Goal: Task Accomplishment & Management: Complete application form

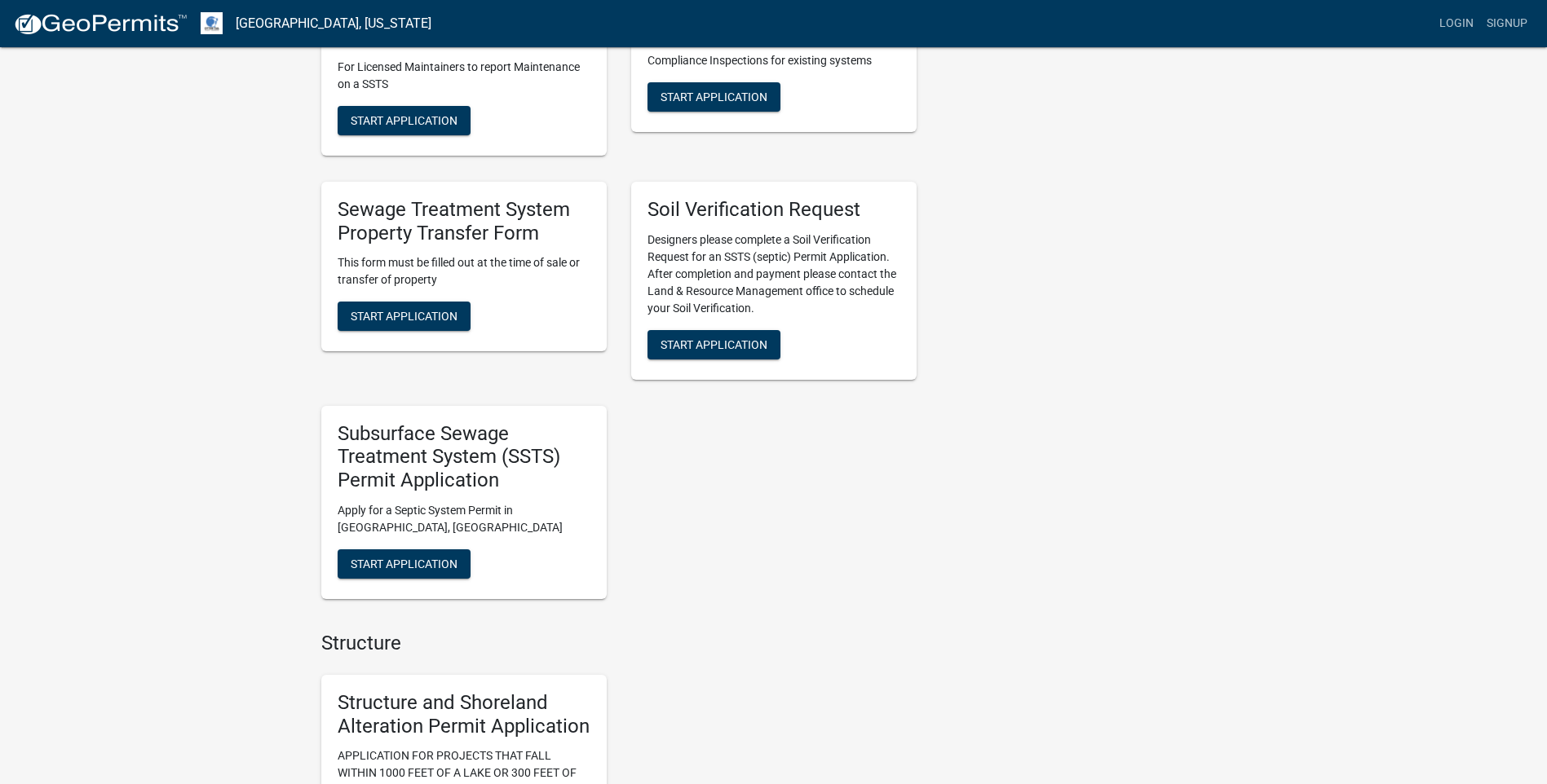
scroll to position [527, 0]
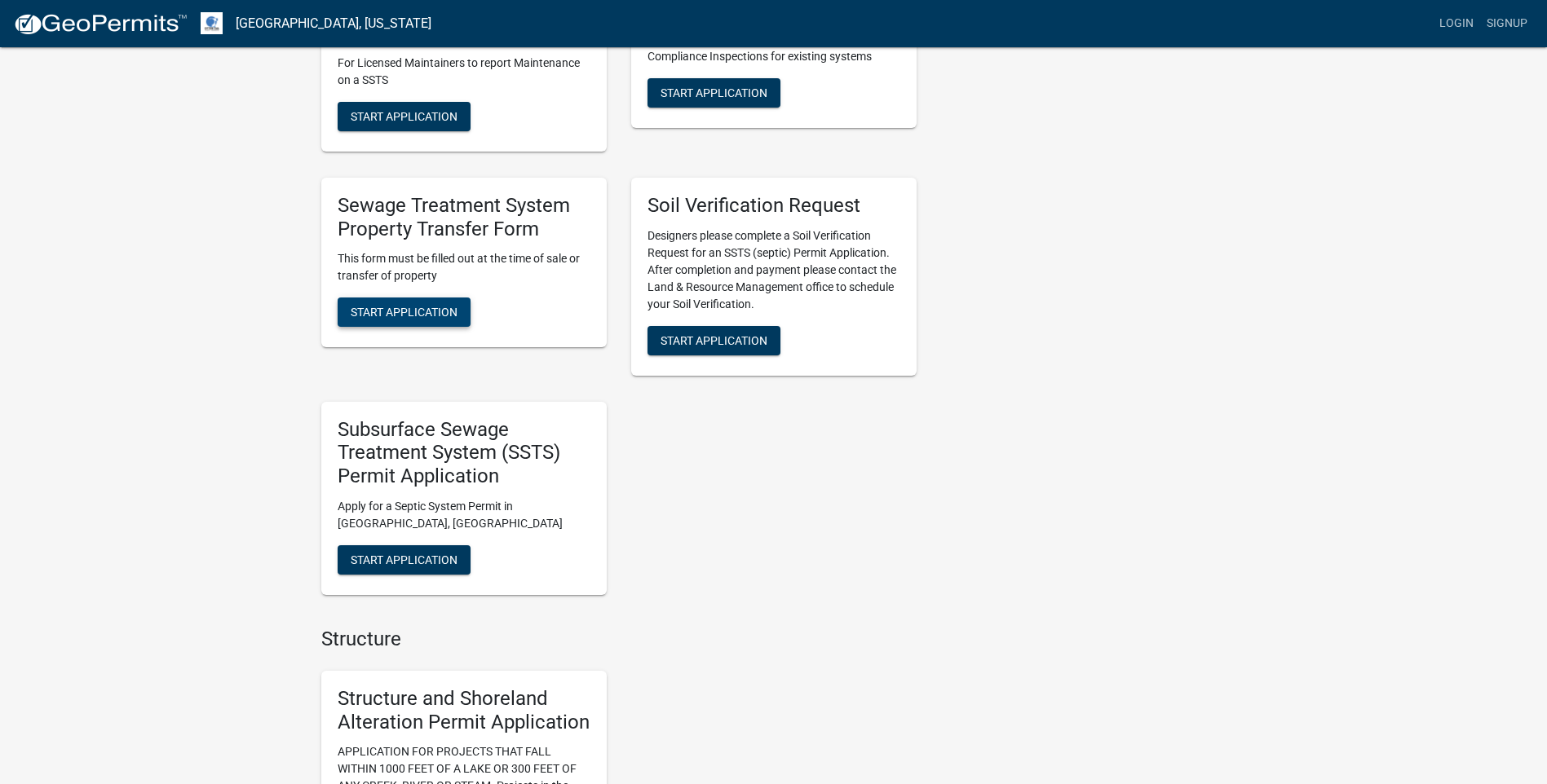
click at [430, 317] on span "Start Application" at bounding box center [404, 312] width 107 height 13
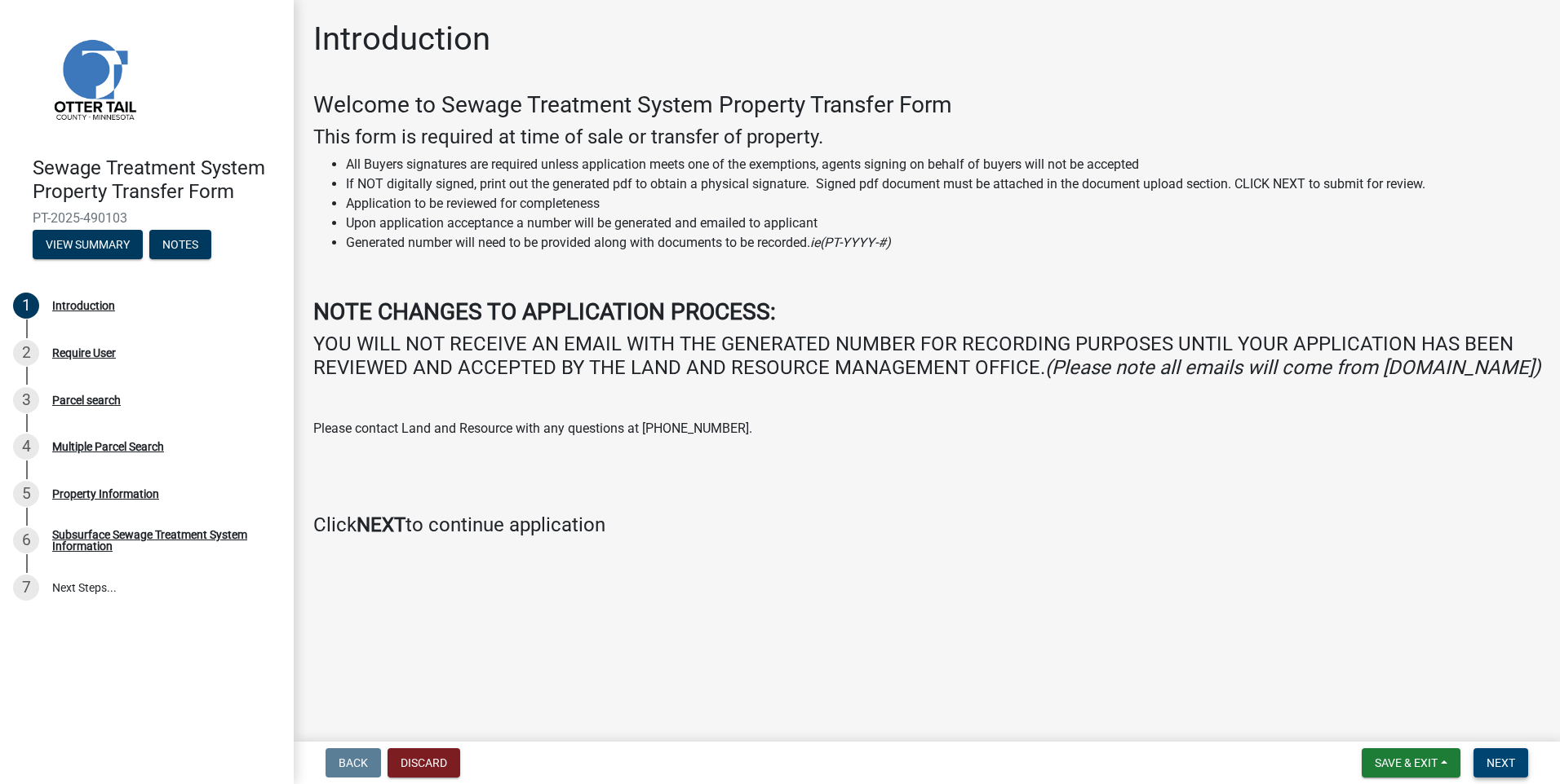
click at [1488, 757] on span "Next" at bounding box center [1500, 762] width 28 height 13
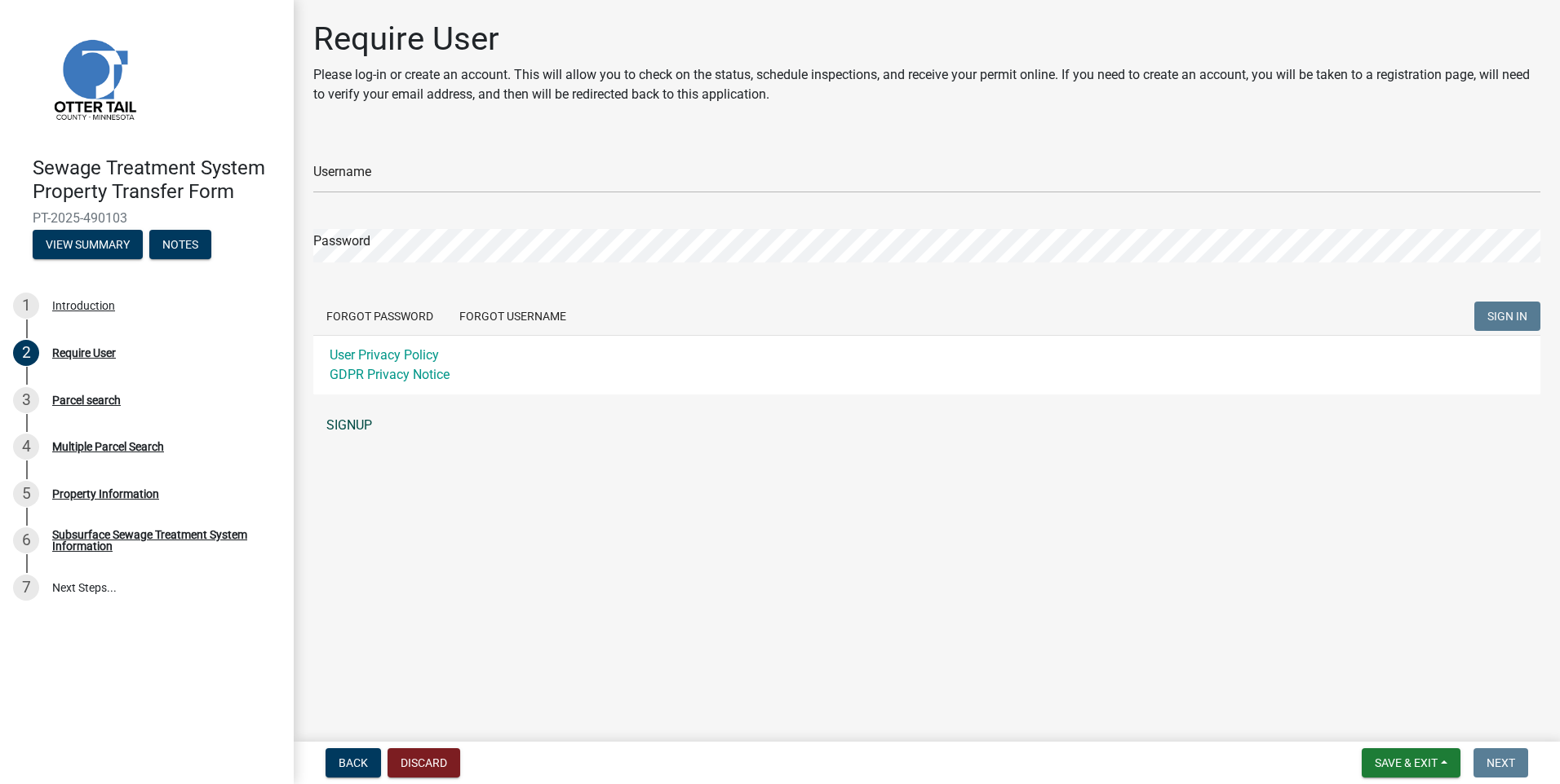
click at [352, 424] on link "SIGNUP" at bounding box center [926, 425] width 1227 height 32
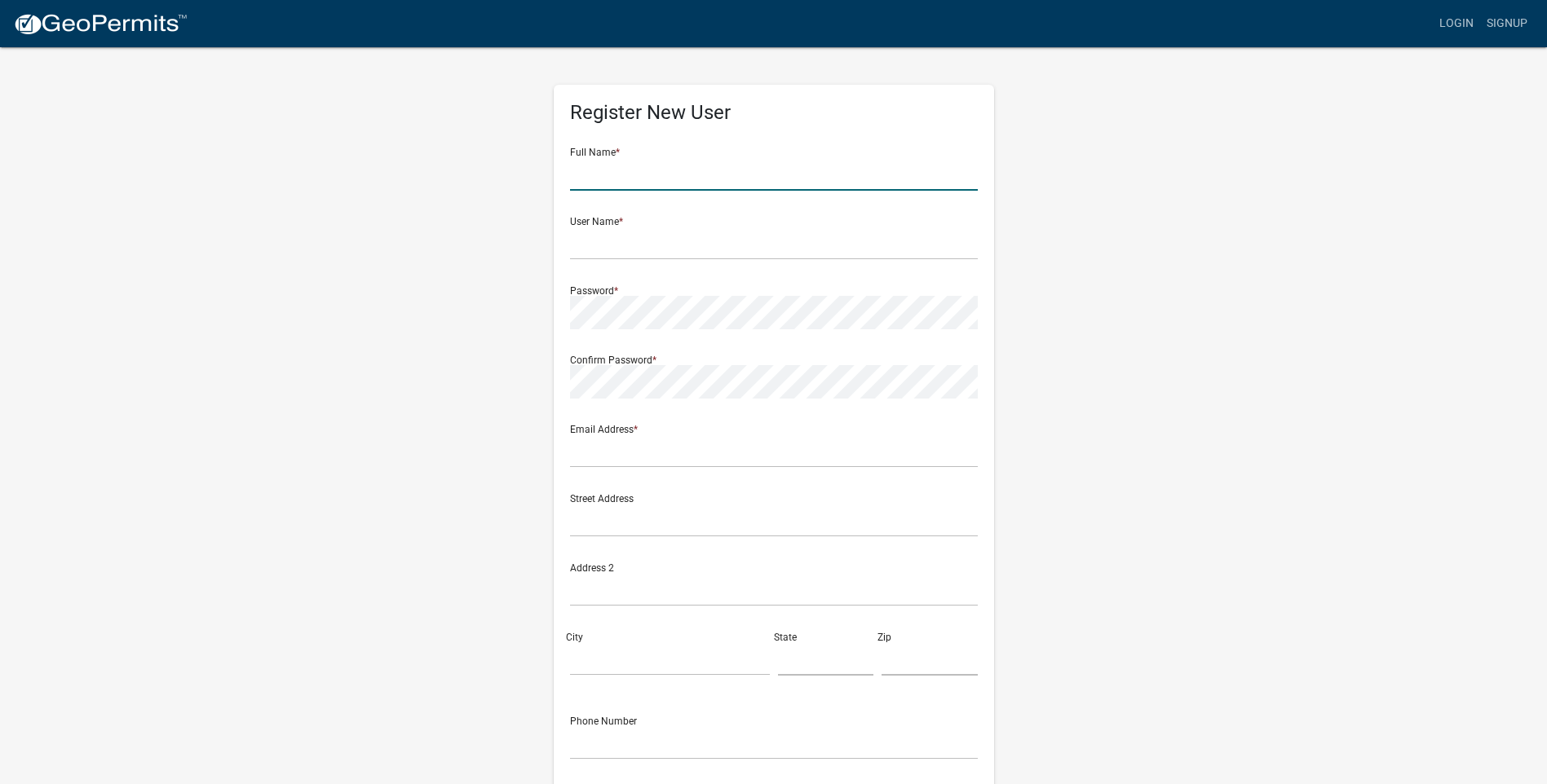
click at [602, 182] on input "text" at bounding box center [774, 174] width 408 height 33
type input "[PERSON_NAME]"
type input "[EMAIL_ADDRESS][DOMAIN_NAME]"
type input "[STREET_ADDRESS][PERSON_NAME]"
type input "parkers prairie"
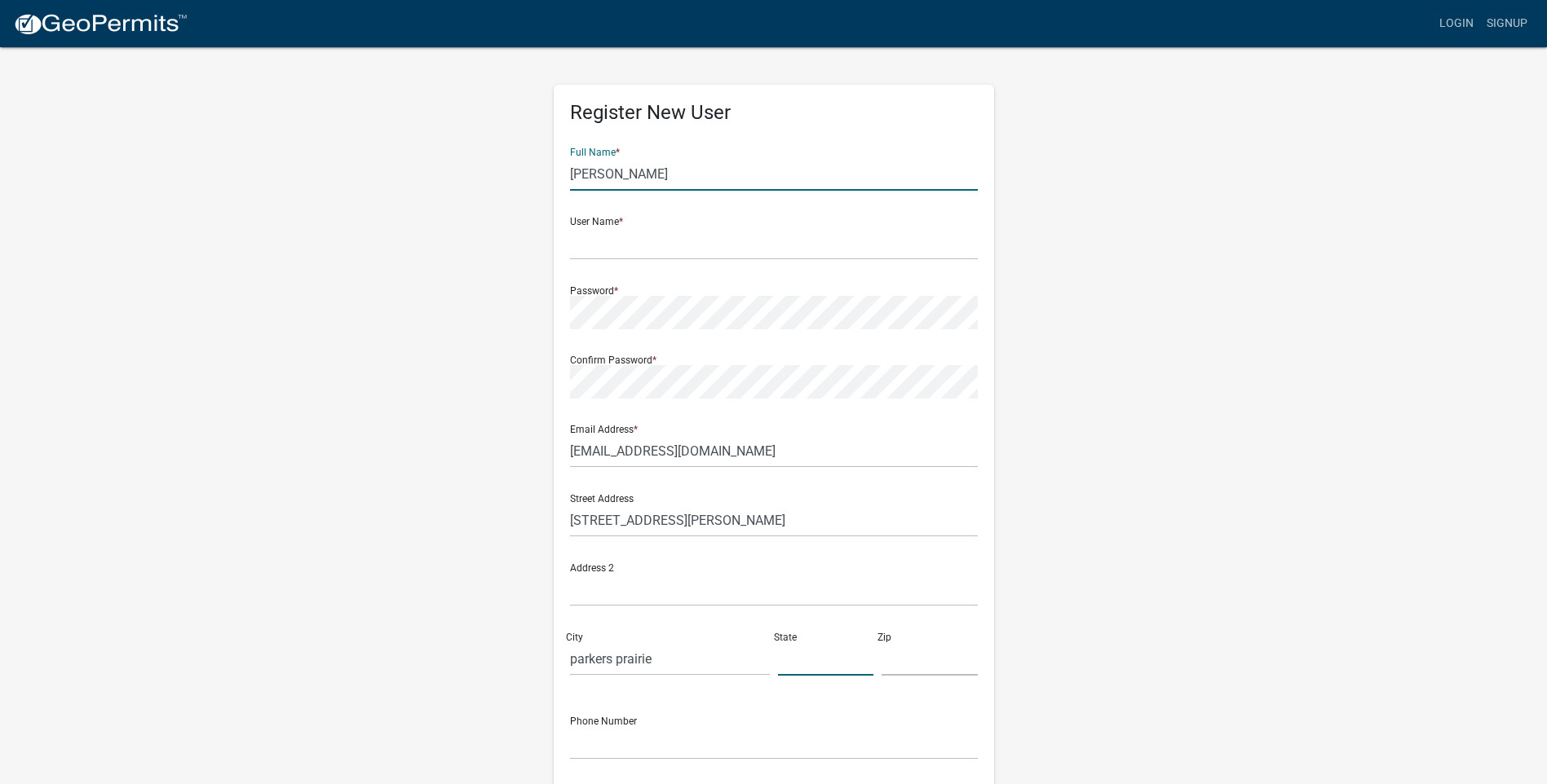
type input "mn"
type input "56361"
type input "2183716141"
click at [612, 250] on input "text" at bounding box center [774, 243] width 408 height 33
click at [1542, 336] on wm-register-view "more_horiz Login Signup Register New User Full Name * [PERSON_NAME] User Name *…" at bounding box center [774, 459] width 1547 height 918
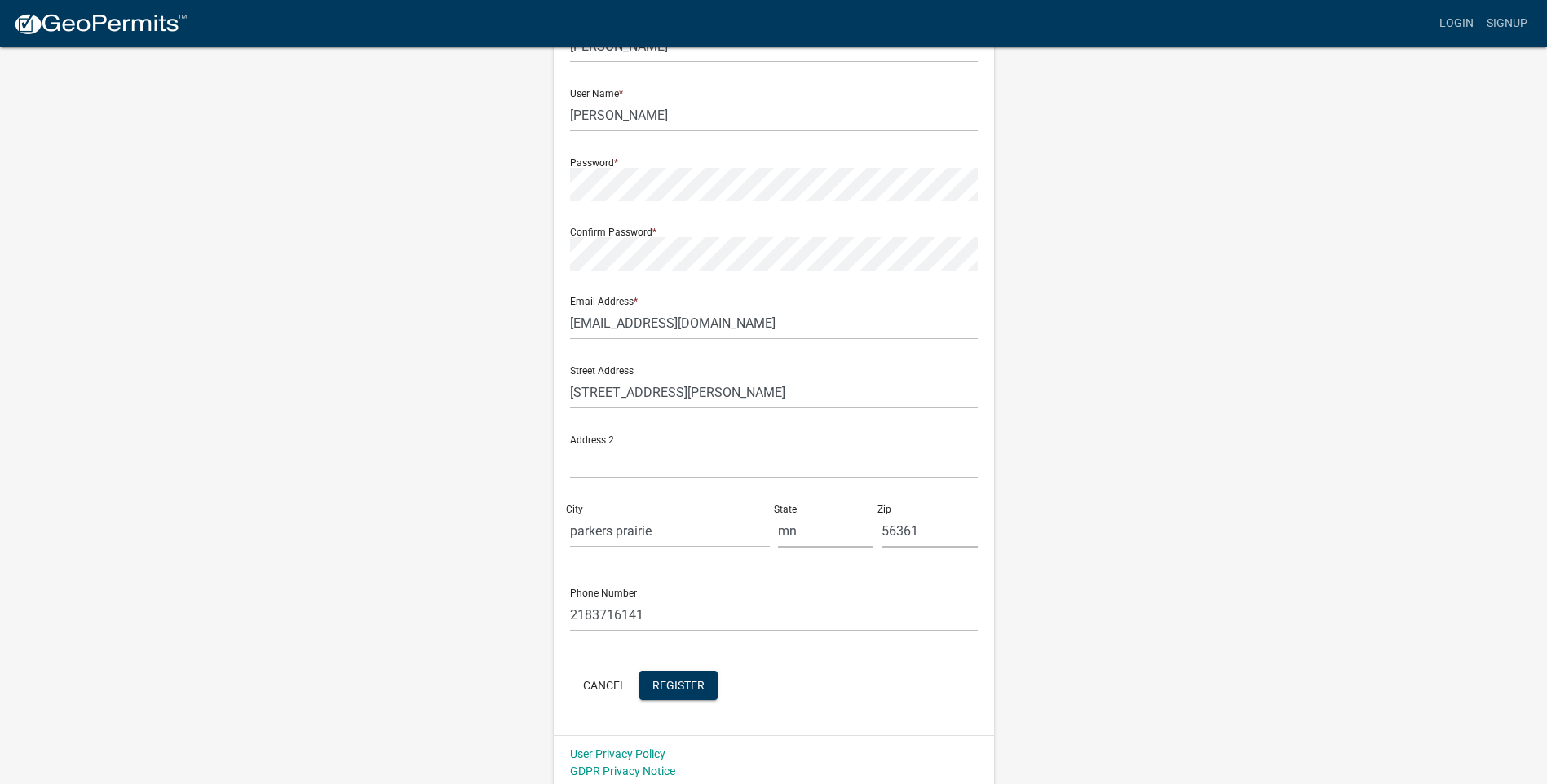
scroll to position [128, 0]
click at [654, 682] on span "Register" at bounding box center [678, 683] width 52 height 13
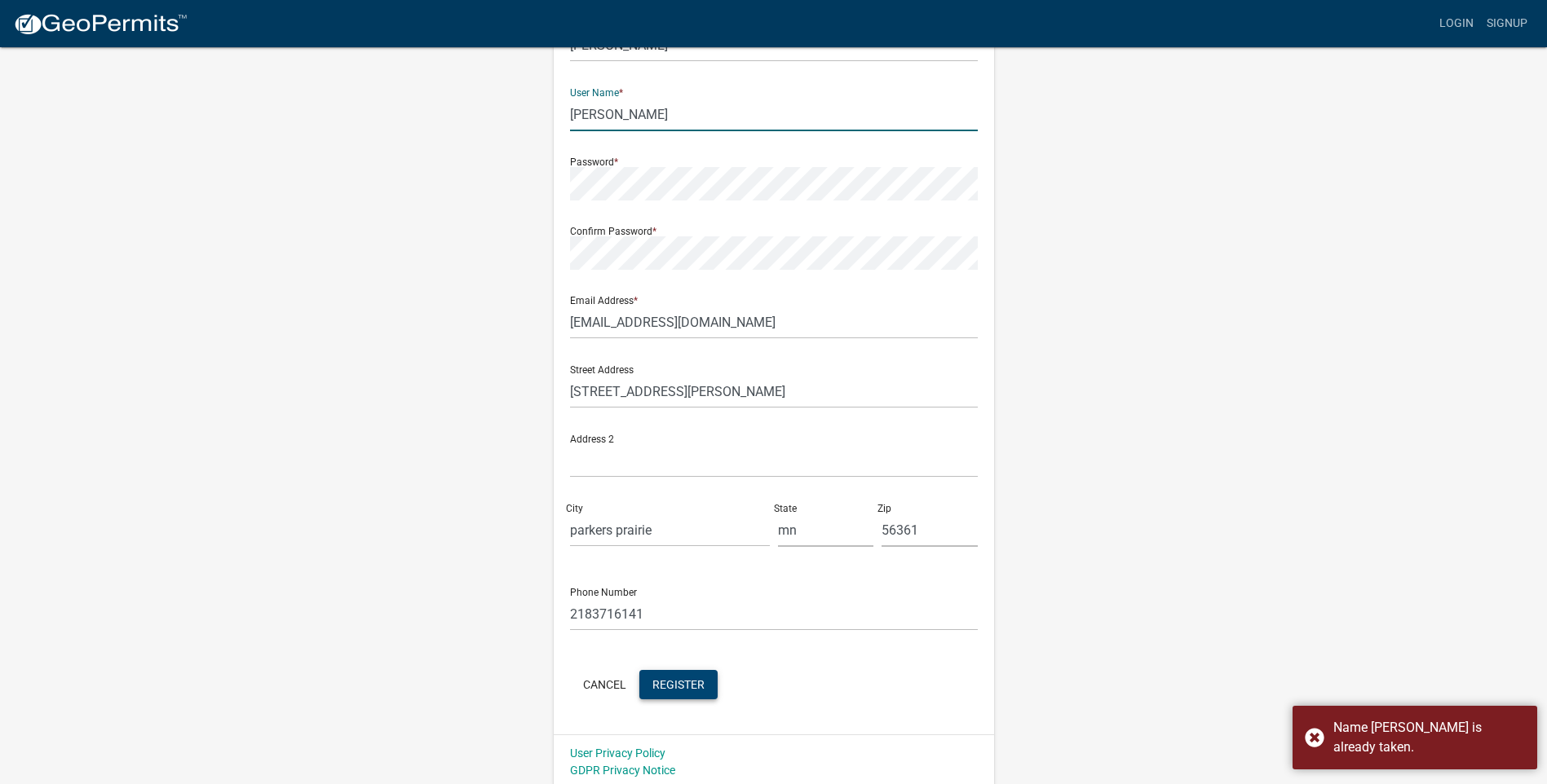
click at [599, 119] on input "[PERSON_NAME]" at bounding box center [774, 115] width 408 height 33
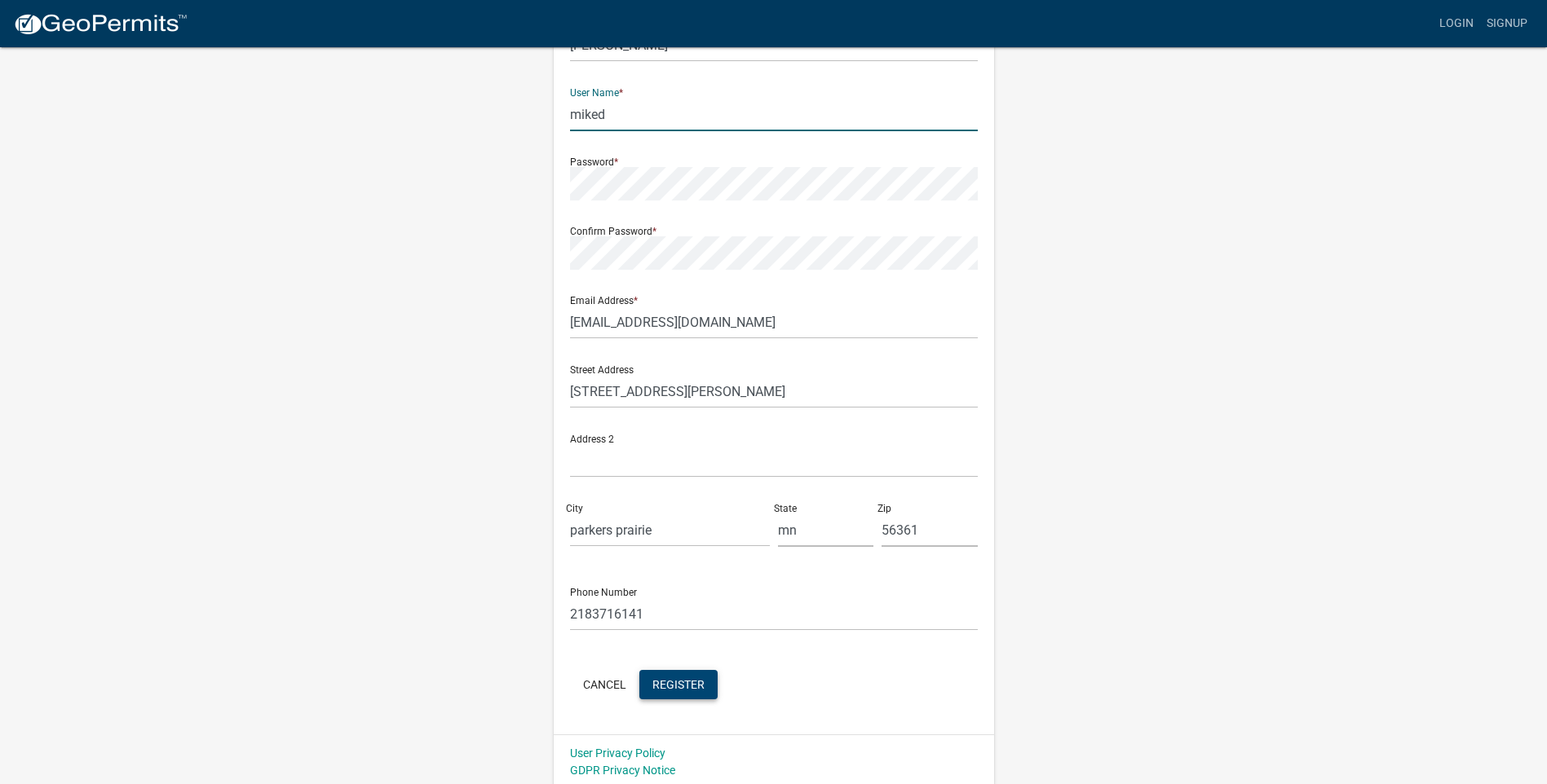
click at [599, 119] on input "miked" at bounding box center [774, 115] width 408 height 33
type input "mikedoble"
click at [671, 690] on span "Register" at bounding box center [678, 683] width 52 height 13
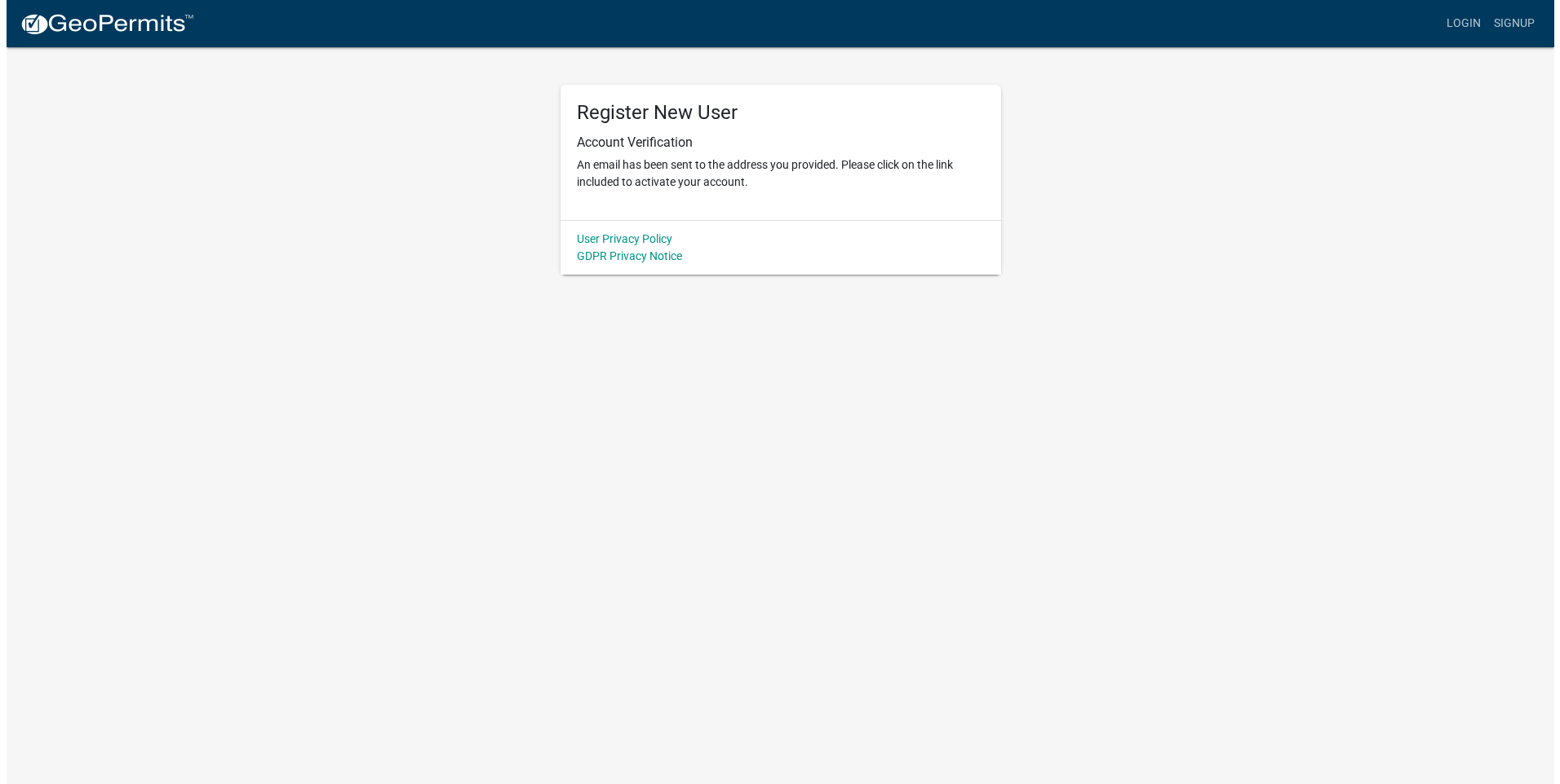
scroll to position [0, 0]
drag, startPoint x: 1154, startPoint y: 280, endPoint x: 1163, endPoint y: 279, distance: 9.1
click at [1163, 279] on body "Internet Explorer does NOT work with GeoPermits. Get a new browser for more sec…" at bounding box center [780, 392] width 1560 height 784
drag, startPoint x: 607, startPoint y: 129, endPoint x: 695, endPoint y: 142, distance: 89.0
click at [695, 142] on div "Register New User Account Verification An email has been sent to the address yo…" at bounding box center [780, 153] width 440 height 135
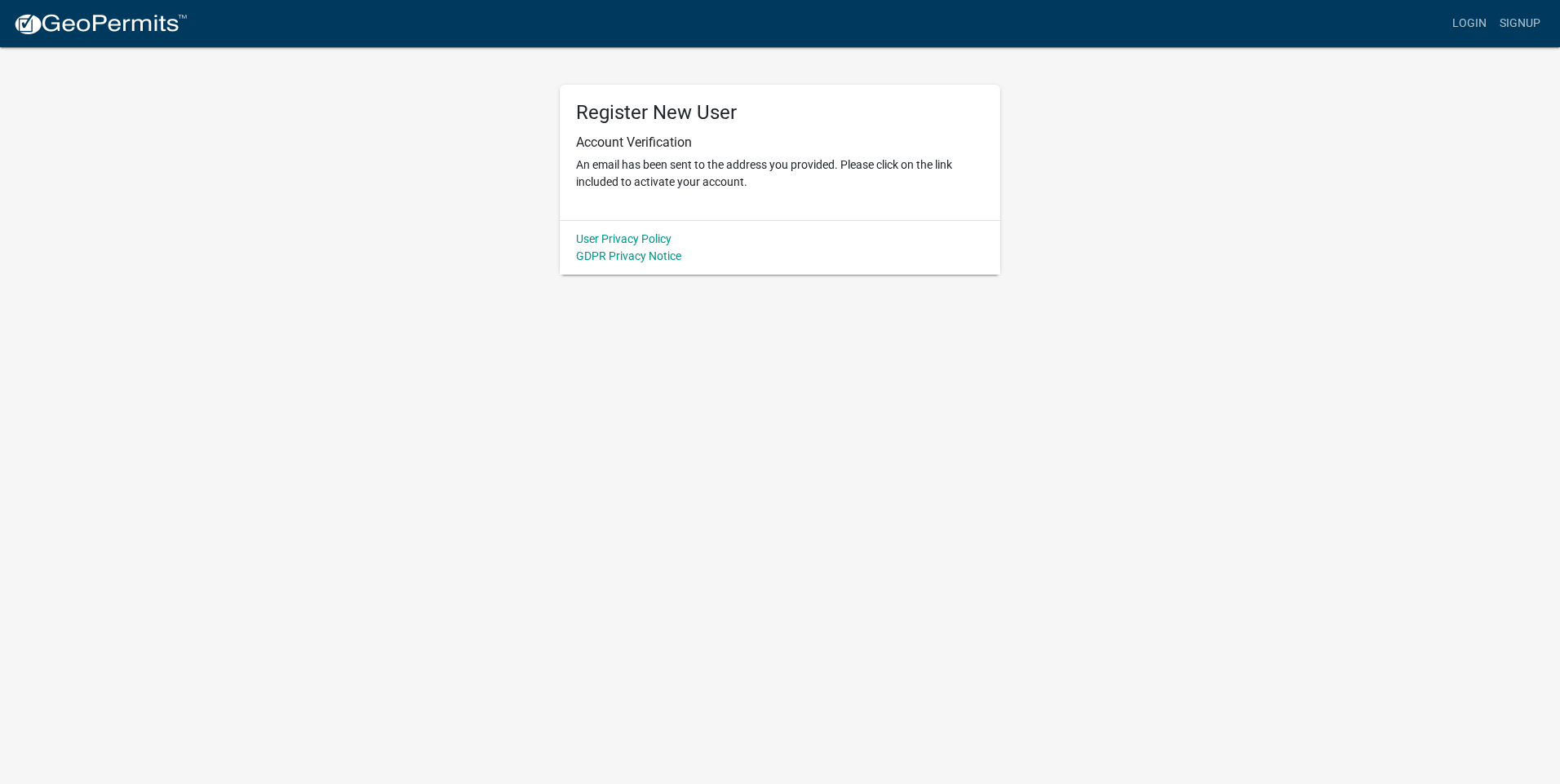
click at [1081, 178] on div "Register New User Account Verification An email has been sent to the address yo…" at bounding box center [780, 161] width 930 height 229
click at [1476, 22] on link "Login" at bounding box center [1469, 24] width 47 height 31
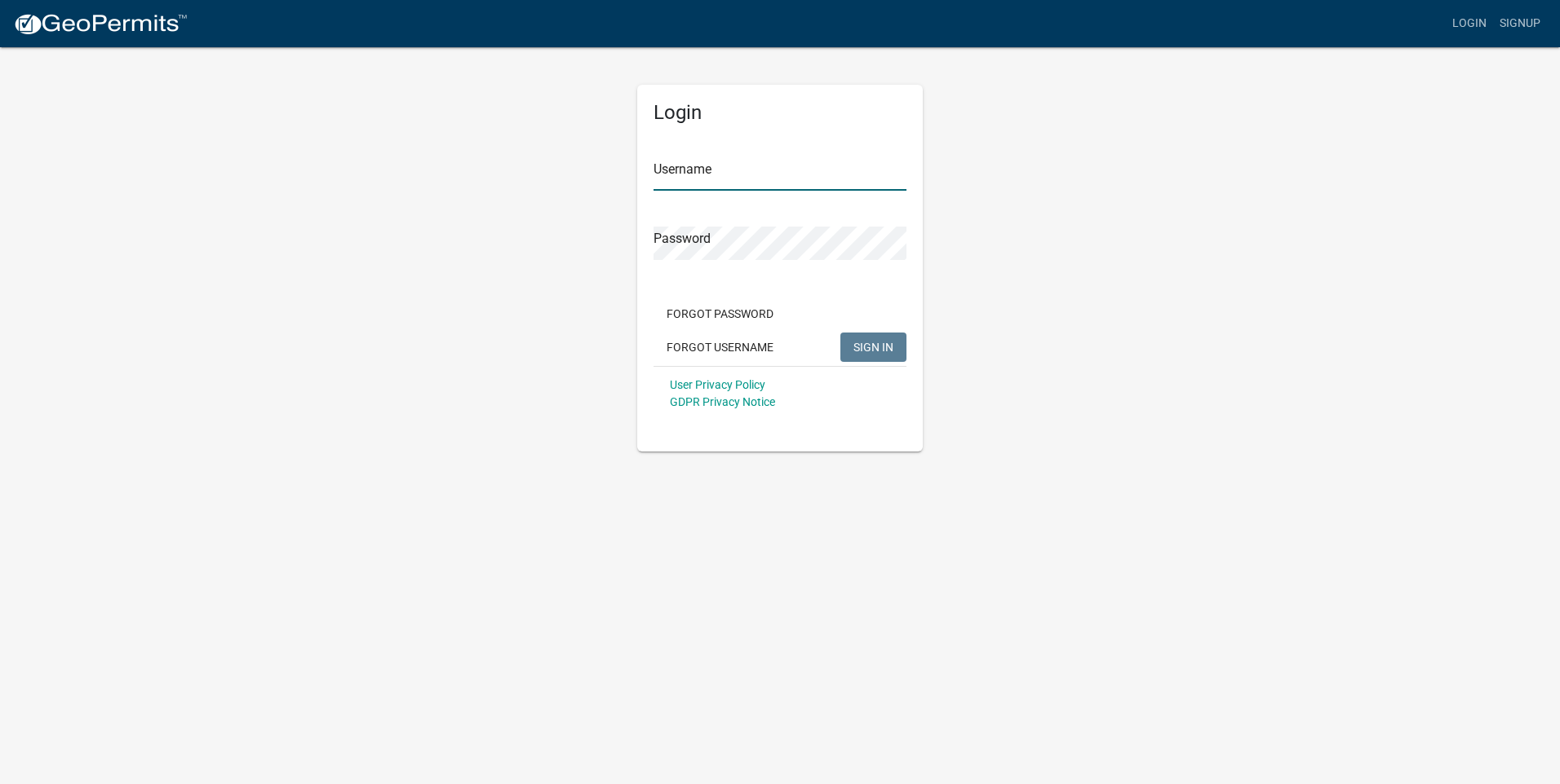
type input "mikedoble"
click at [860, 341] on span "SIGN IN" at bounding box center [873, 346] width 40 height 13
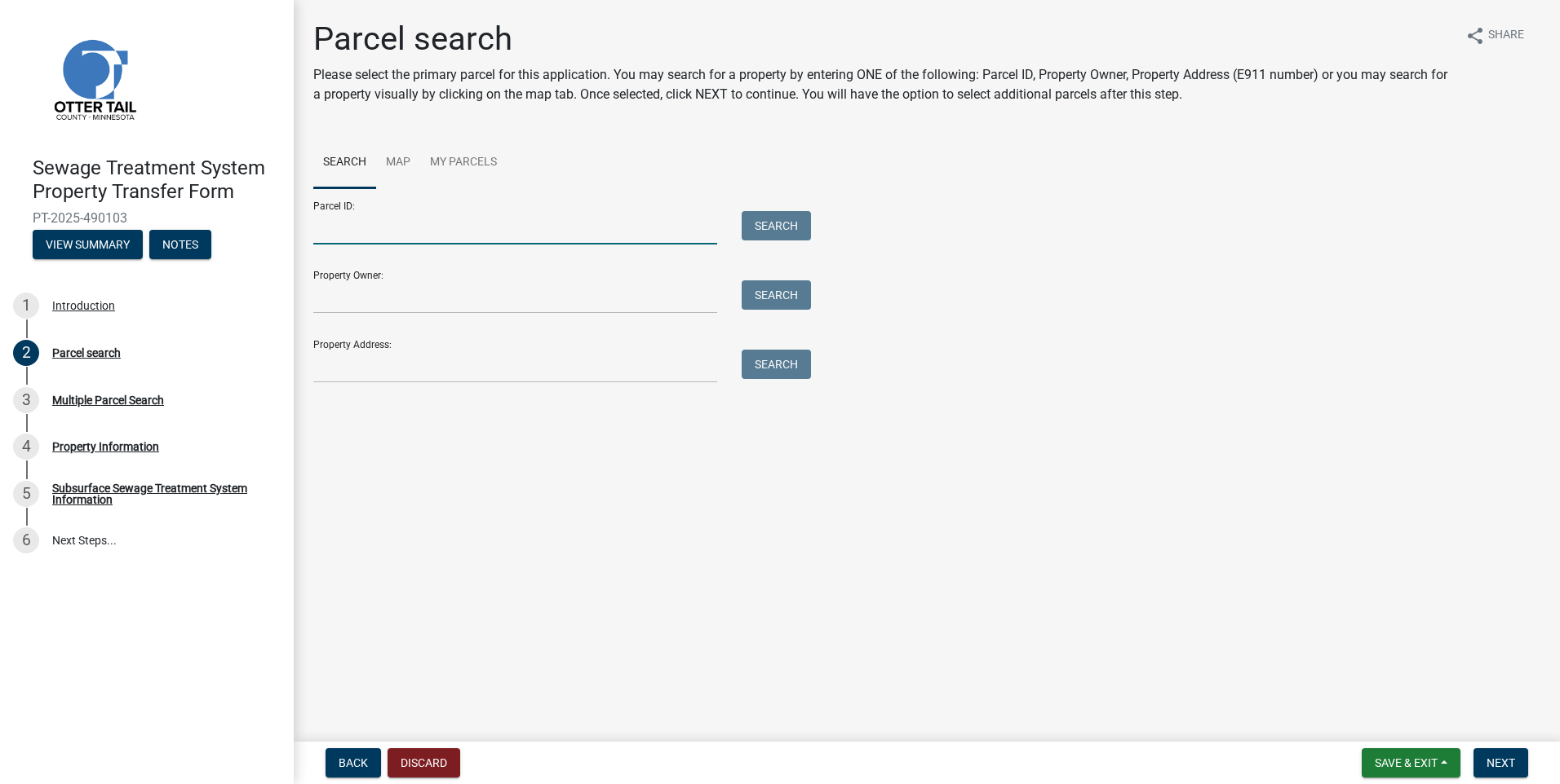
click at [372, 233] on input "Parcel ID:" at bounding box center [515, 227] width 404 height 33
click at [341, 303] on input "Property Owner:" at bounding box center [515, 297] width 404 height 33
type input "[PERSON_NAME]"
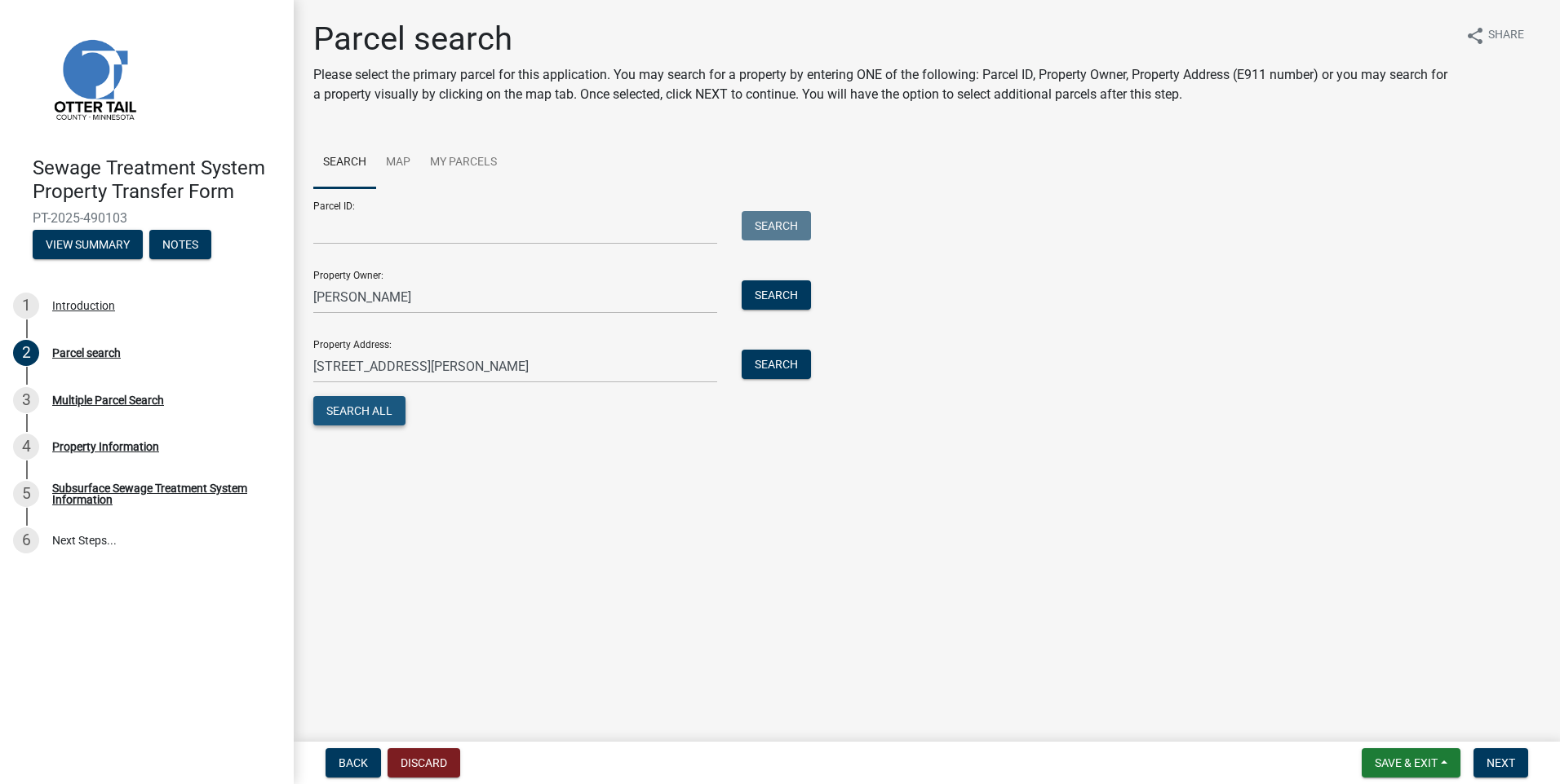
click at [345, 415] on button "Search All" at bounding box center [359, 411] width 92 height 29
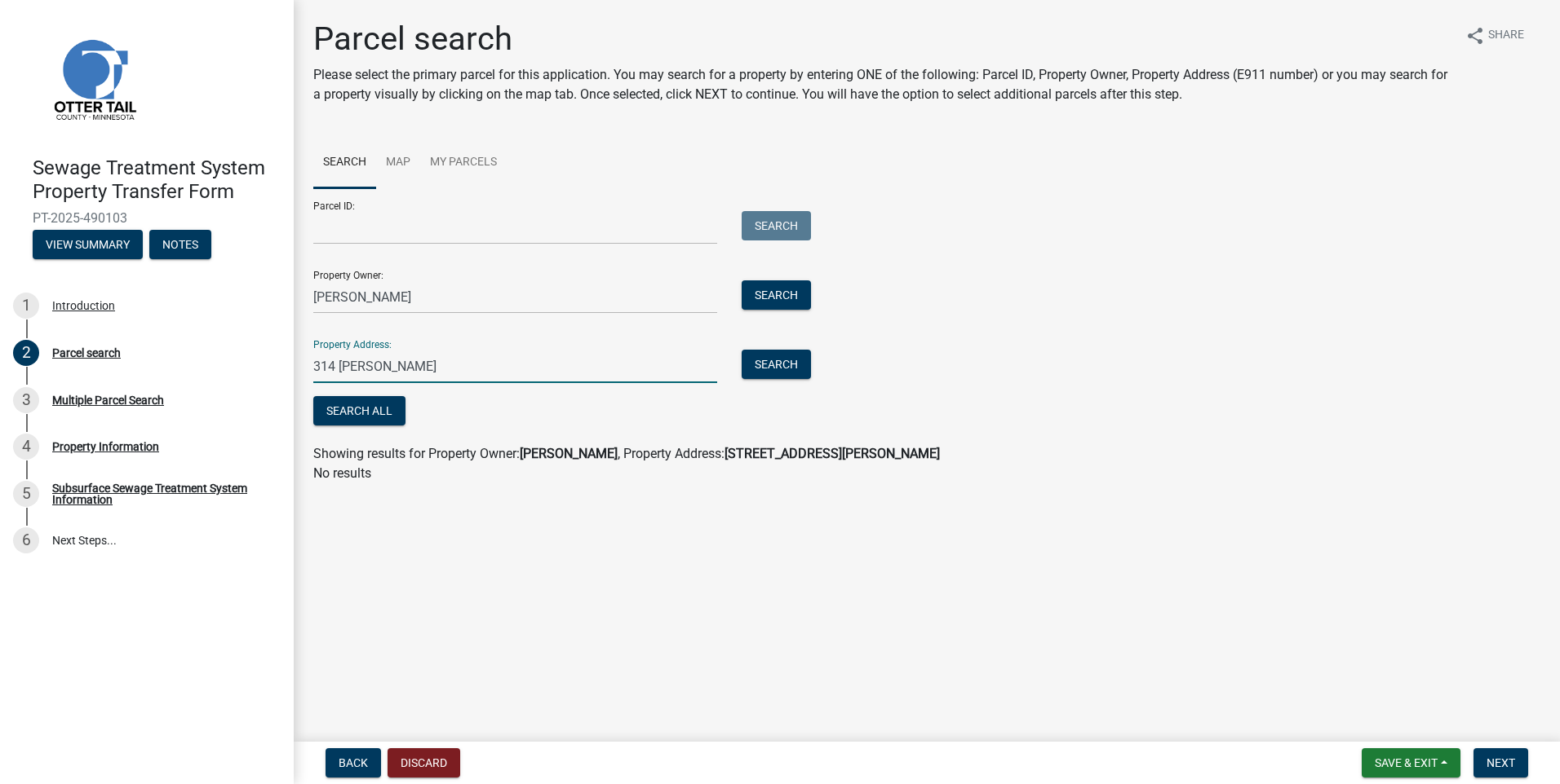
type input "[STREET_ADDRESS][PERSON_NAME]"
click at [408, 297] on input "[PERSON_NAME]" at bounding box center [515, 297] width 404 height 33
type input "Mike doble"
click at [378, 416] on button "Search All" at bounding box center [359, 411] width 92 height 29
click at [789, 301] on button "Search" at bounding box center [776, 295] width 70 height 29
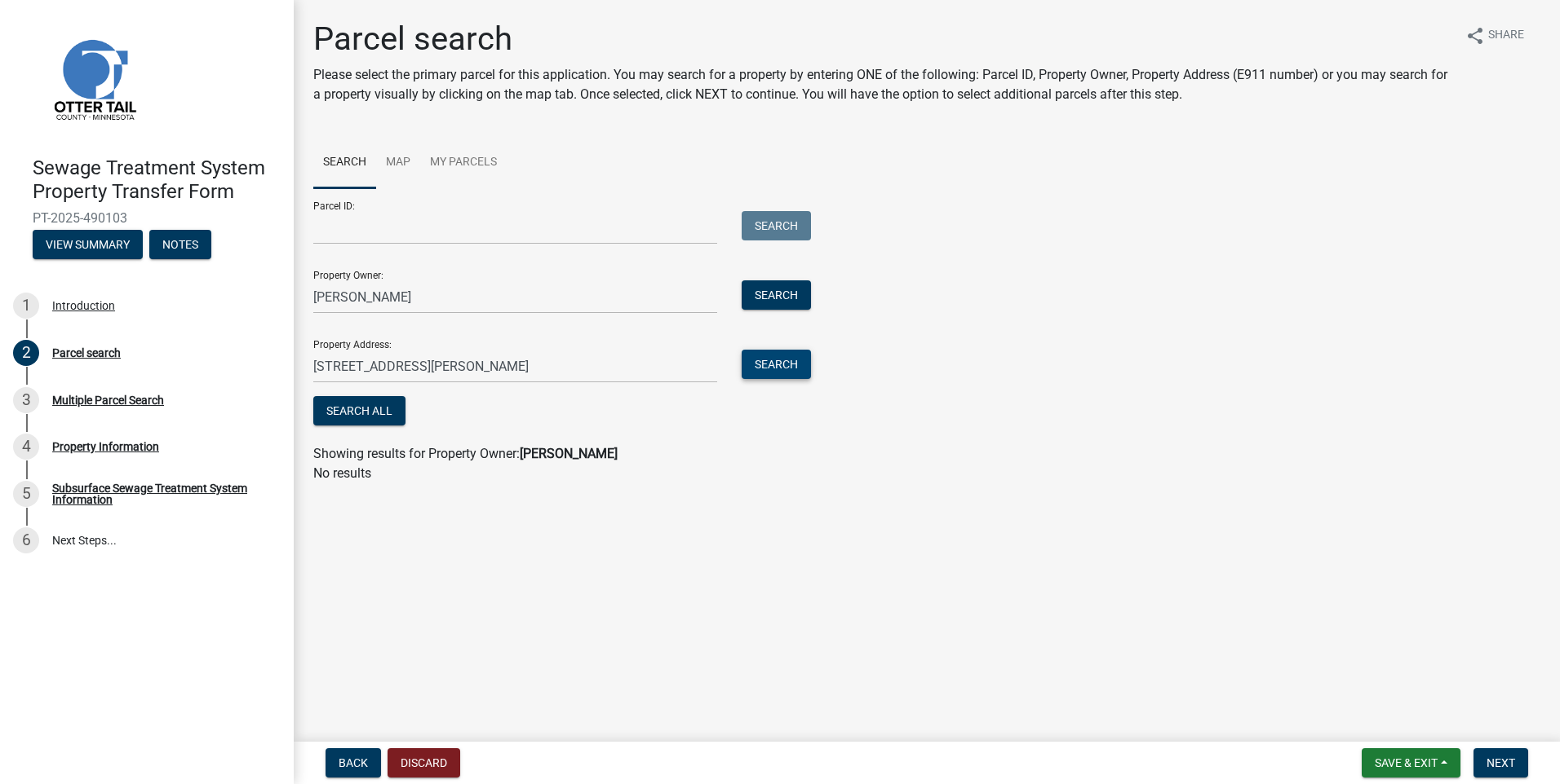
click at [781, 360] on button "Search" at bounding box center [776, 365] width 70 height 29
drag, startPoint x: 781, startPoint y: 360, endPoint x: 406, endPoint y: 361, distance: 375.0
click at [406, 361] on input "[STREET_ADDRESS][PERSON_NAME]" at bounding box center [515, 367] width 404 height 33
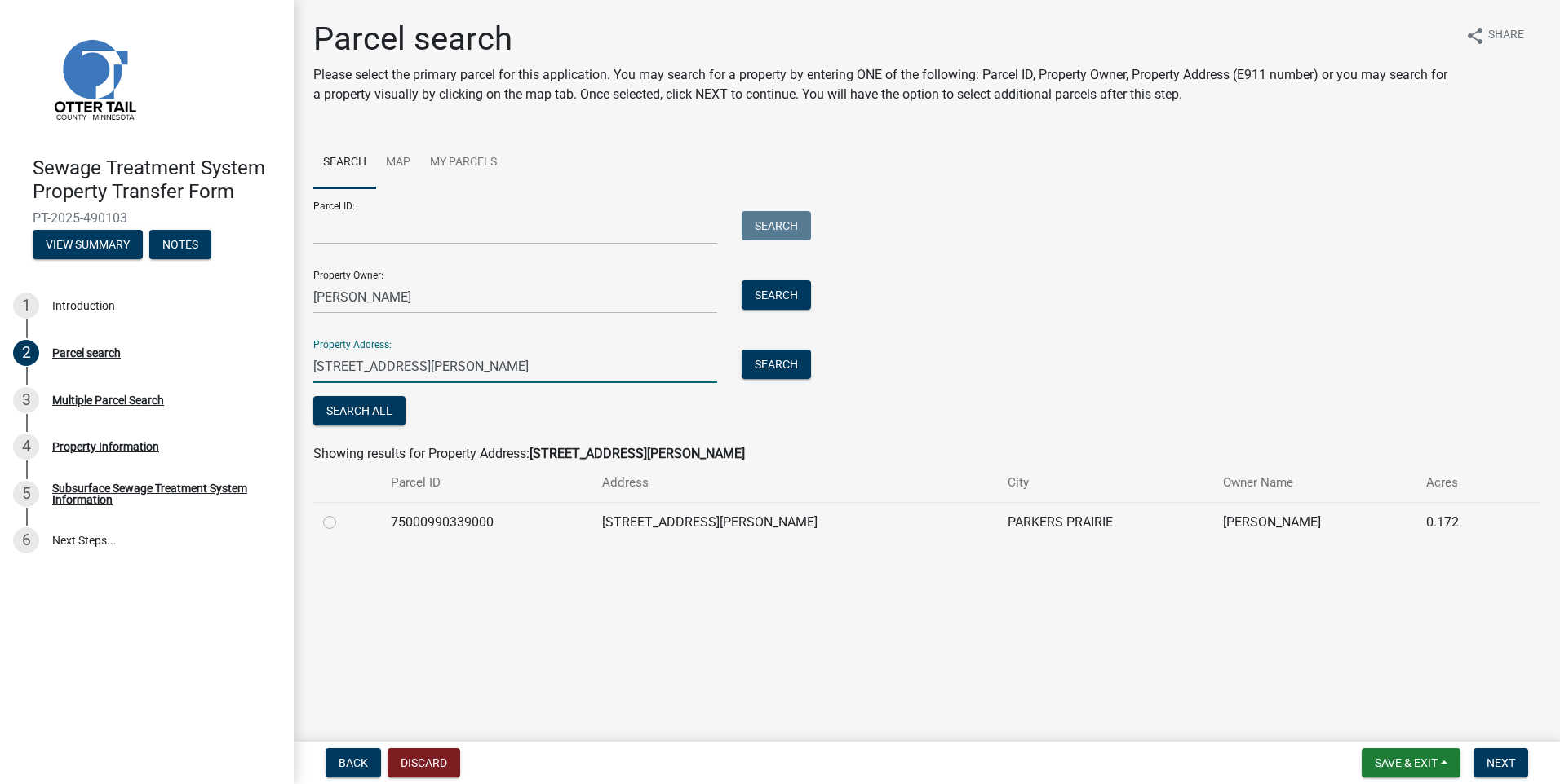
type input "314 douglas ave"
click at [342, 513] on label at bounding box center [342, 513] width 0 height 0
click at [342, 523] on input "radio" at bounding box center [347, 517] width 11 height 11
radio input "true"
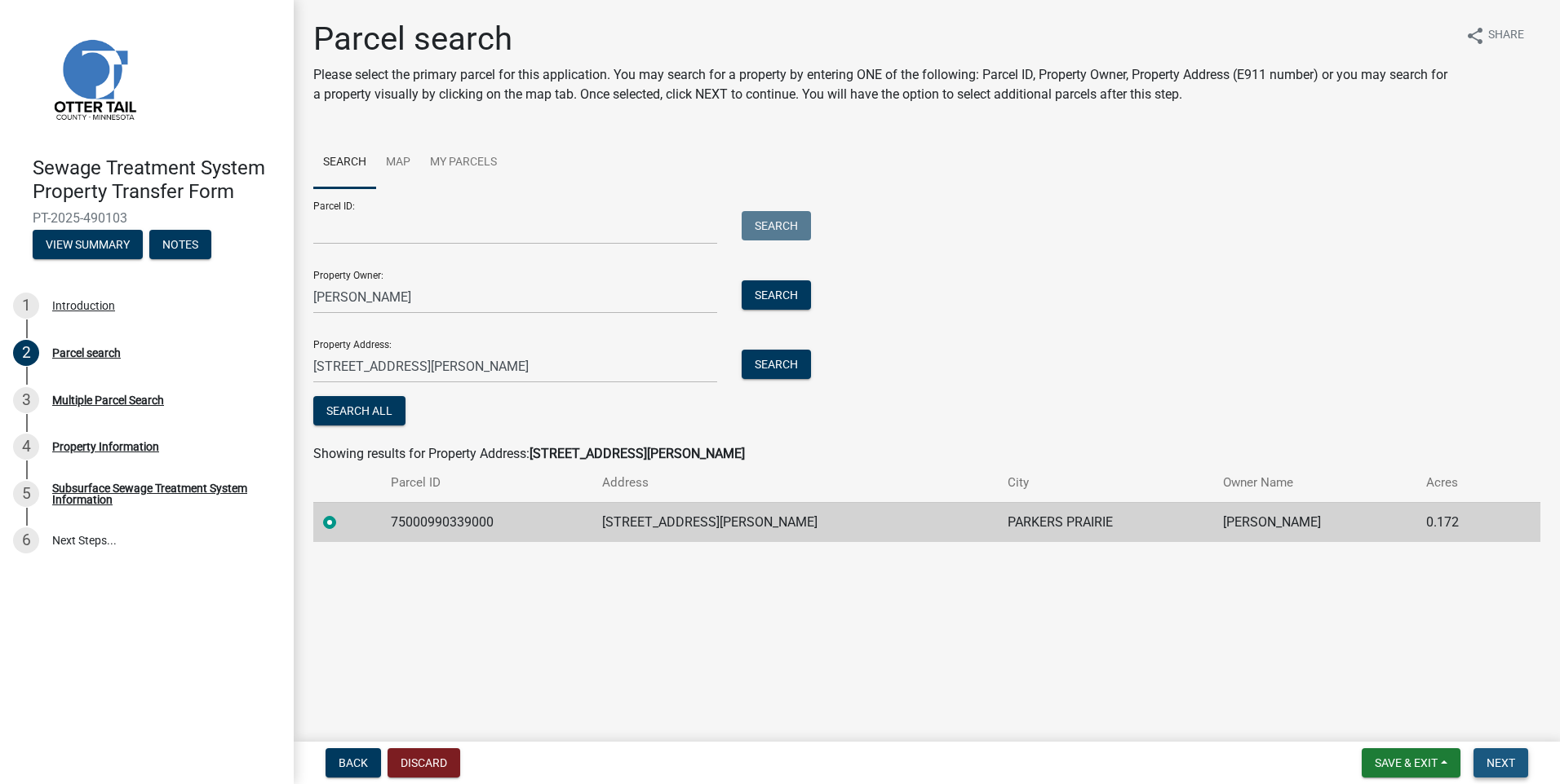
click at [1500, 760] on span "Next" at bounding box center [1500, 762] width 28 height 13
click at [455, 523] on td "75000990339000" at bounding box center [486, 521] width 211 height 40
drag, startPoint x: 455, startPoint y: 523, endPoint x: 349, endPoint y: 233, distance: 308.8
click at [349, 233] on input "Parcel ID:" at bounding box center [515, 227] width 404 height 33
type input "75000990339000"
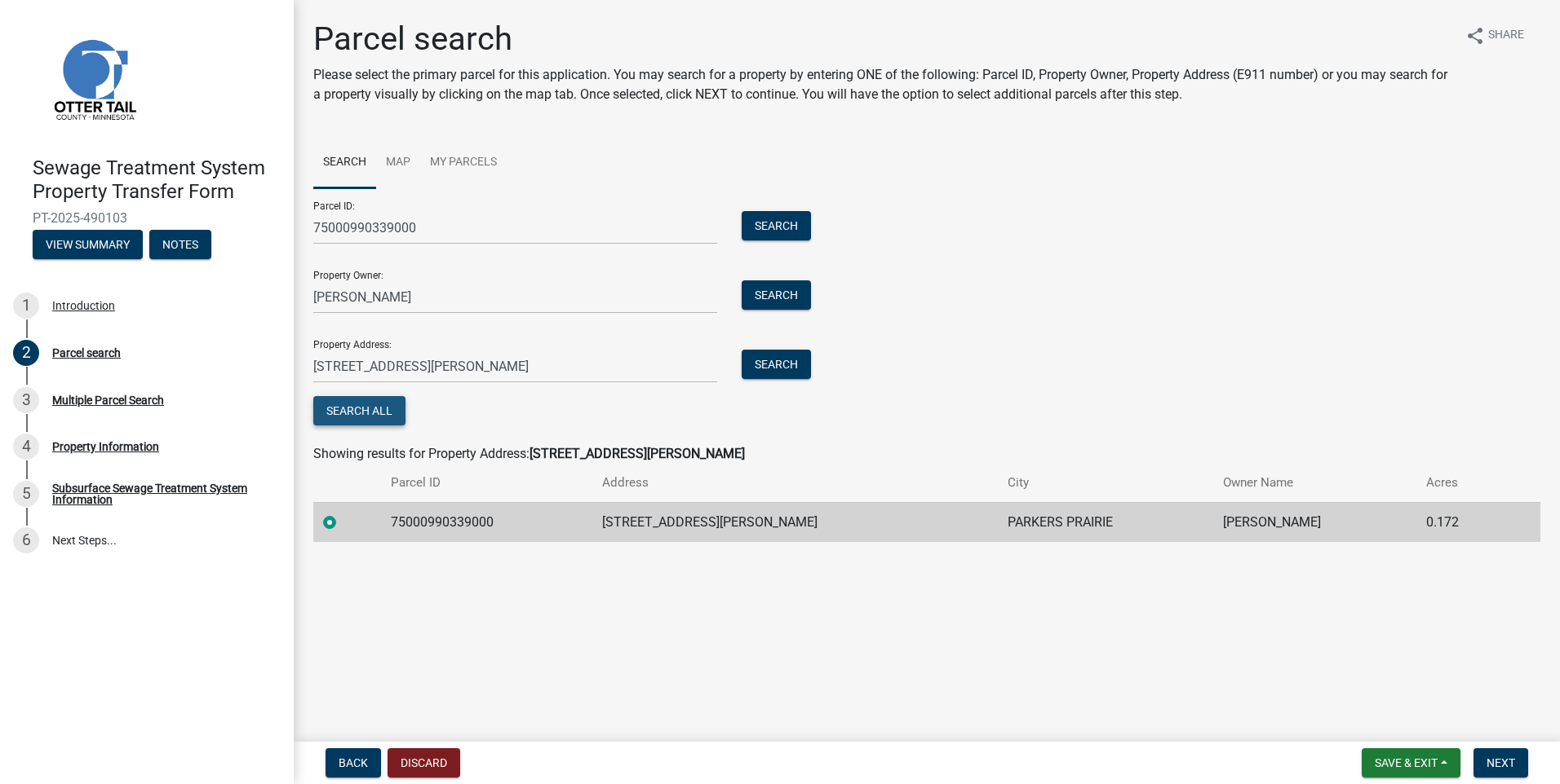
click at [351, 411] on button "Search All" at bounding box center [359, 411] width 92 height 29
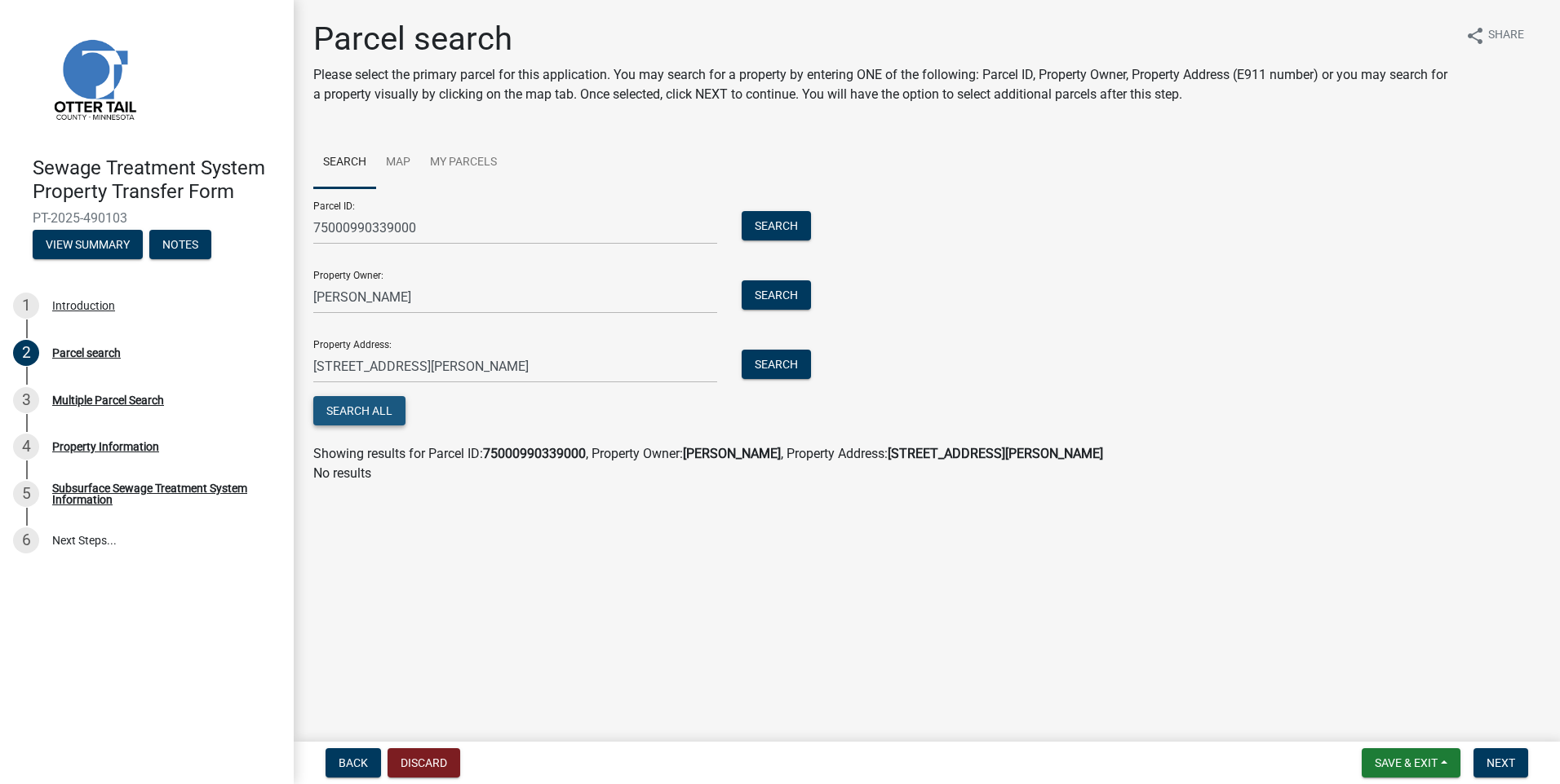
click at [377, 409] on button "Search All" at bounding box center [359, 411] width 92 height 29
click at [787, 216] on button "Search" at bounding box center [776, 225] width 70 height 29
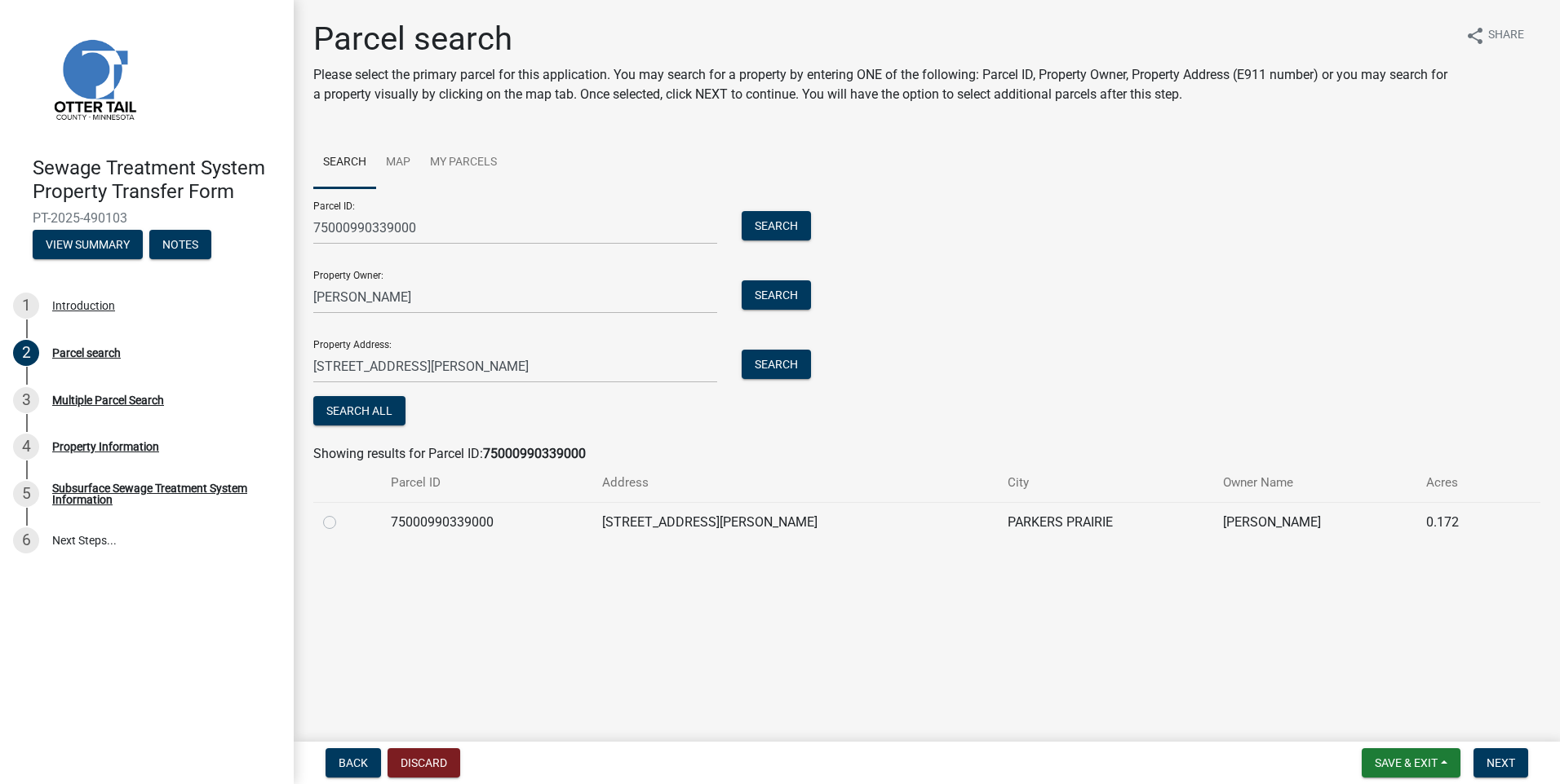
click at [342, 513] on label at bounding box center [342, 513] width 0 height 0
click at [342, 523] on input "radio" at bounding box center [347, 517] width 11 height 11
radio input "true"
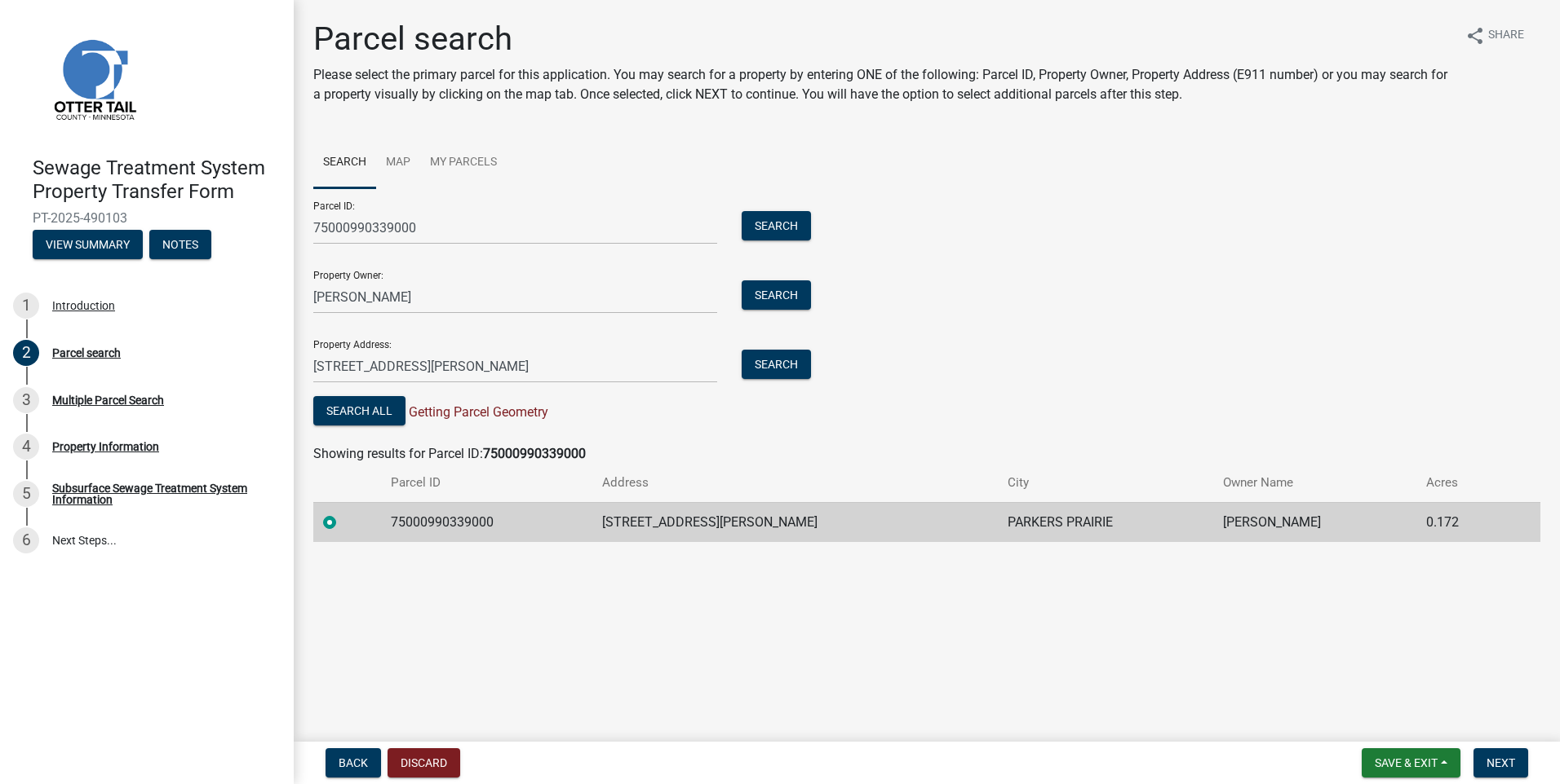
click at [371, 523] on div at bounding box center [346, 522] width 48 height 20
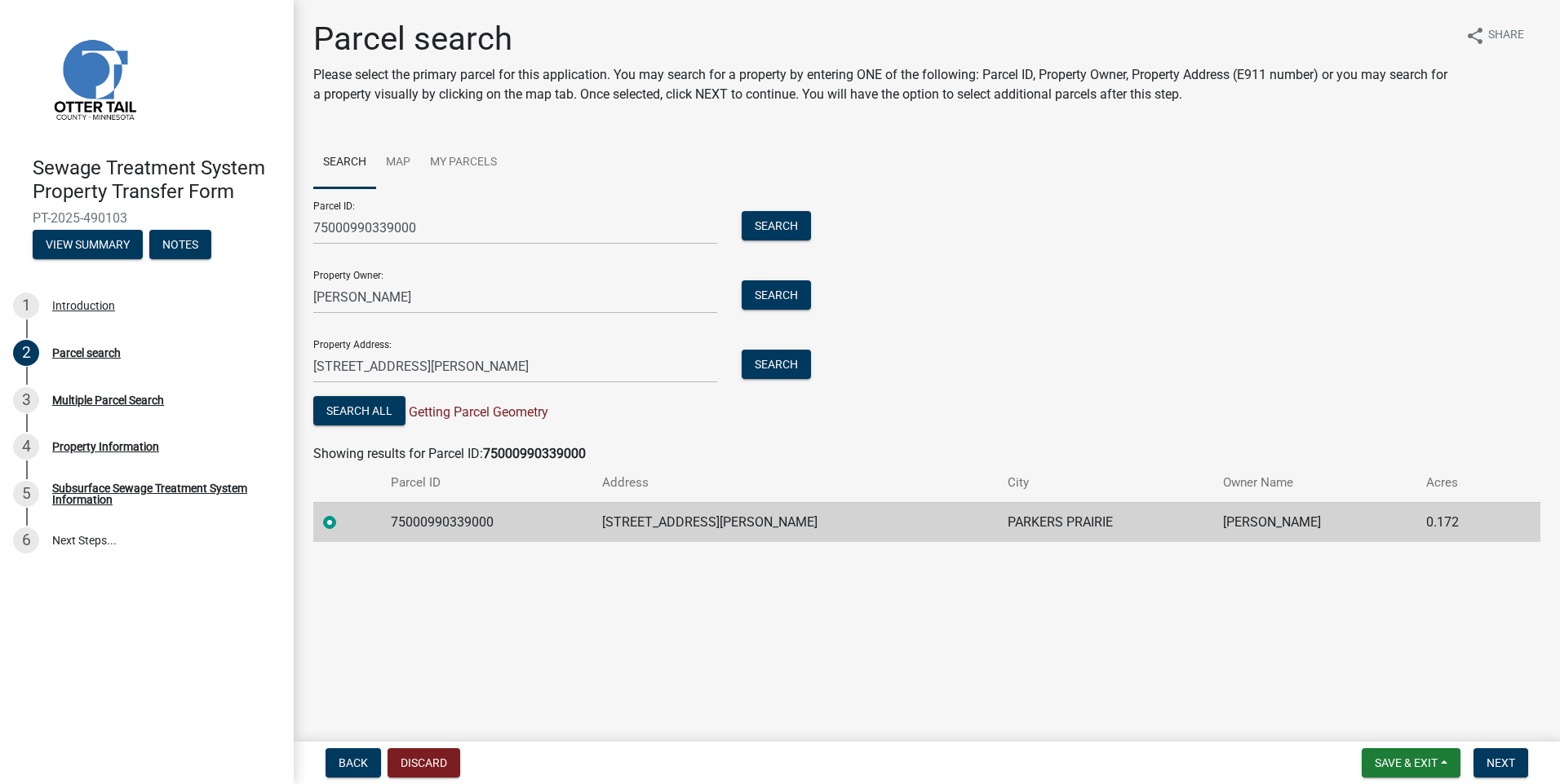
click at [371, 523] on div at bounding box center [346, 522] width 48 height 20
click at [1496, 761] on span "Next" at bounding box center [1500, 762] width 28 height 13
click at [370, 416] on button "Search All" at bounding box center [359, 411] width 92 height 29
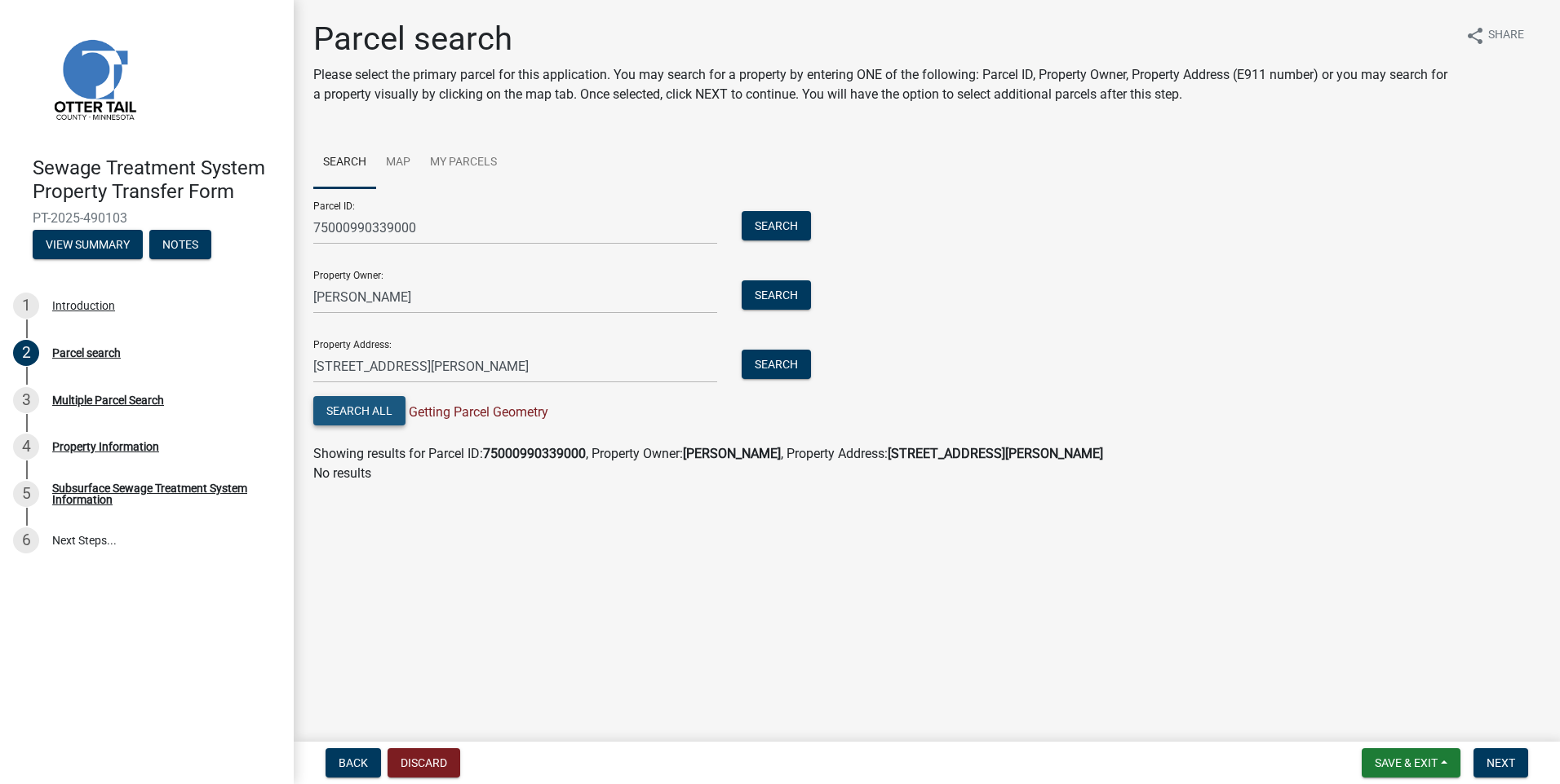
click at [370, 416] on button "Search All" at bounding box center [359, 411] width 92 height 29
click at [418, 367] on input "314 douglas ave" at bounding box center [515, 367] width 404 height 33
click at [765, 357] on button "Search" at bounding box center [776, 365] width 70 height 29
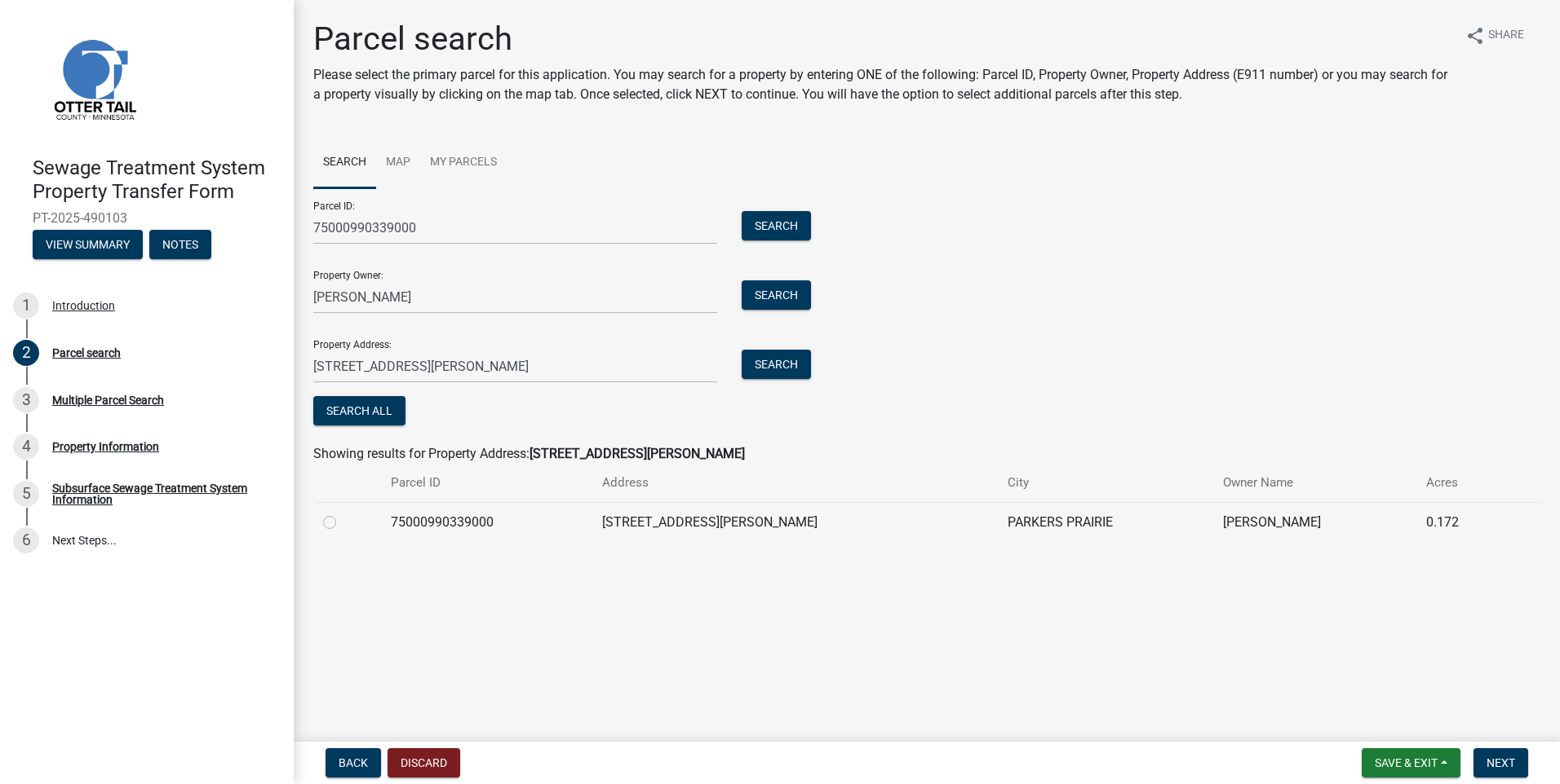
click at [342, 513] on label at bounding box center [342, 513] width 0 height 0
click at [342, 523] on input "radio" at bounding box center [347, 517] width 11 height 11
radio input "true"
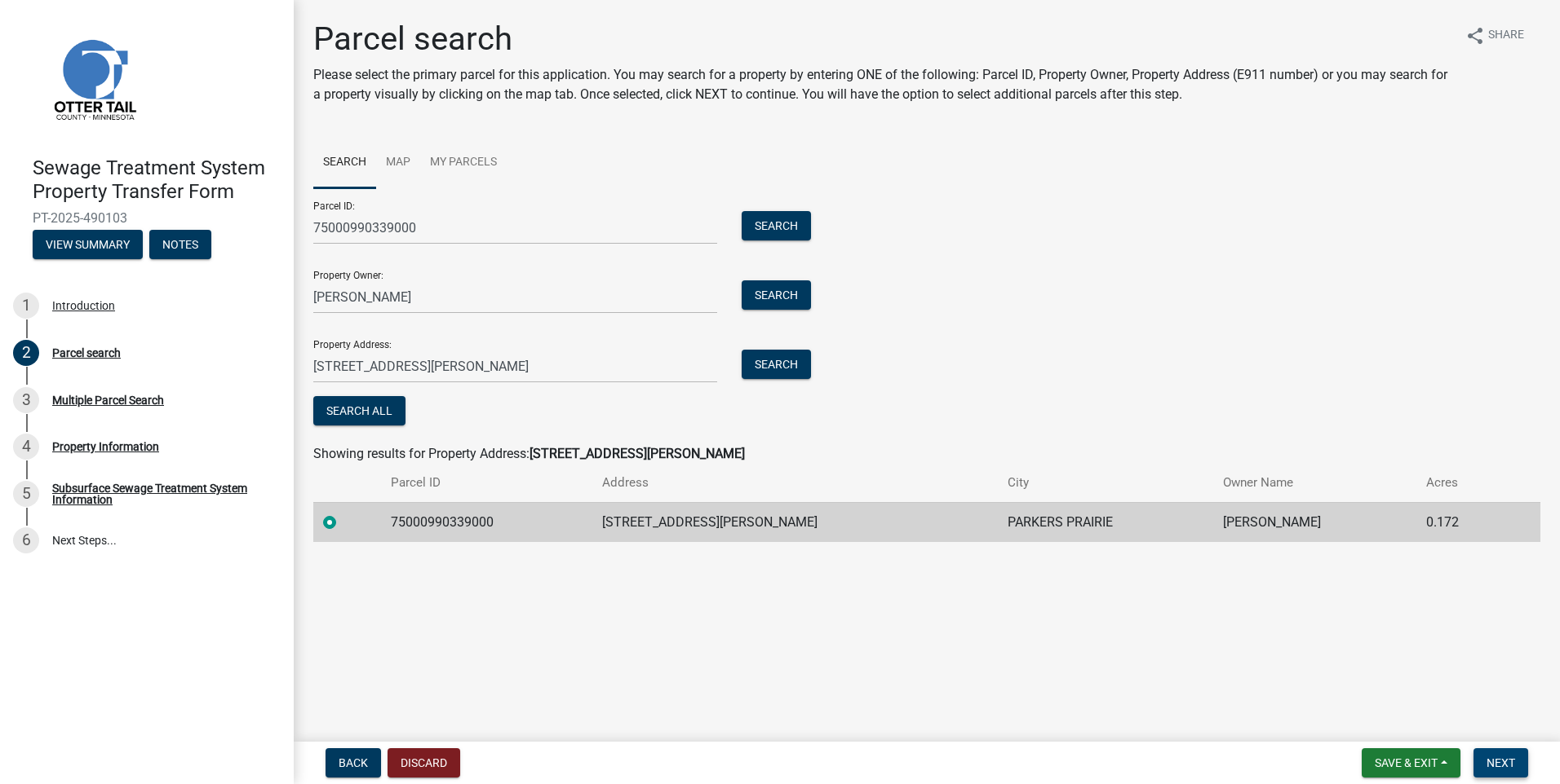
click at [1490, 761] on span "Next" at bounding box center [1500, 762] width 28 height 13
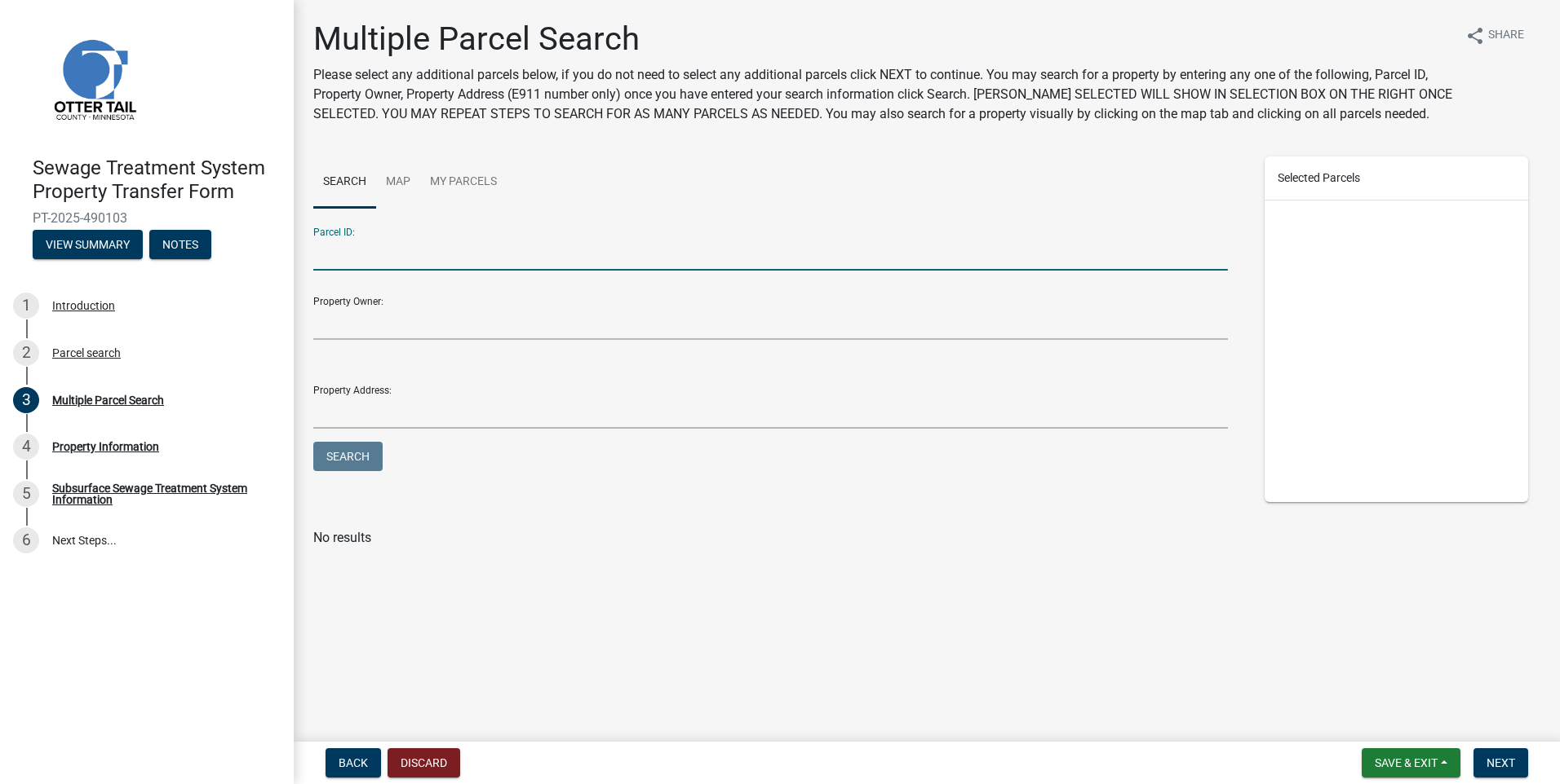
click at [354, 255] on input "Parcel ID:" at bounding box center [770, 254] width 915 height 33
click at [340, 322] on input "Property Owner:" at bounding box center [770, 323] width 915 height 33
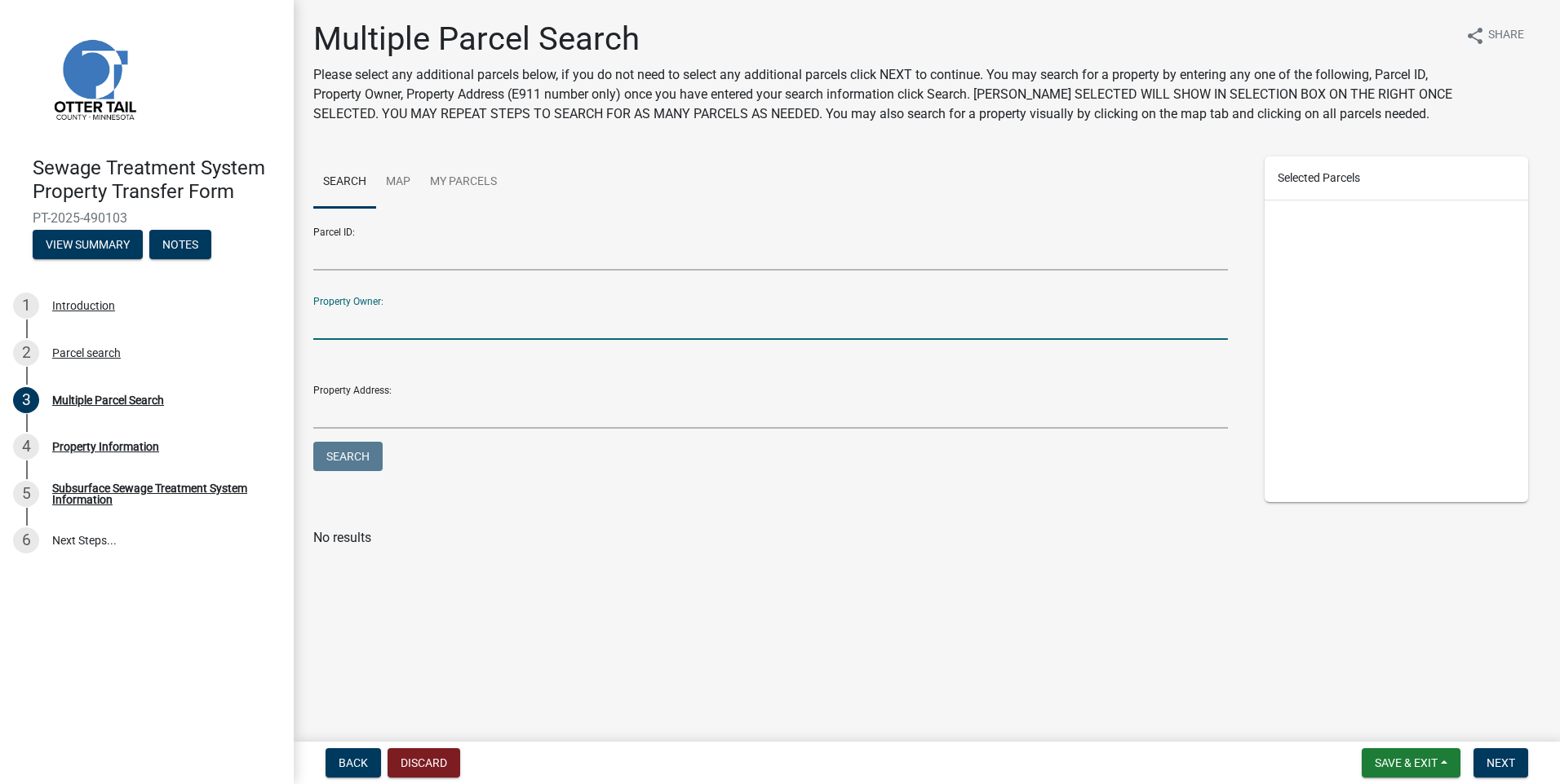
type input "[PERSON_NAME]"
type input "[STREET_ADDRESS][PERSON_NAME]"
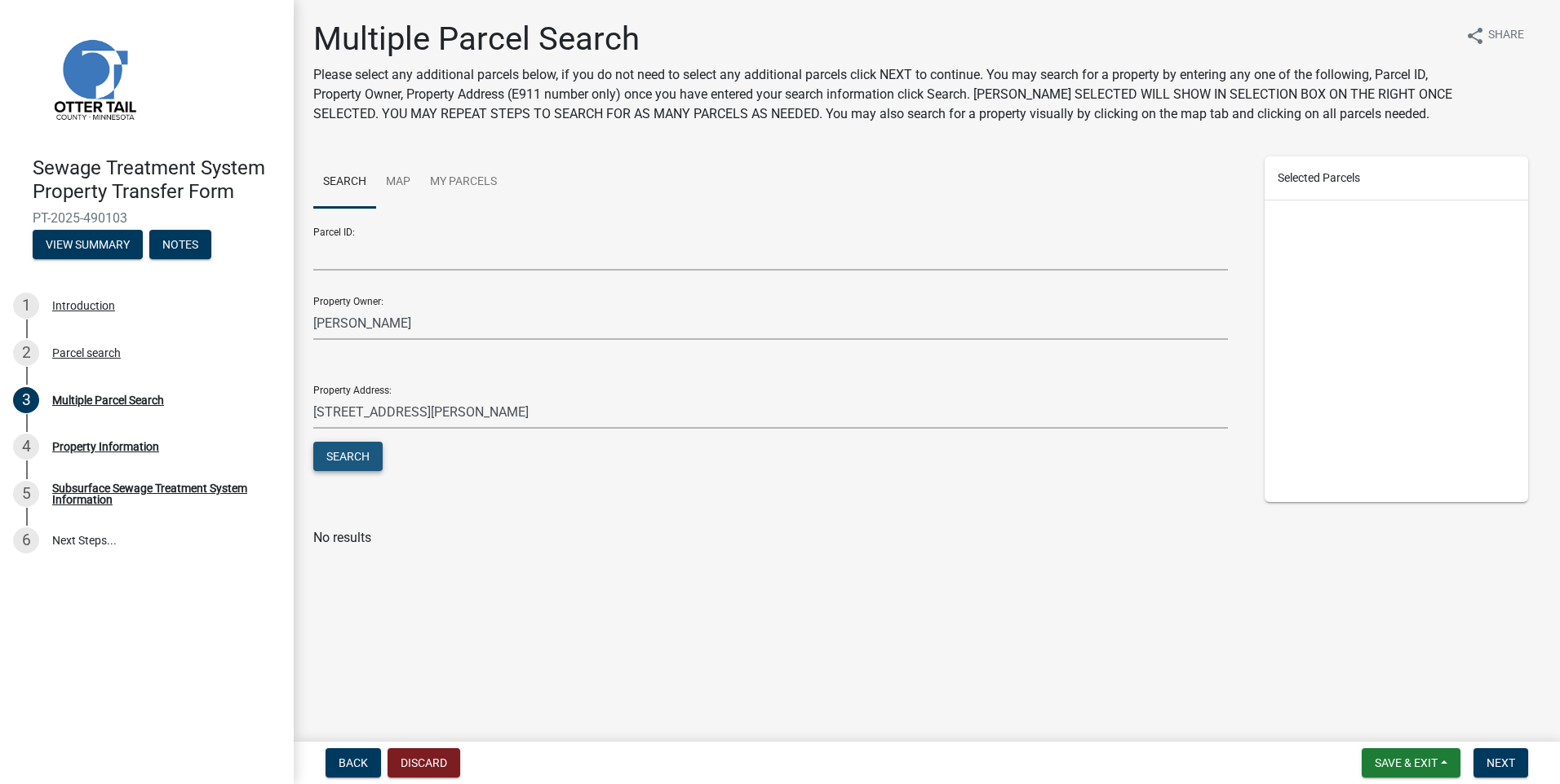
click at [370, 454] on button "Search" at bounding box center [347, 457] width 70 height 29
click at [374, 250] on input "Parcel ID:" at bounding box center [770, 254] width 915 height 33
click at [347, 763] on span "Back" at bounding box center [353, 762] width 29 height 13
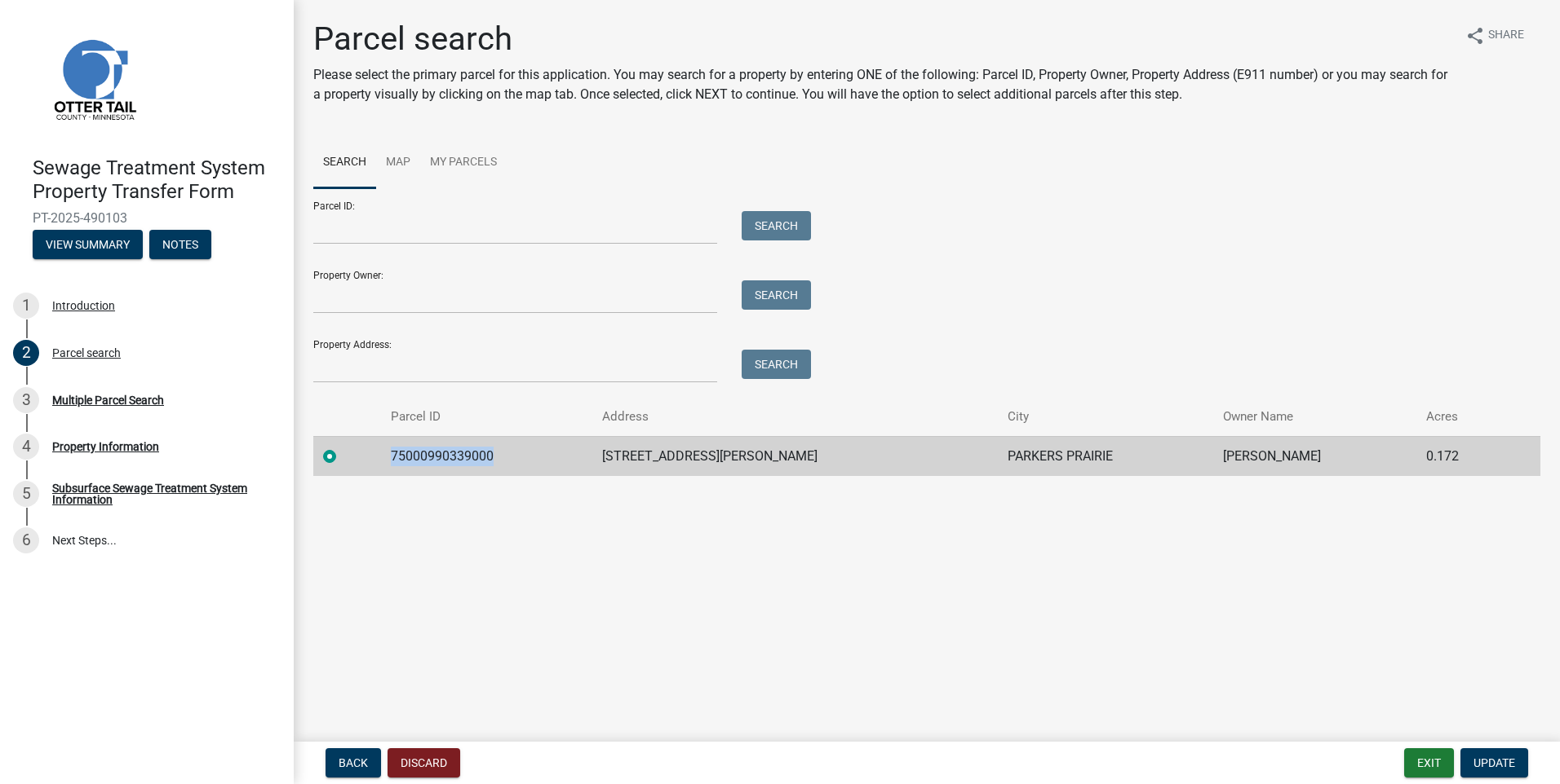
drag, startPoint x: 519, startPoint y: 458, endPoint x: 386, endPoint y: 464, distance: 133.1
click at [386, 464] on tr "75000990339000 314 DOUGLAS AVE S PARKERS PRAIRIE MICHAEL DOBLE 0.172" at bounding box center [926, 456] width 1227 height 40
drag, startPoint x: 494, startPoint y: 460, endPoint x: 396, endPoint y: 498, distance: 105.1
click at [396, 498] on main "Parcel search Please select the primary parcel for this application. You may se…" at bounding box center [926, 368] width 1266 height 735
click at [502, 457] on td "75000990339000" at bounding box center [486, 456] width 211 height 40
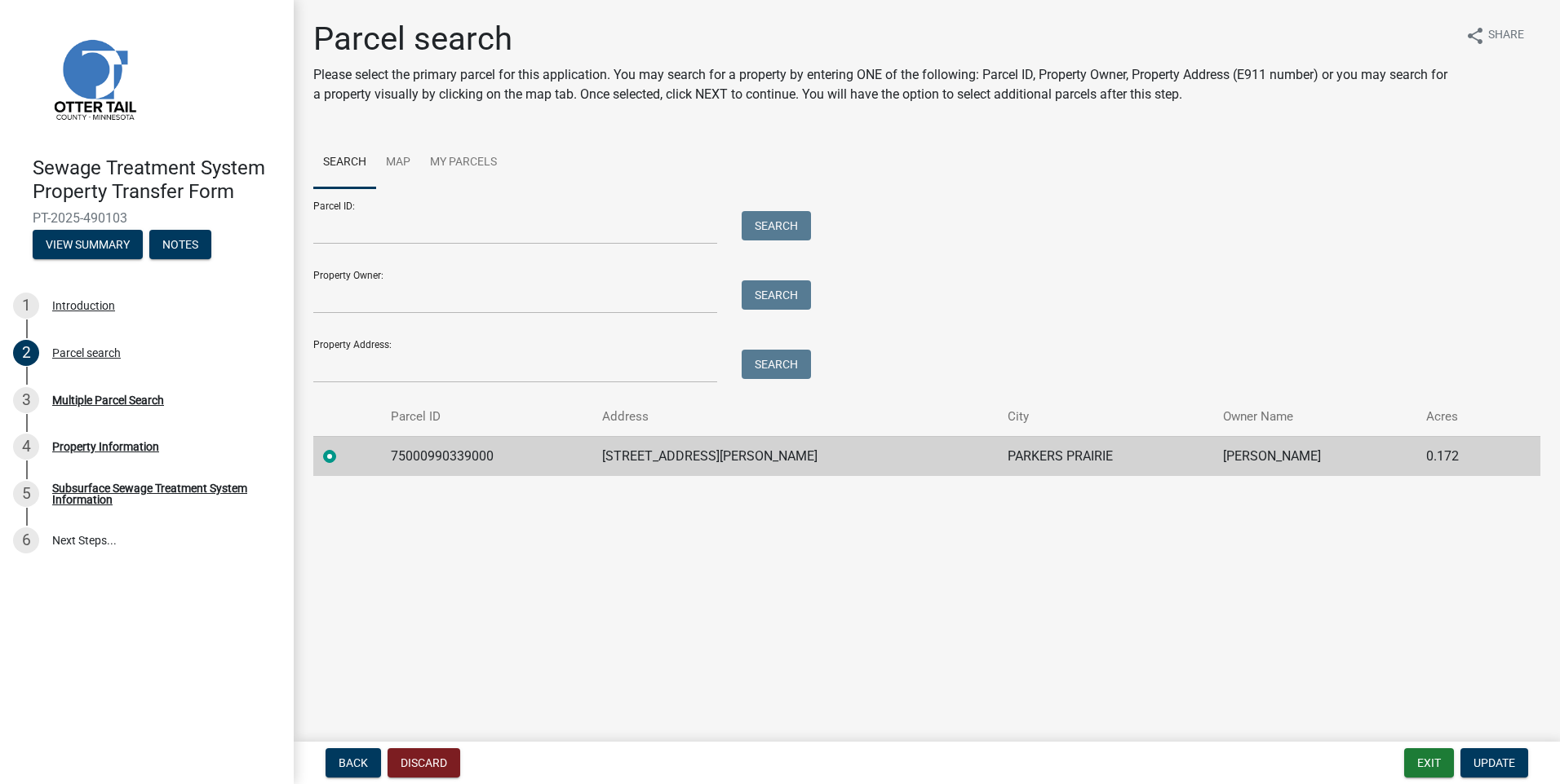
click at [502, 457] on td "75000990339000" at bounding box center [486, 456] width 211 height 40
click at [372, 298] on input "Property Owner:" at bounding box center [515, 297] width 404 height 33
type input "[PERSON_NAME]"
type input "[STREET_ADDRESS][PERSON_NAME]"
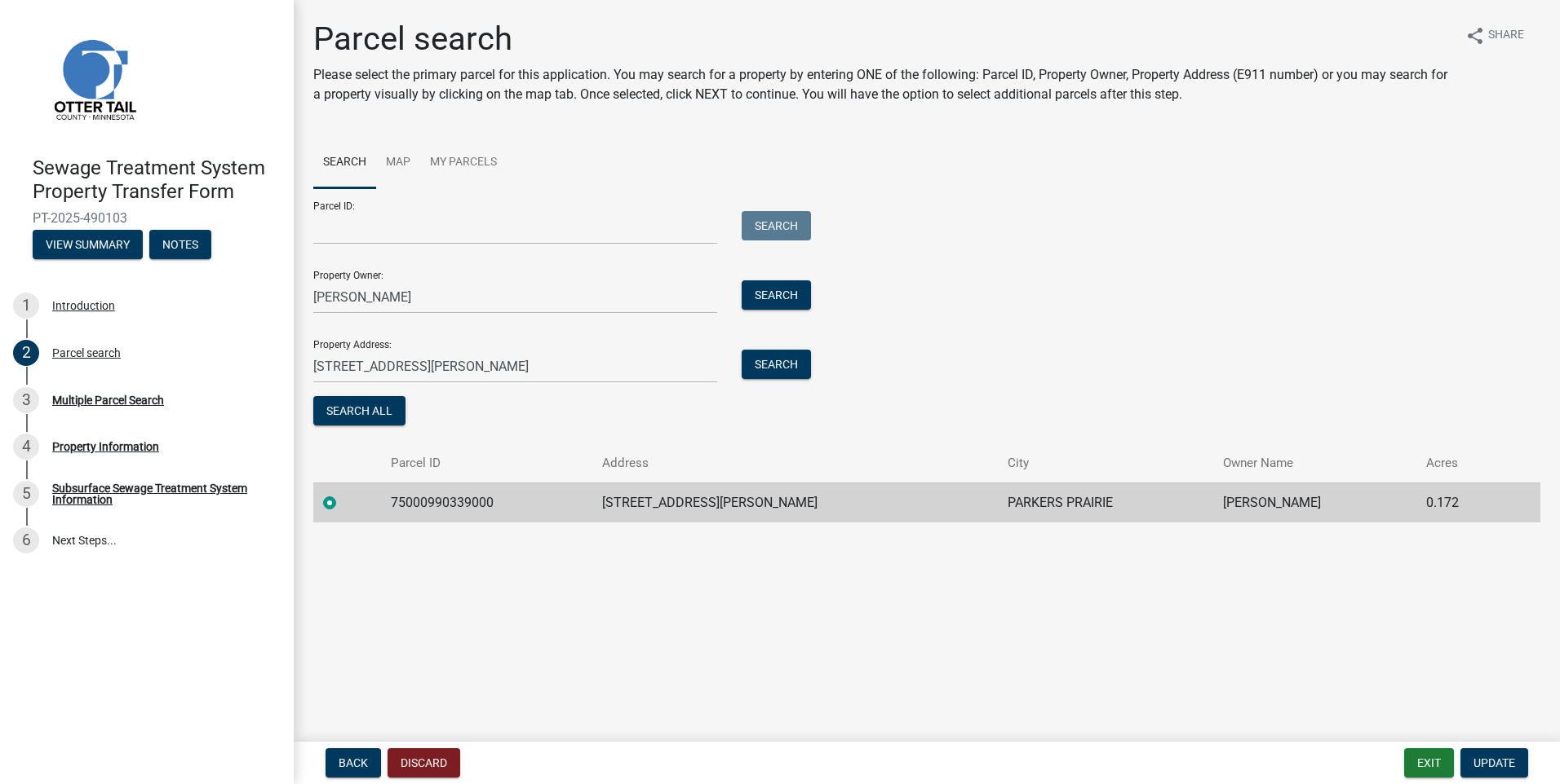
click at [371, 502] on div at bounding box center [346, 503] width 48 height 20
click at [342, 416] on button "Search All" at bounding box center [359, 411] width 92 height 29
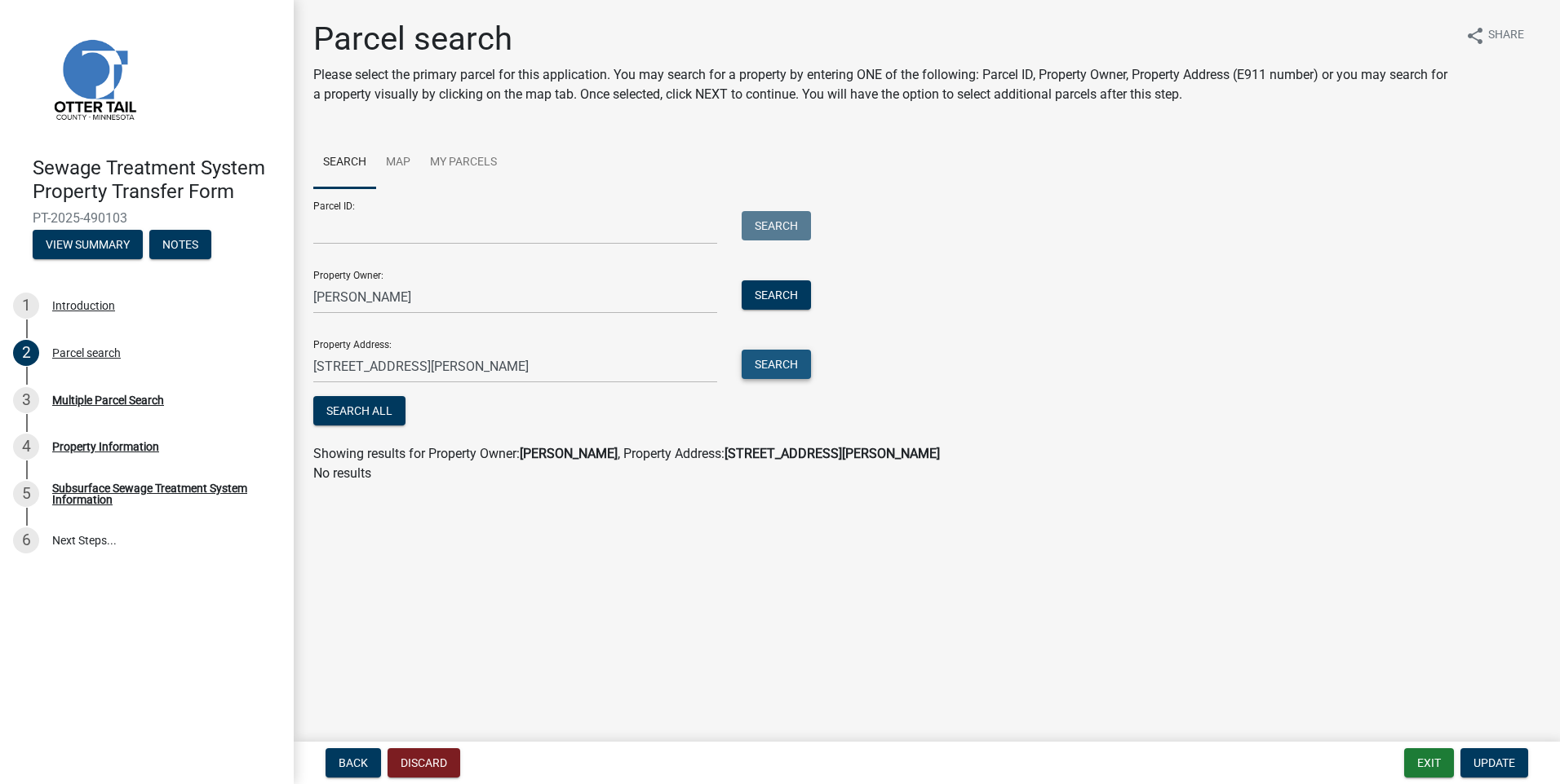
click at [764, 359] on button "Search" at bounding box center [776, 365] width 70 height 29
click at [762, 291] on button "Search" at bounding box center [776, 295] width 70 height 29
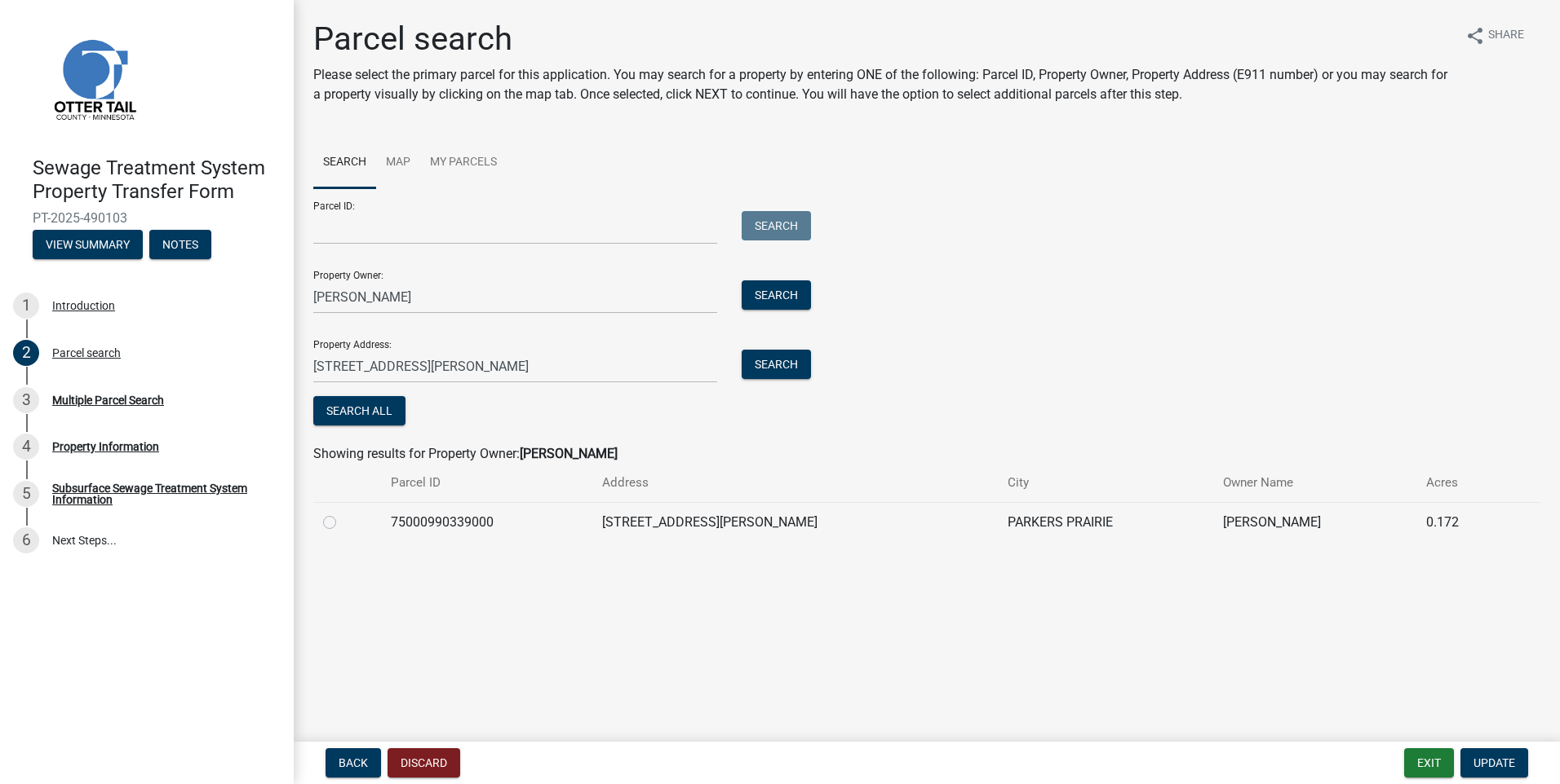
click at [342, 513] on label at bounding box center [342, 513] width 0 height 0
click at [342, 523] on input "radio" at bounding box center [347, 517] width 11 height 11
radio input "true"
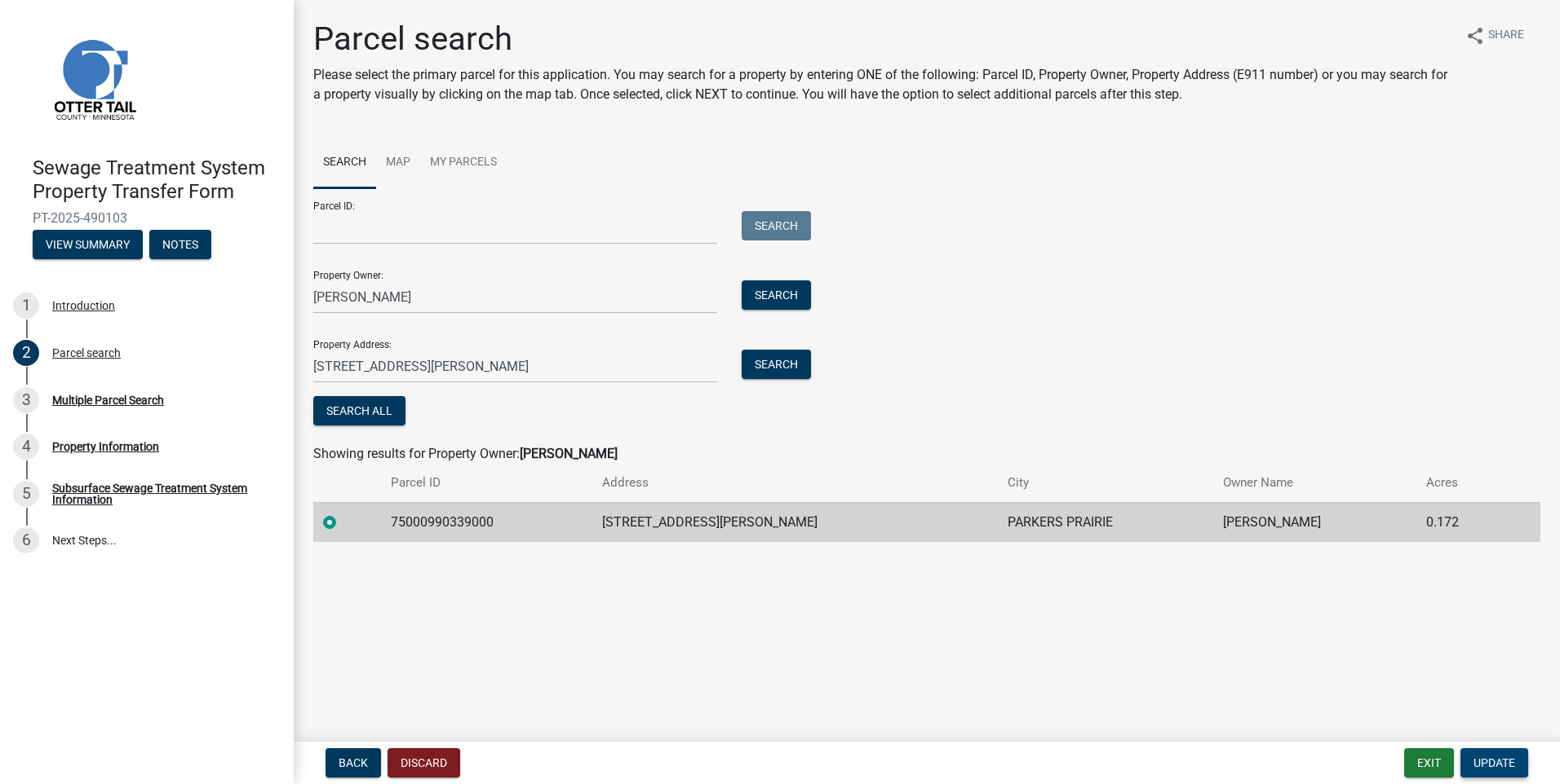
click at [1484, 758] on span "Update" at bounding box center [1493, 762] width 41 height 13
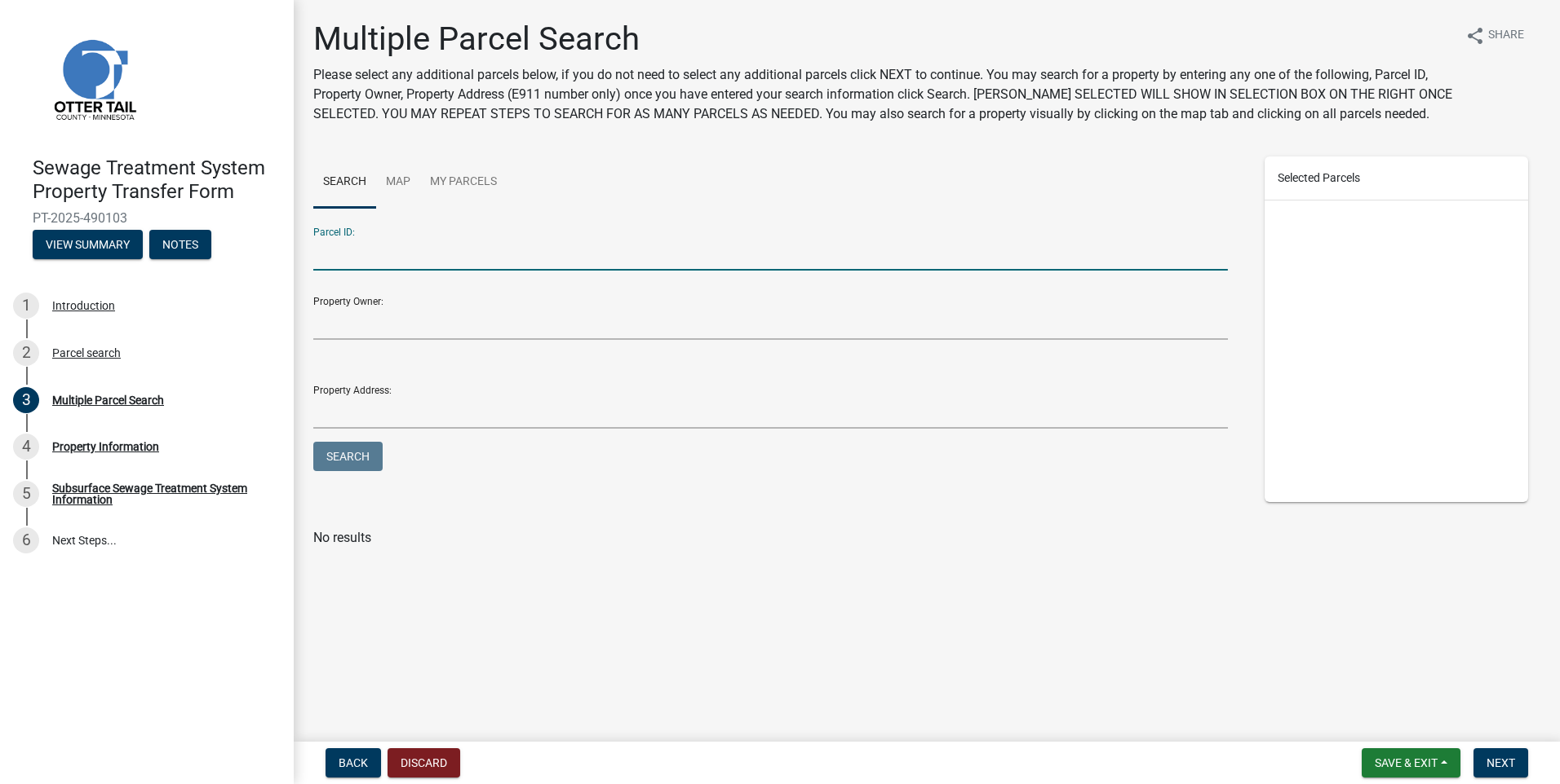
click at [337, 259] on input "Parcel ID:" at bounding box center [770, 254] width 915 height 33
type input "75000990339000"
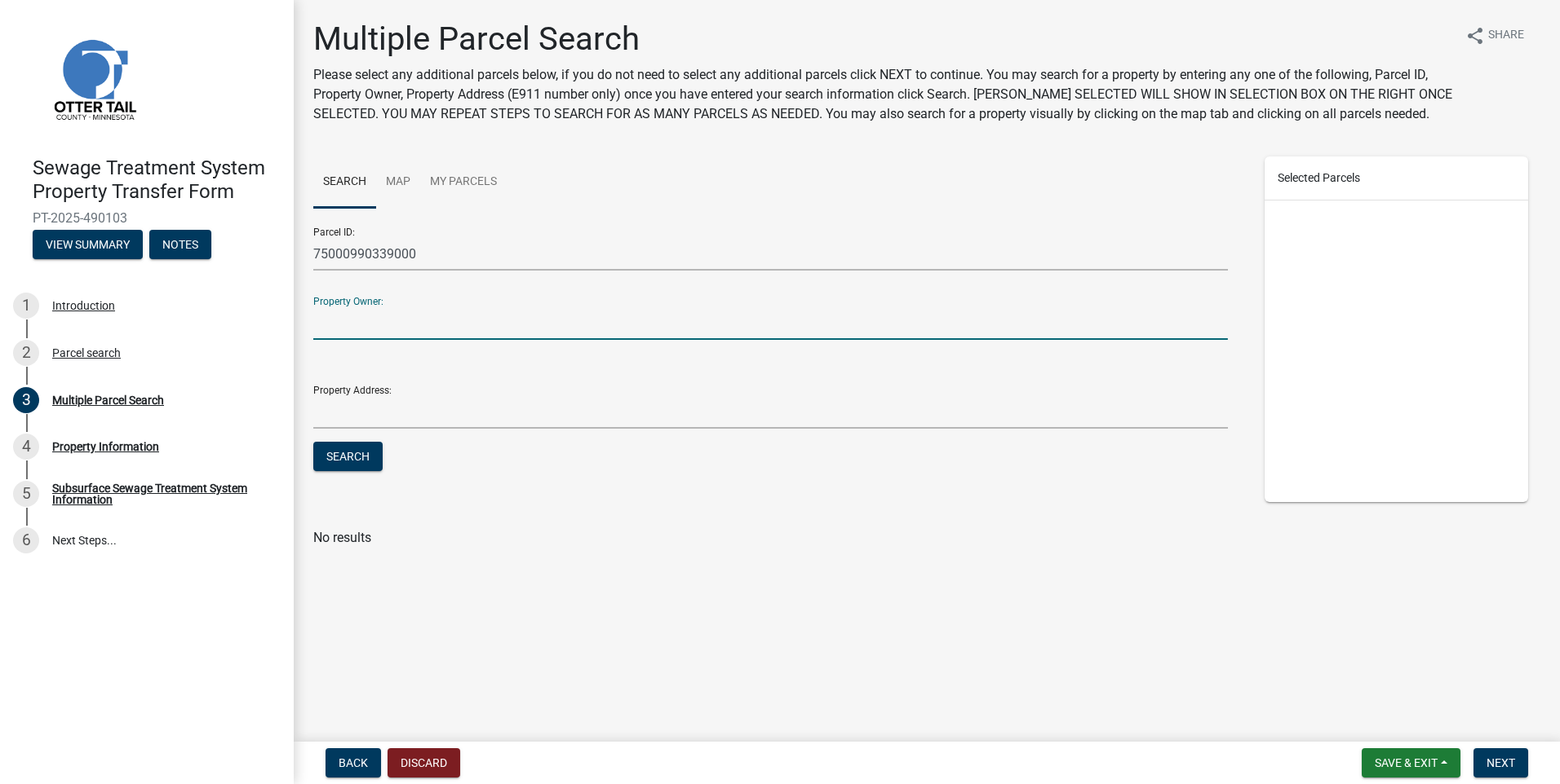
click at [358, 316] on input "Property Owner:" at bounding box center [770, 323] width 915 height 33
type input "[PERSON_NAME]"
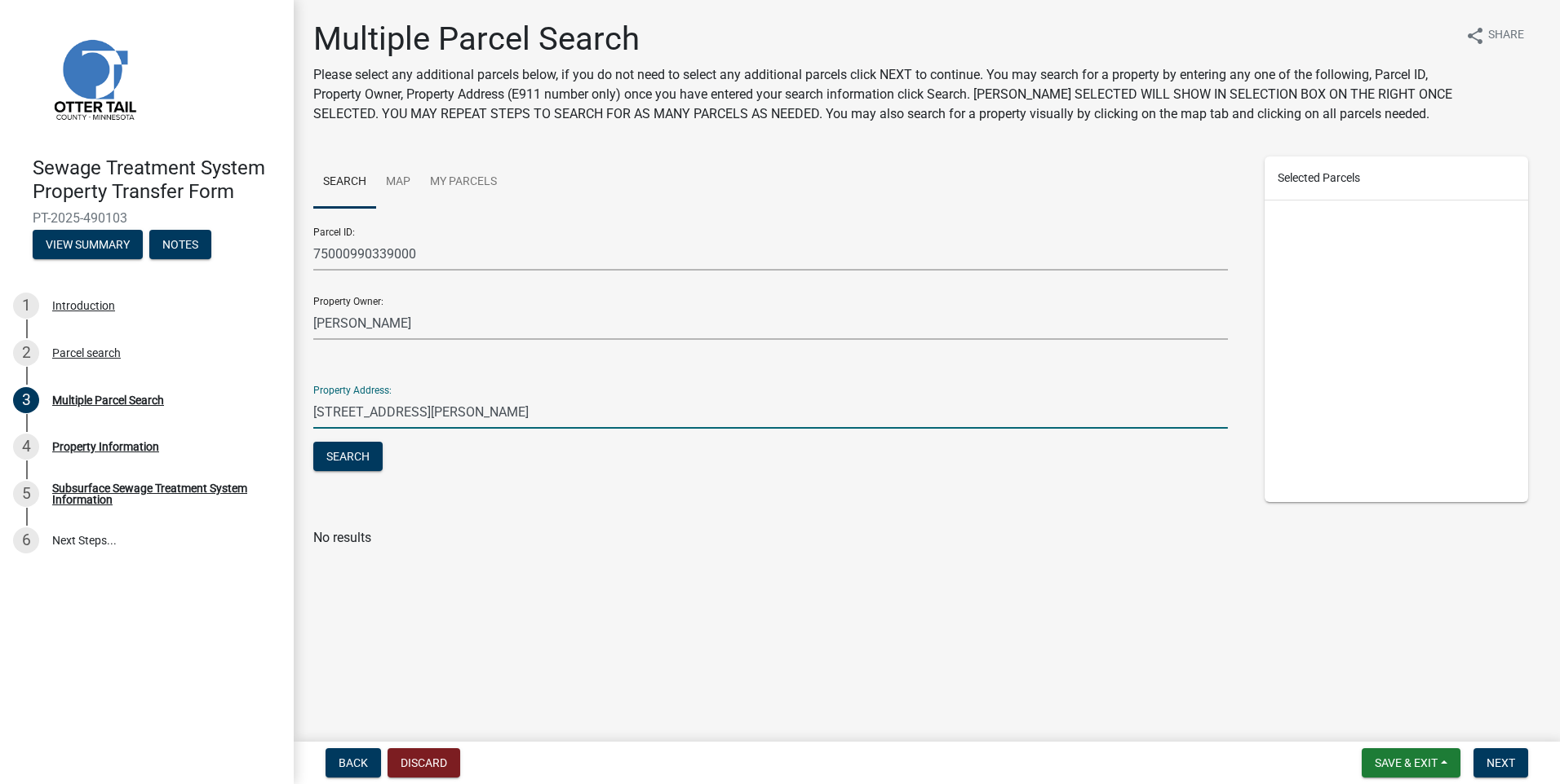
click at [428, 409] on input "[STREET_ADDRESS][PERSON_NAME]" at bounding box center [770, 412] width 915 height 33
type input "314 douglas ave"
click at [335, 454] on button "Search" at bounding box center [347, 457] width 70 height 29
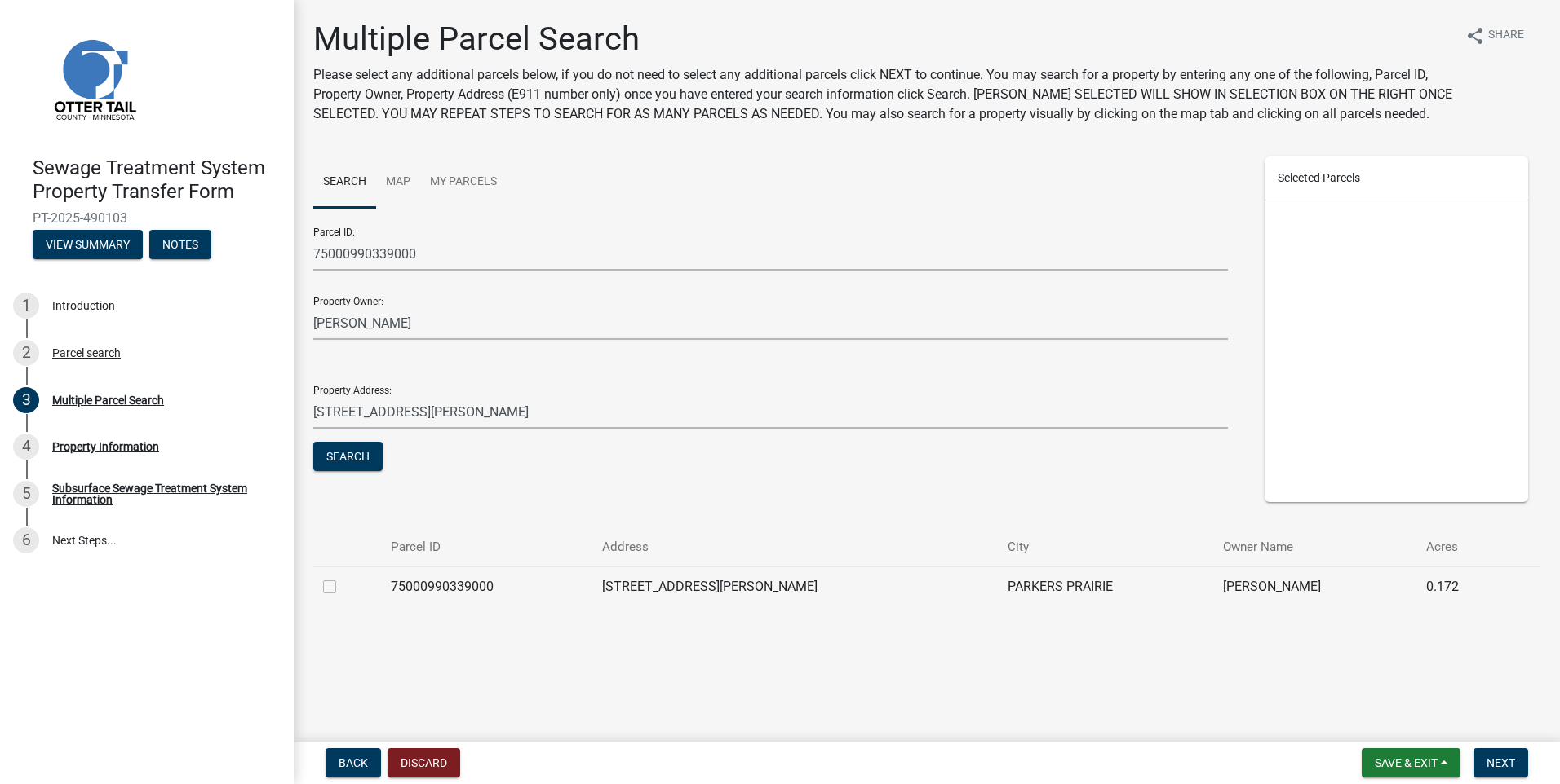
click at [342, 577] on label at bounding box center [342, 577] width 0 height 0
click at [342, 588] on input "checkbox" at bounding box center [347, 582] width 11 height 11
checkbox input "true"
click at [1501, 760] on span "Next" at bounding box center [1500, 762] width 28 height 13
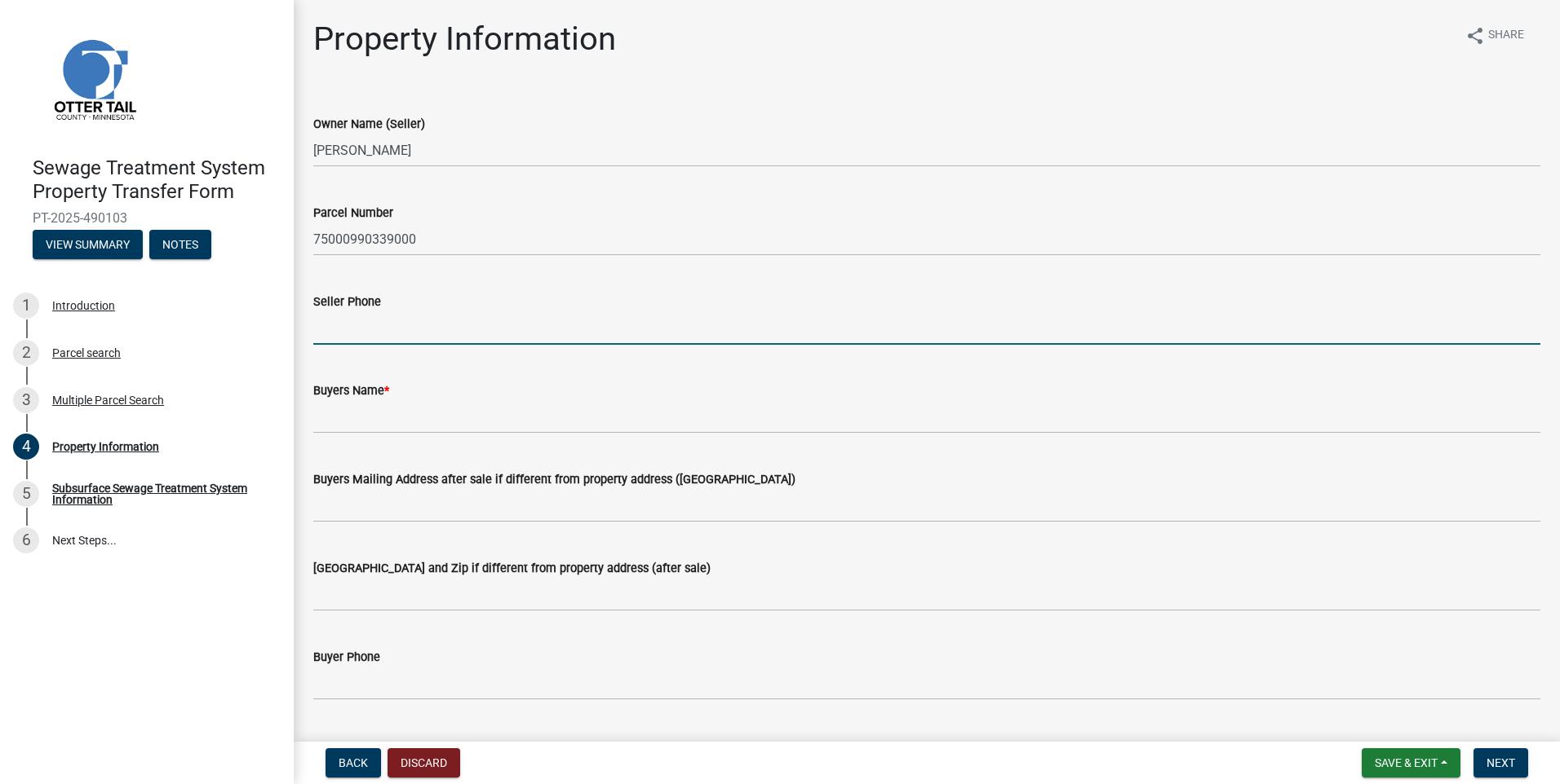
click at [346, 328] on input "Seller Phone" at bounding box center [926, 328] width 1227 height 33
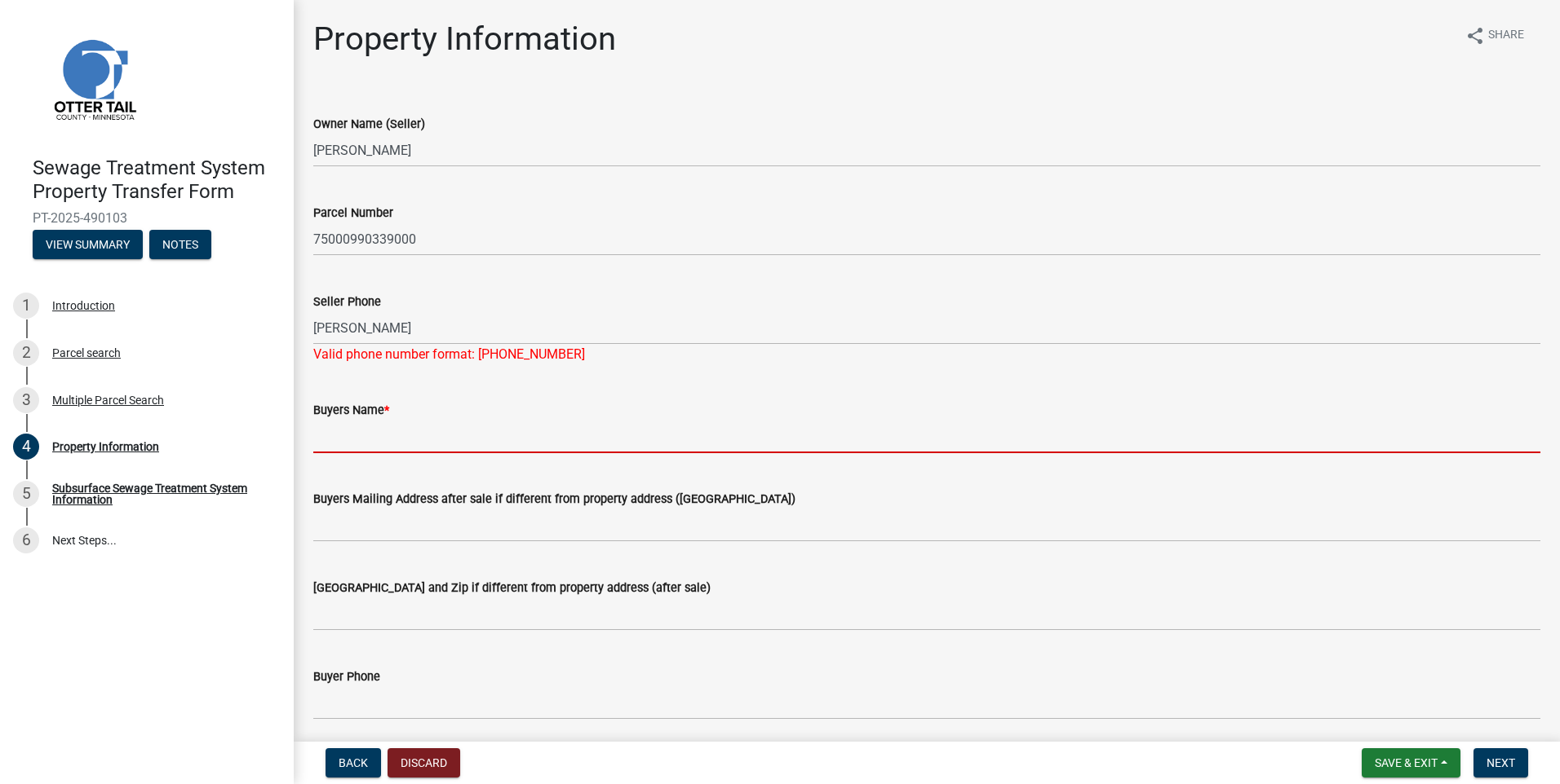
click at [334, 416] on form "Buyers Name *" at bounding box center [926, 426] width 1227 height 53
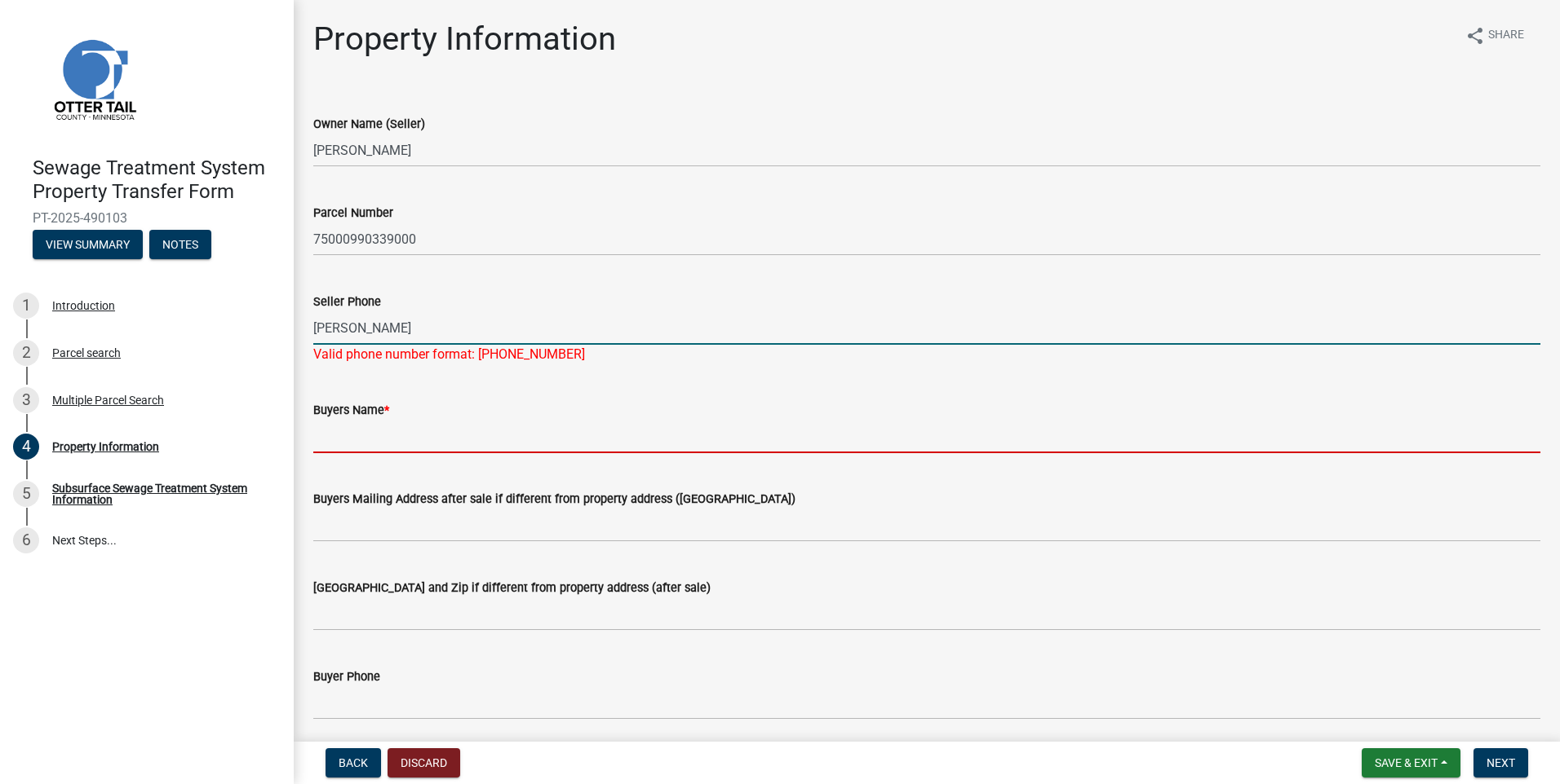
click at [407, 322] on input "michael doble" at bounding box center [926, 328] width 1227 height 33
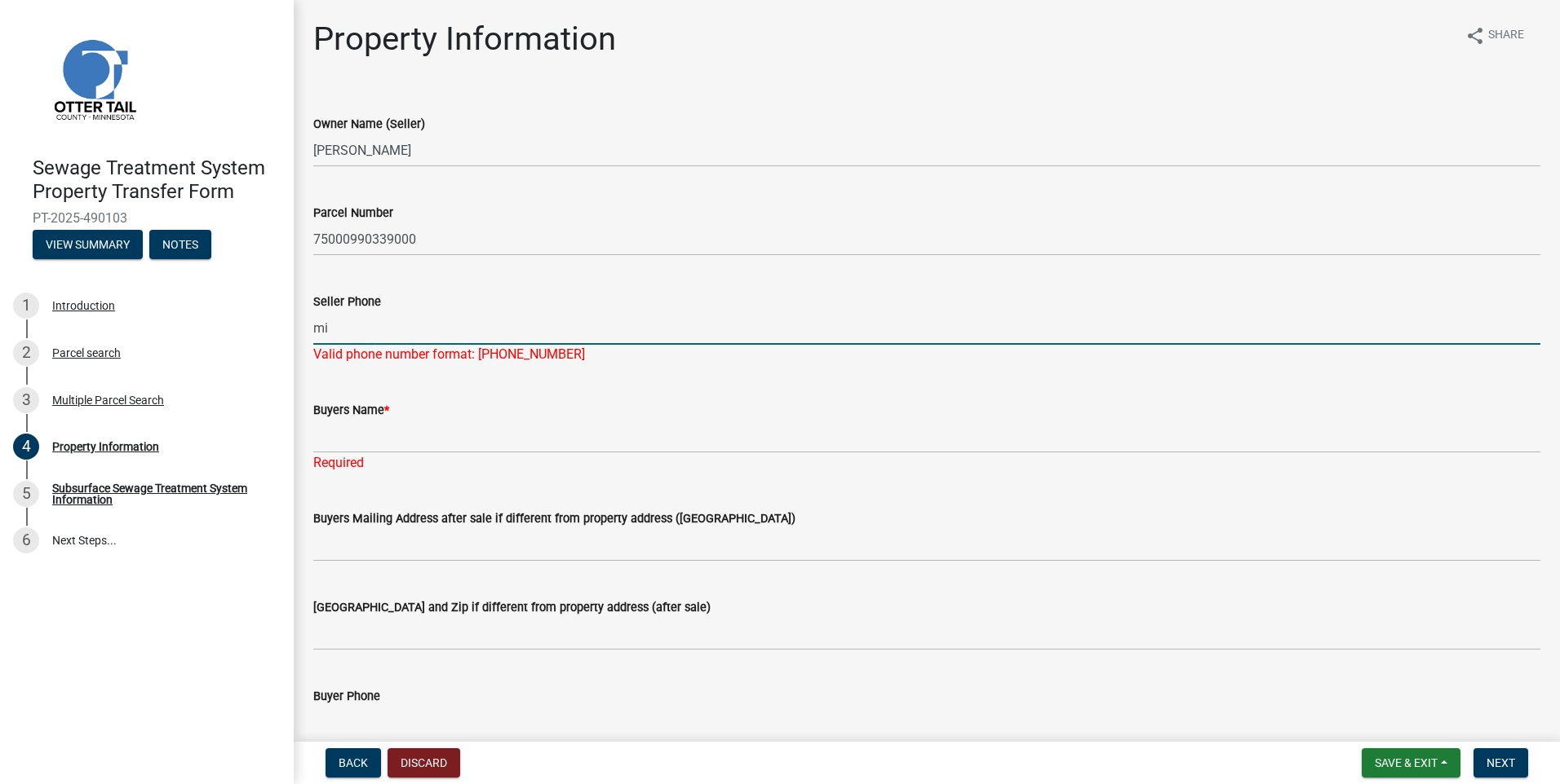
type input "m"
type input "2183716141"
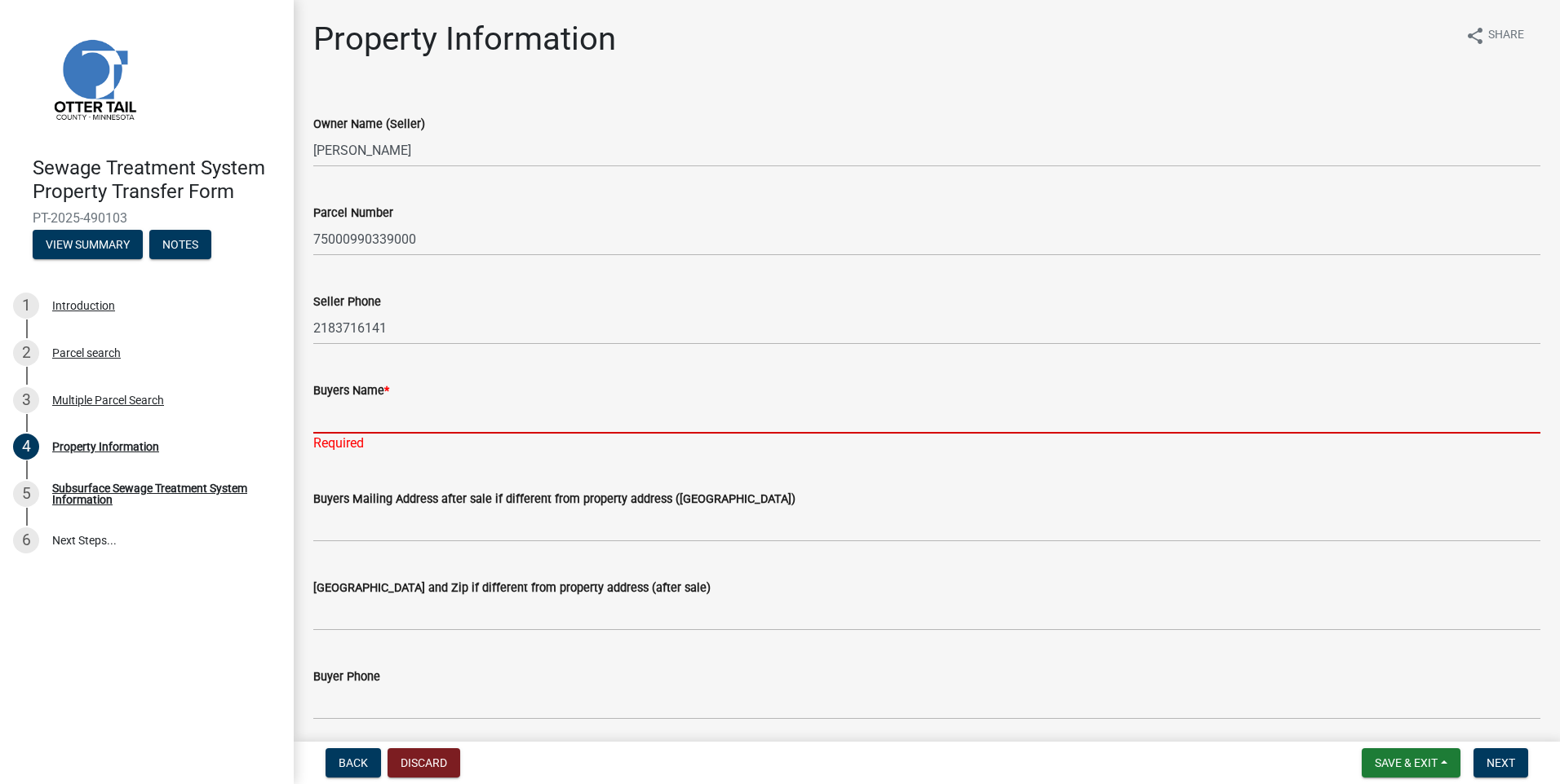
click at [351, 438] on div "Buyers Name * Required" at bounding box center [926, 405] width 1227 height 95
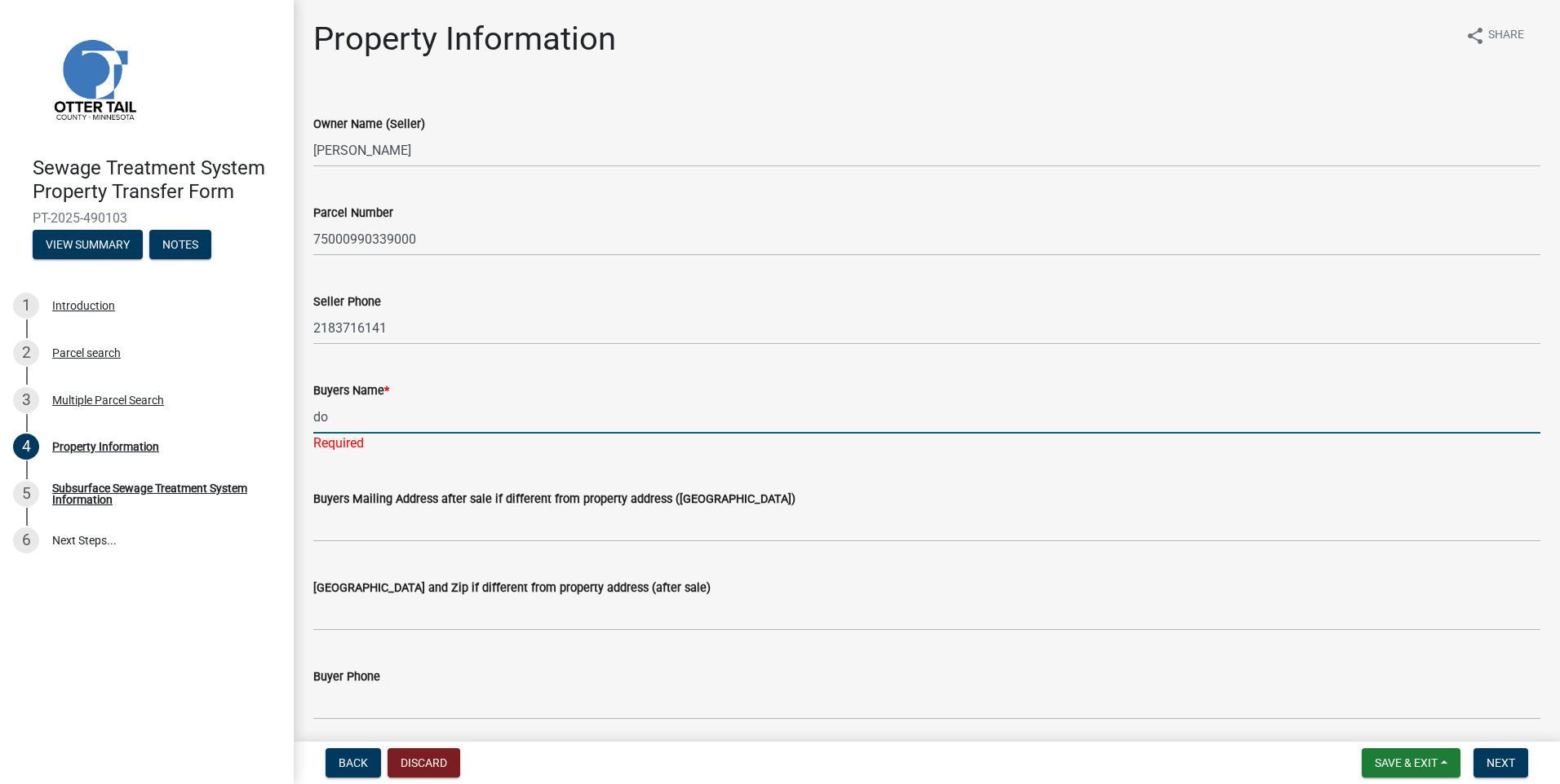
type input "d"
type input "Dominic Doble"
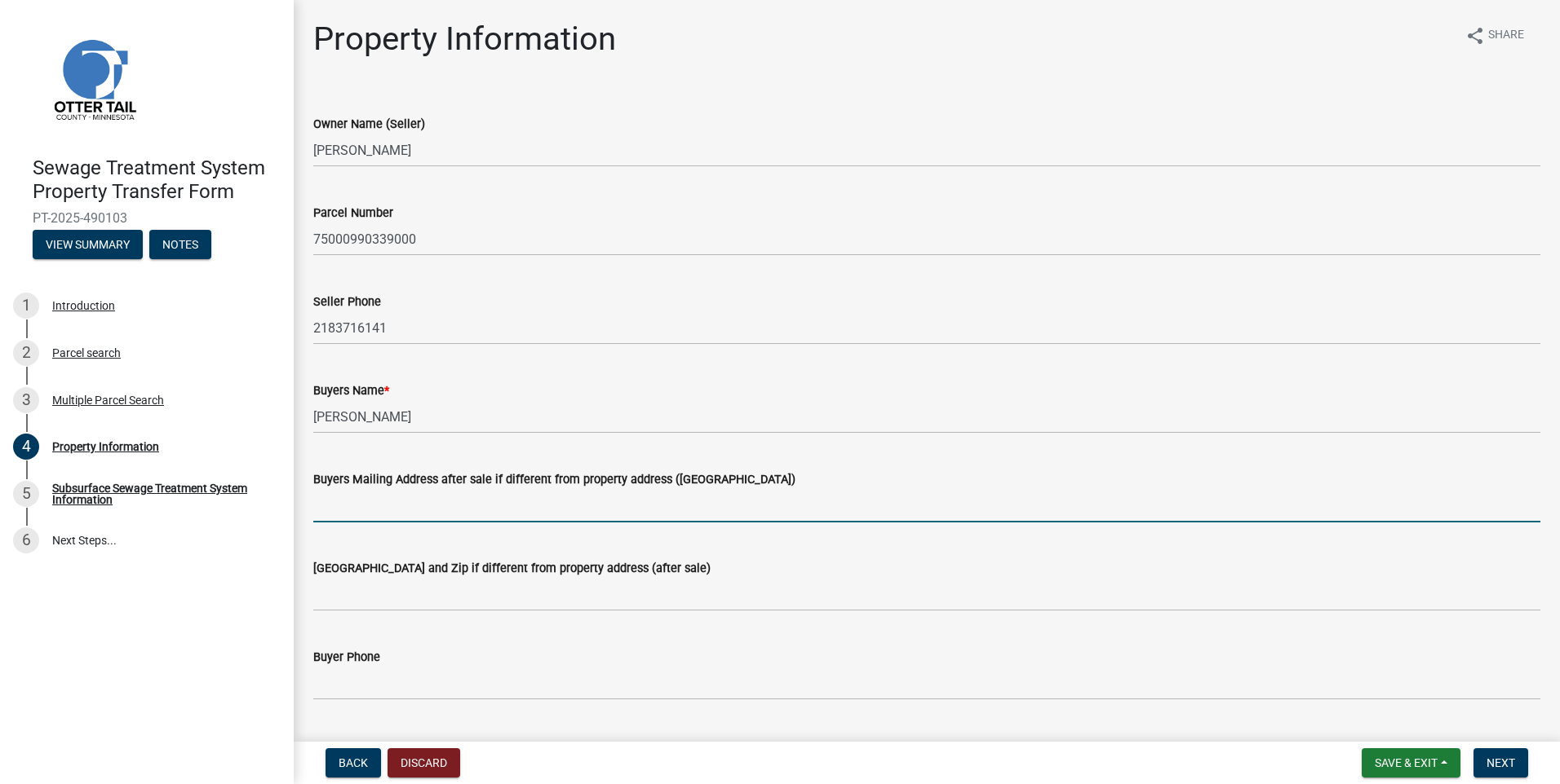
click at [356, 531] on wm-data-entity-input "Buyers Mailing Address after sale if different from property address (E911 numb…" at bounding box center [926, 491] width 1227 height 89
type input "3"
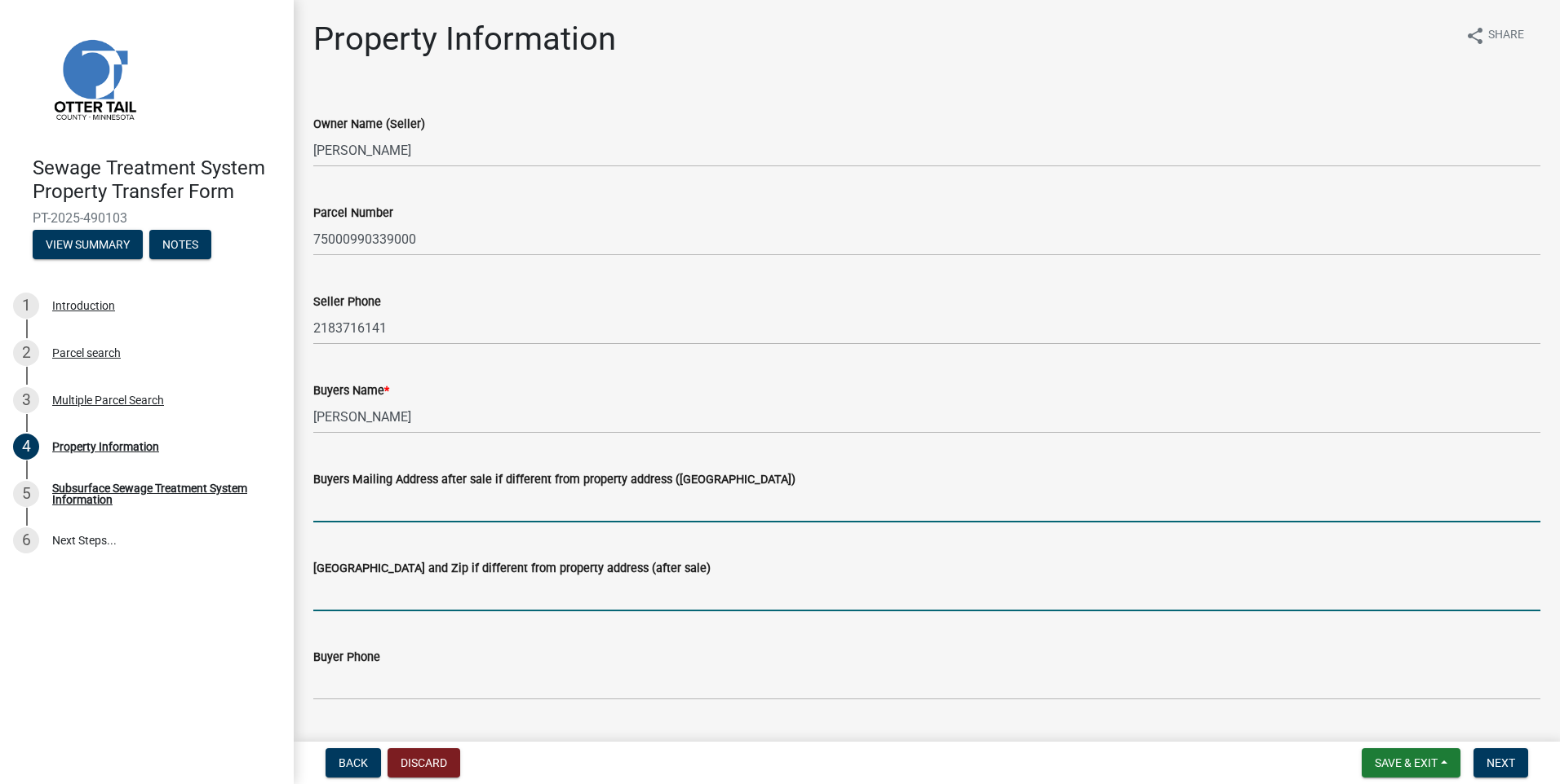
click at [339, 592] on input "Buyers City State and Zip if different from property address (after sale)" at bounding box center [926, 595] width 1227 height 33
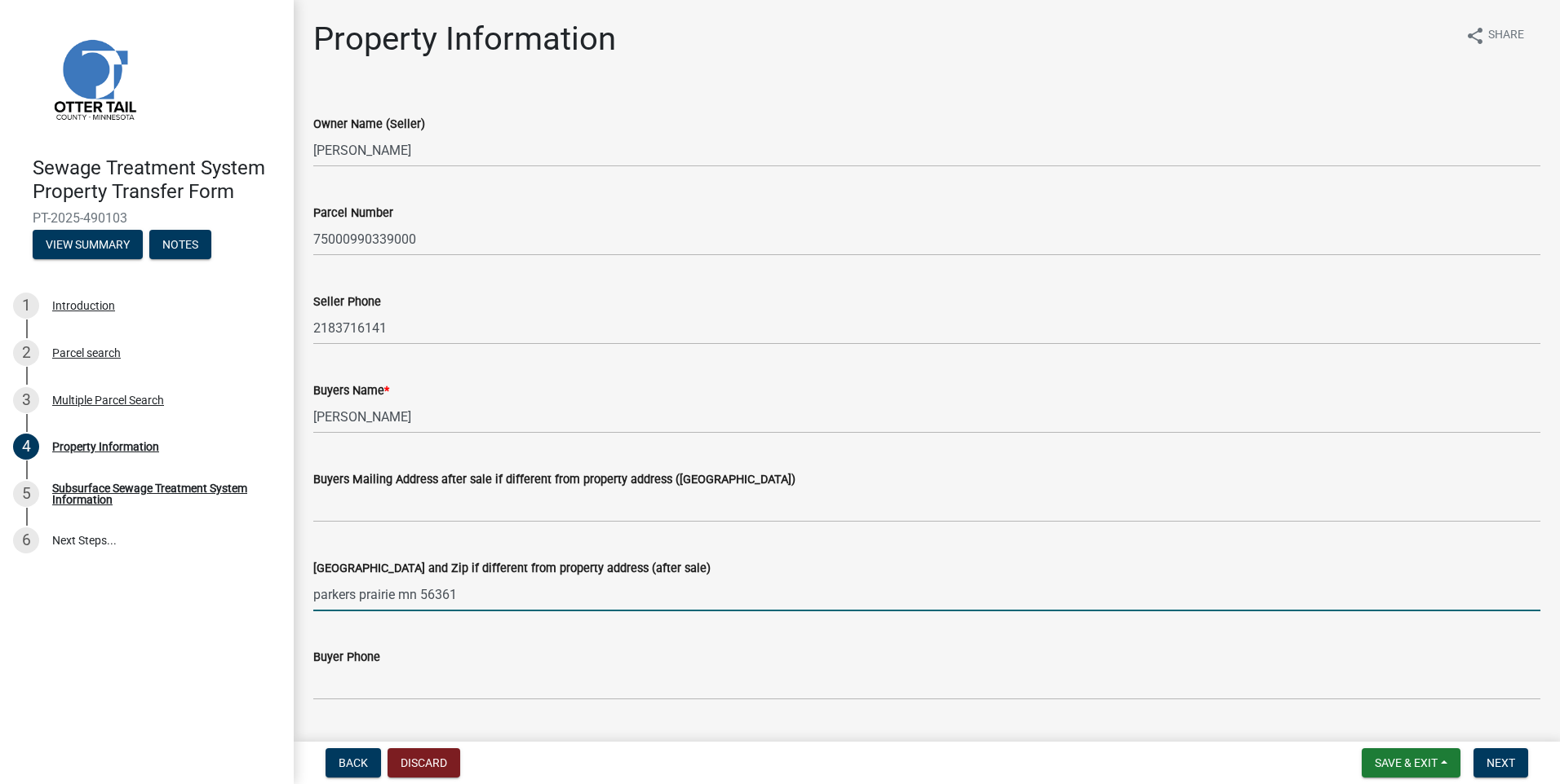
type input "parkers prairie mn 56361"
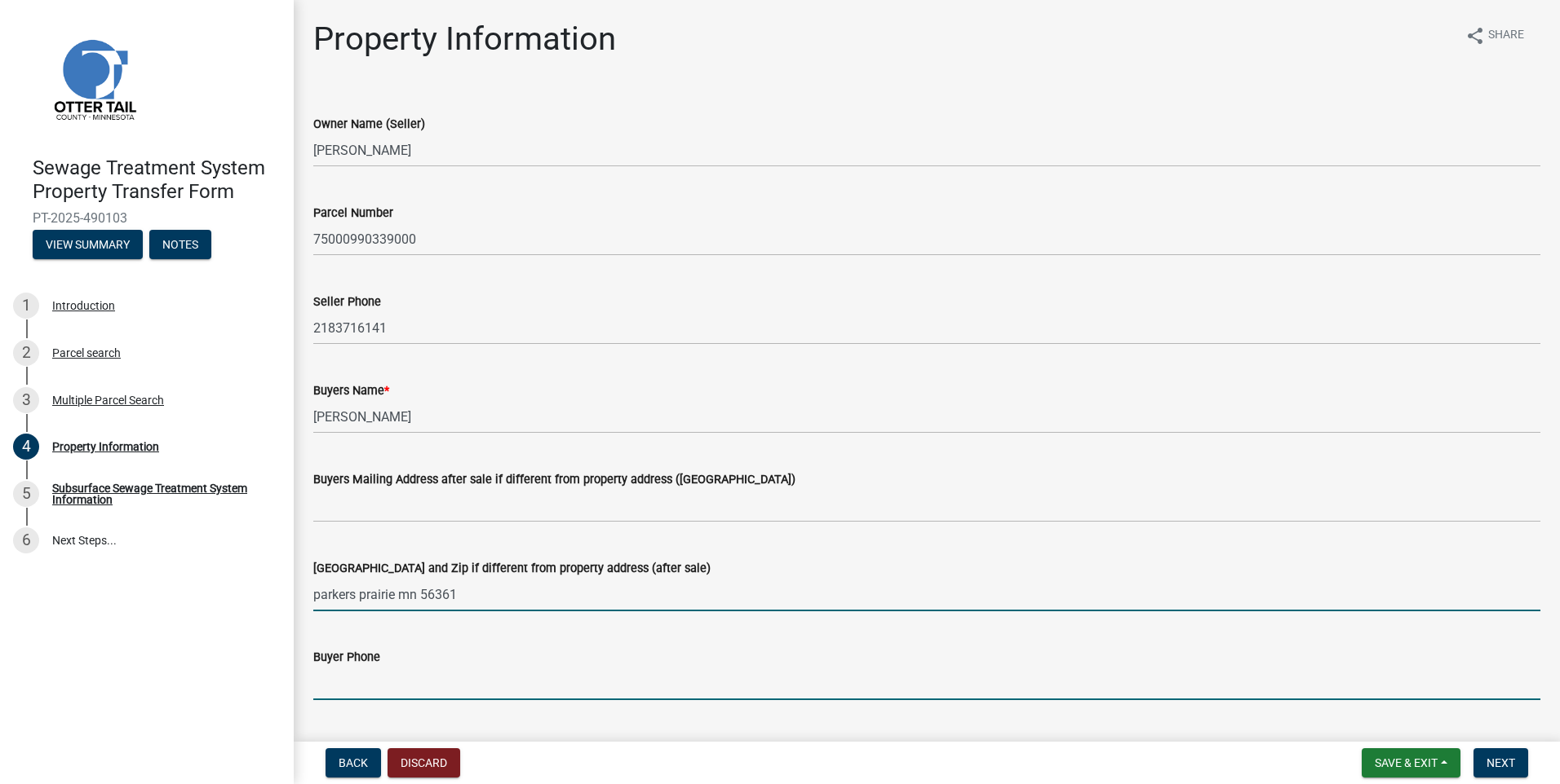
click at [343, 681] on input "Buyer Phone" at bounding box center [926, 684] width 1227 height 33
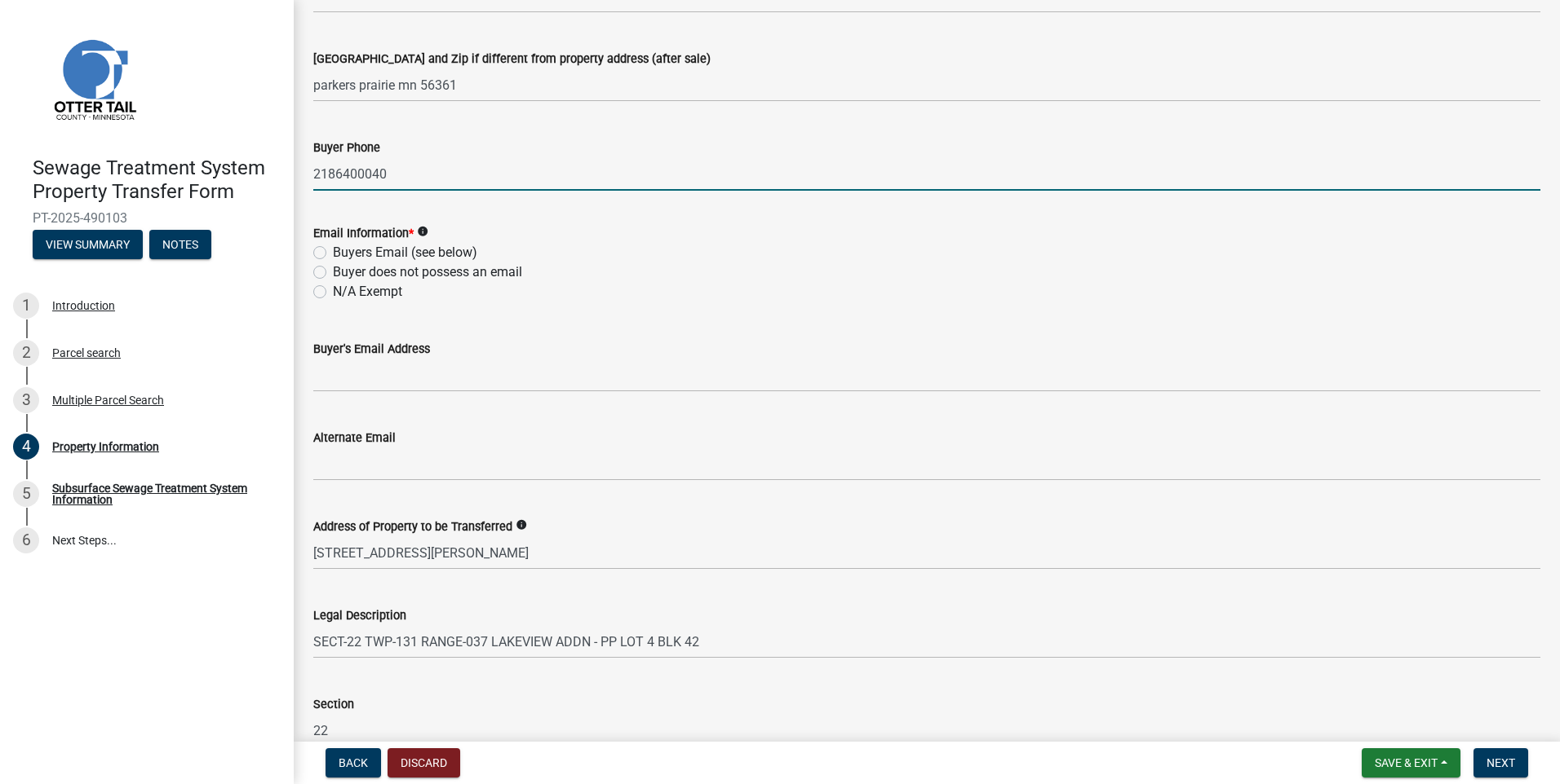
scroll to position [513, 0]
type input "2186400040"
click at [332, 248] on label "Buyers Email (see below)" at bounding box center [404, 250] width 144 height 20
click at [332, 248] on input "Buyers Email (see below)" at bounding box center [337, 245] width 11 height 11
radio input "true"
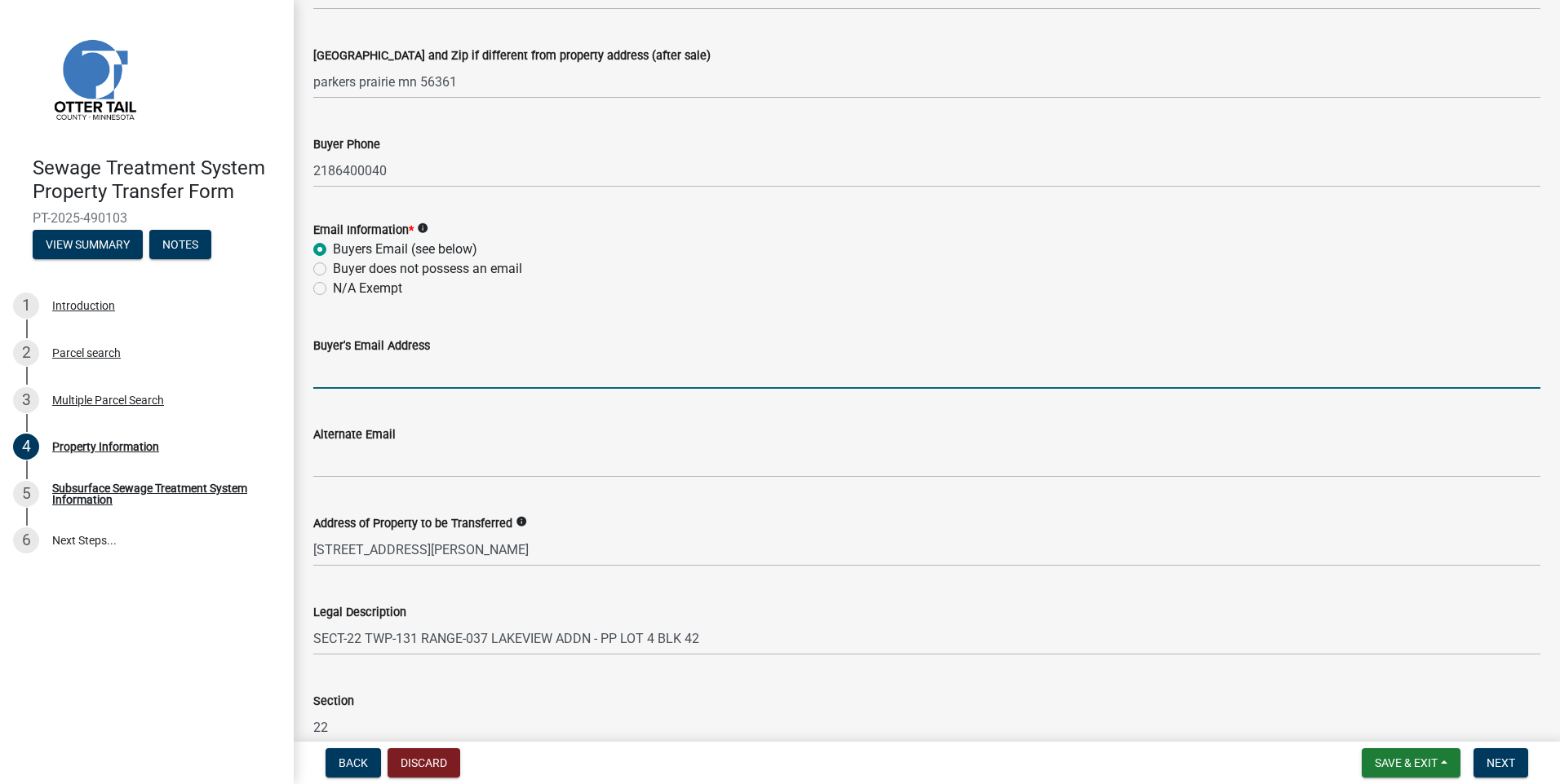
click at [325, 379] on input "Buyer's Email Address" at bounding box center [926, 372] width 1227 height 33
type input "D"
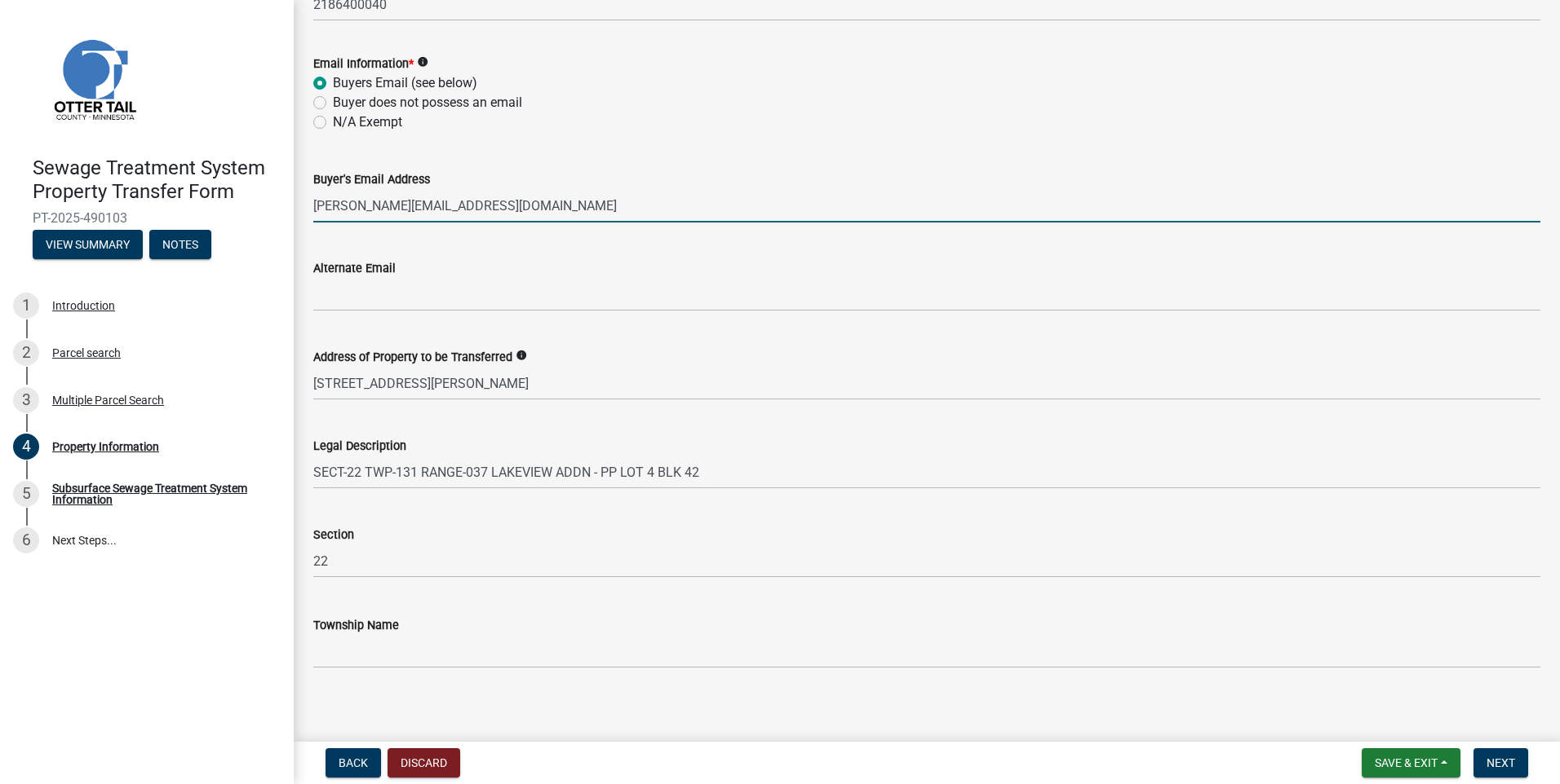
scroll to position [689, 0]
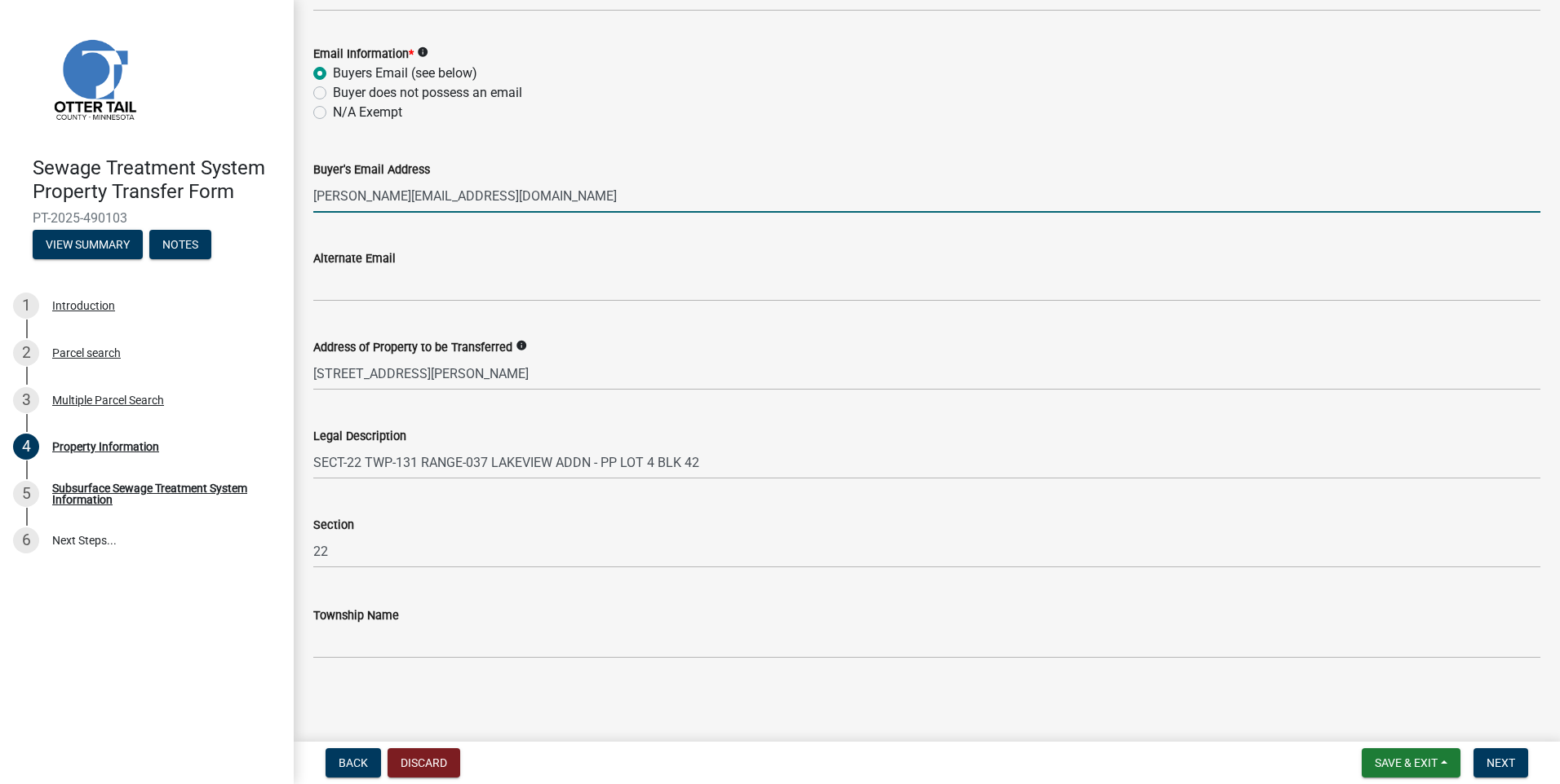
type input "dominic_doble@yahoo.com"
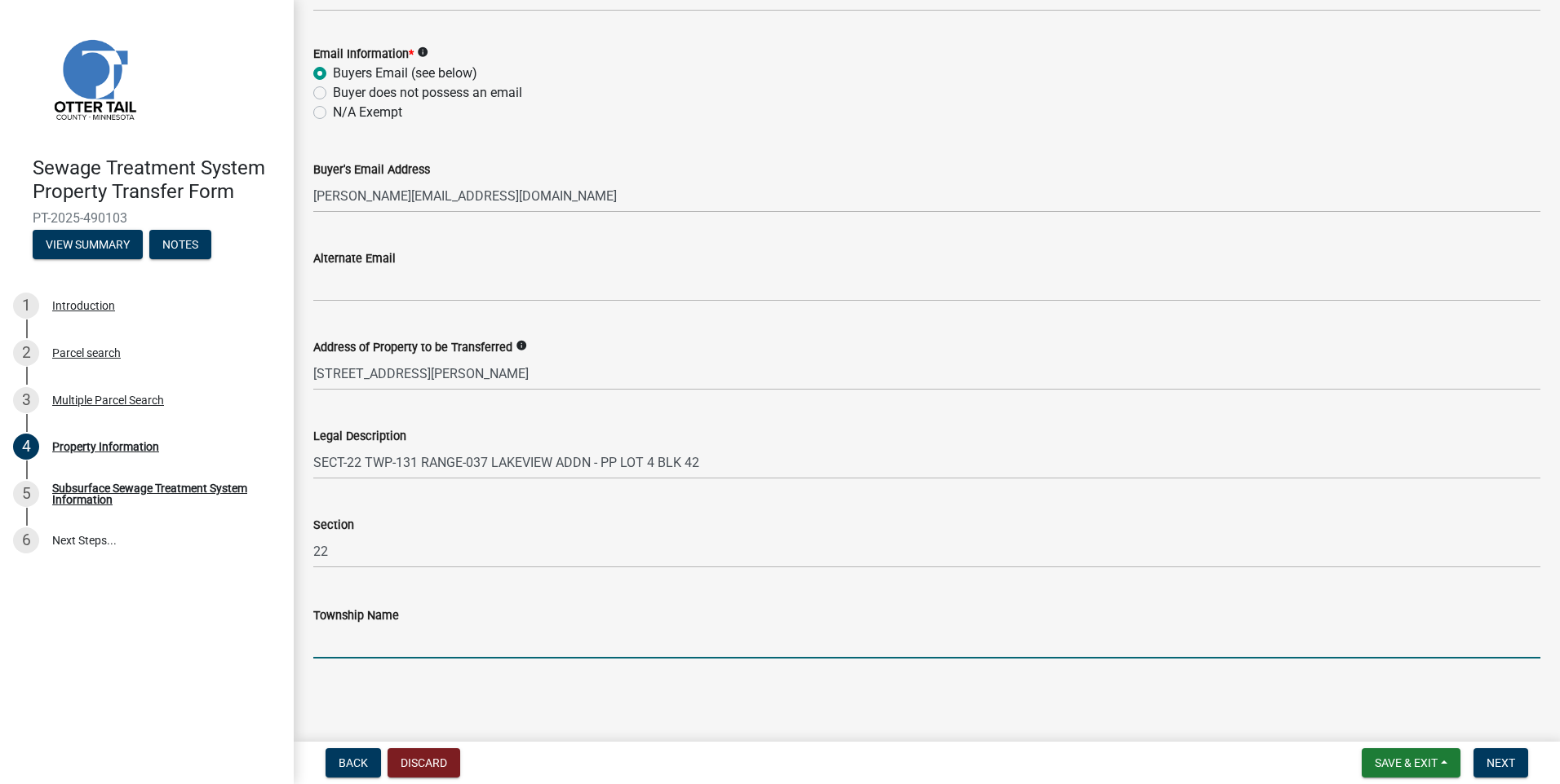
click at [335, 648] on input "Township Name" at bounding box center [926, 642] width 1227 height 33
type input "parkers prairie"
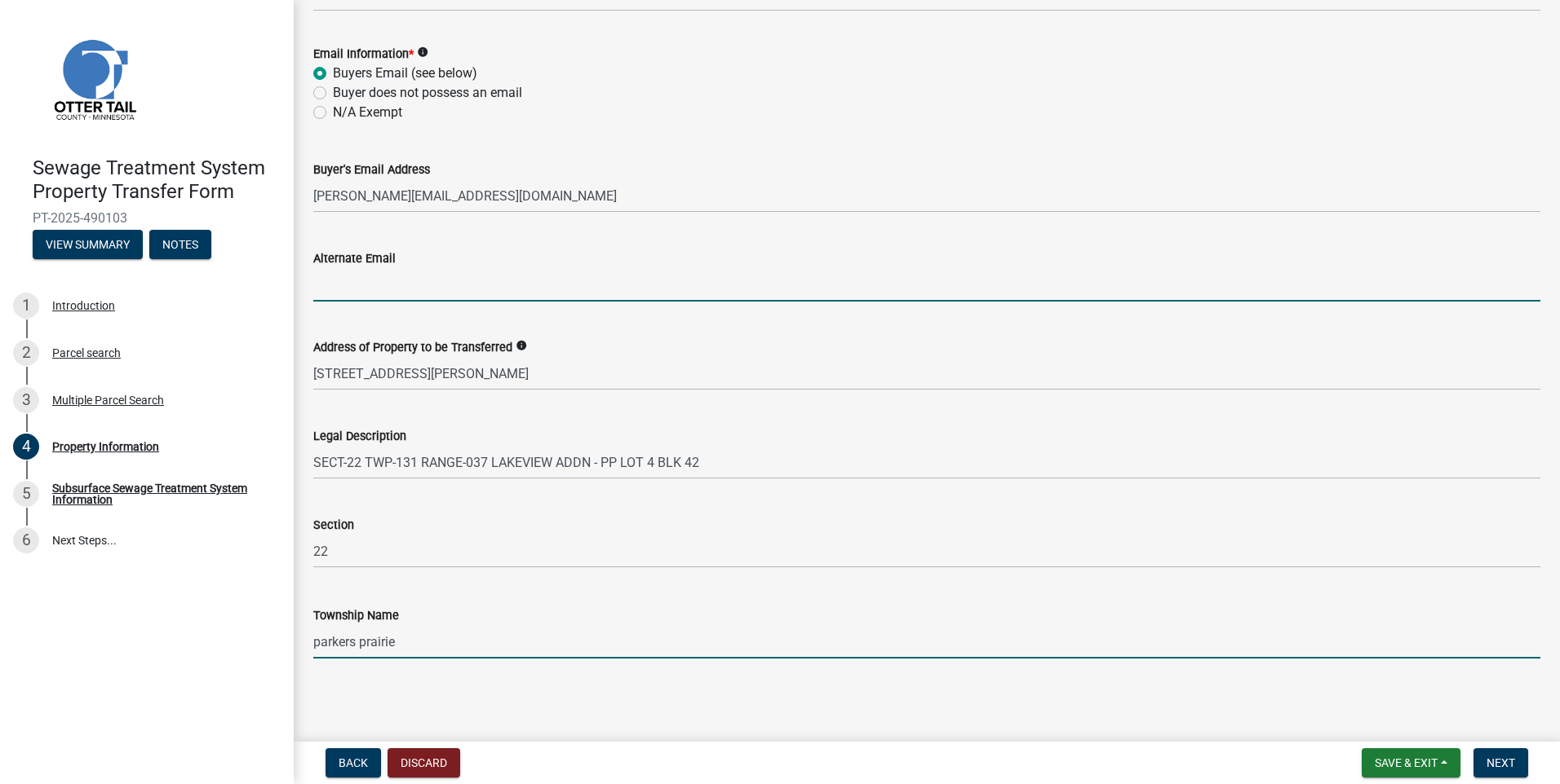
type input "[EMAIL_ADDRESS][DOMAIN_NAME]"
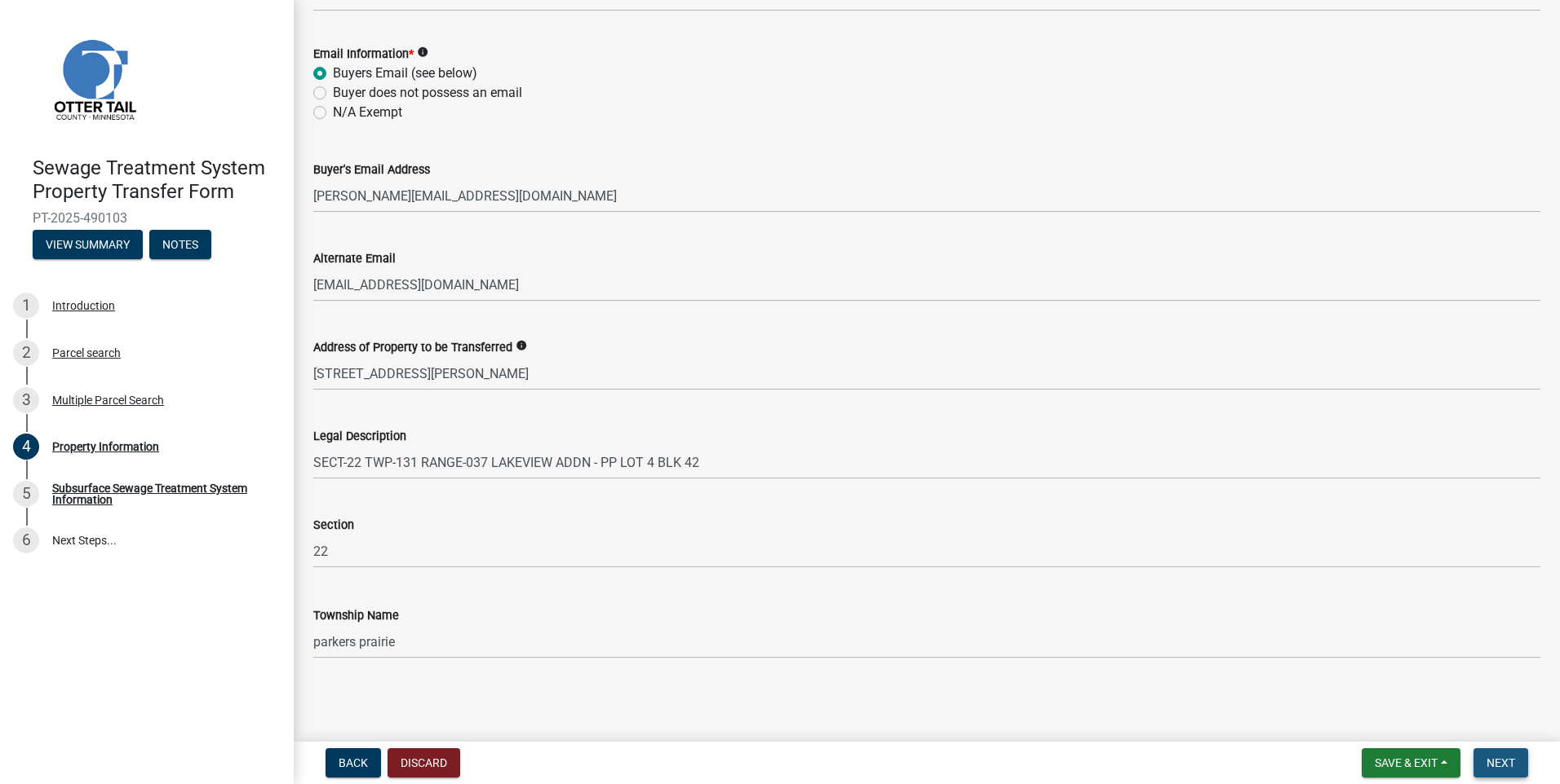
click at [1485, 758] on button "Next" at bounding box center [1500, 763] width 55 height 29
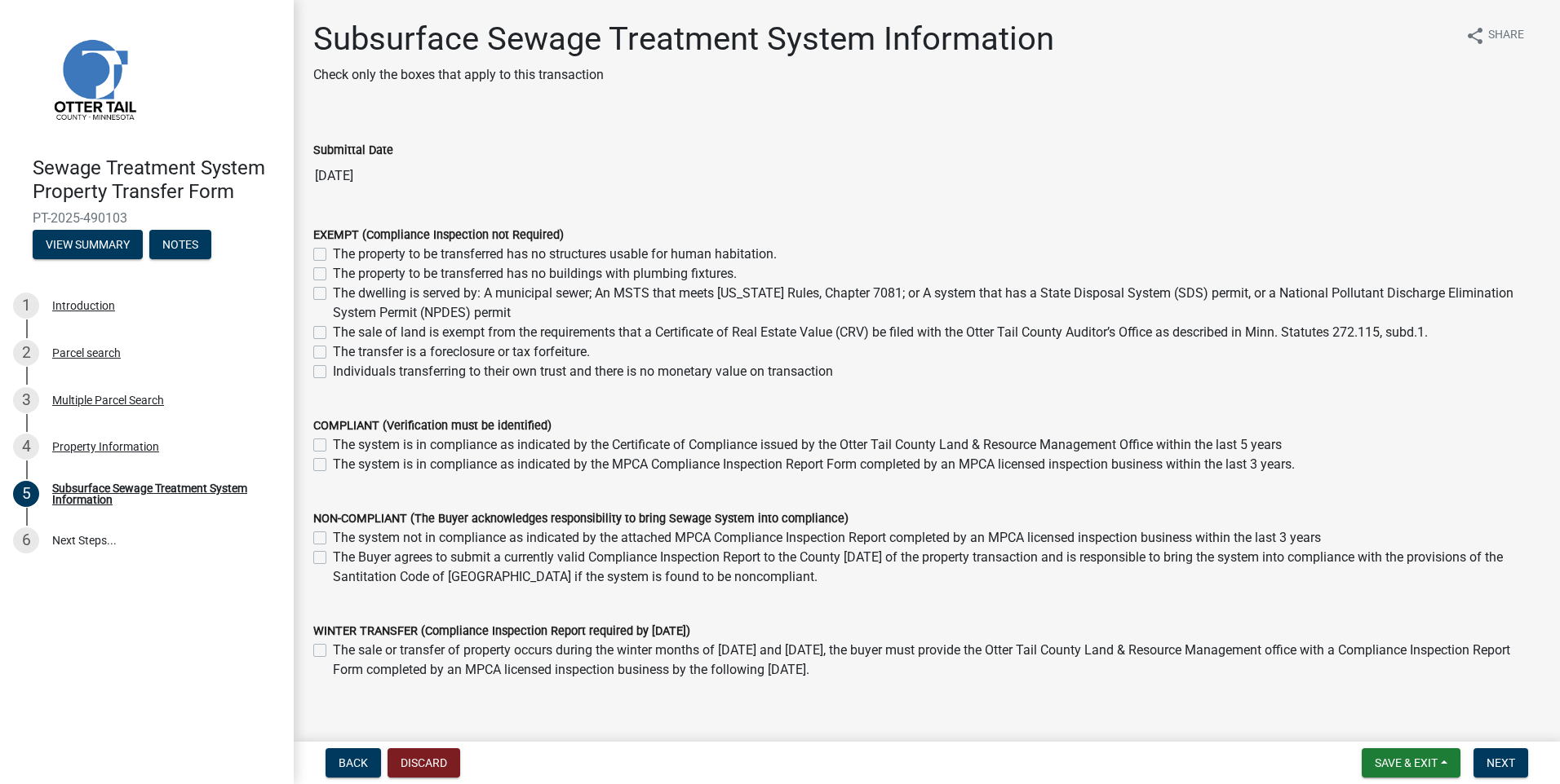
click at [332, 255] on label "The property to be transferred has no structures usable for human habitation." at bounding box center [554, 255] width 444 height 20
click at [332, 255] on input "The property to be transferred has no structures usable for human habitation." at bounding box center [337, 250] width 11 height 11
checkbox input "true"
checkbox input "false"
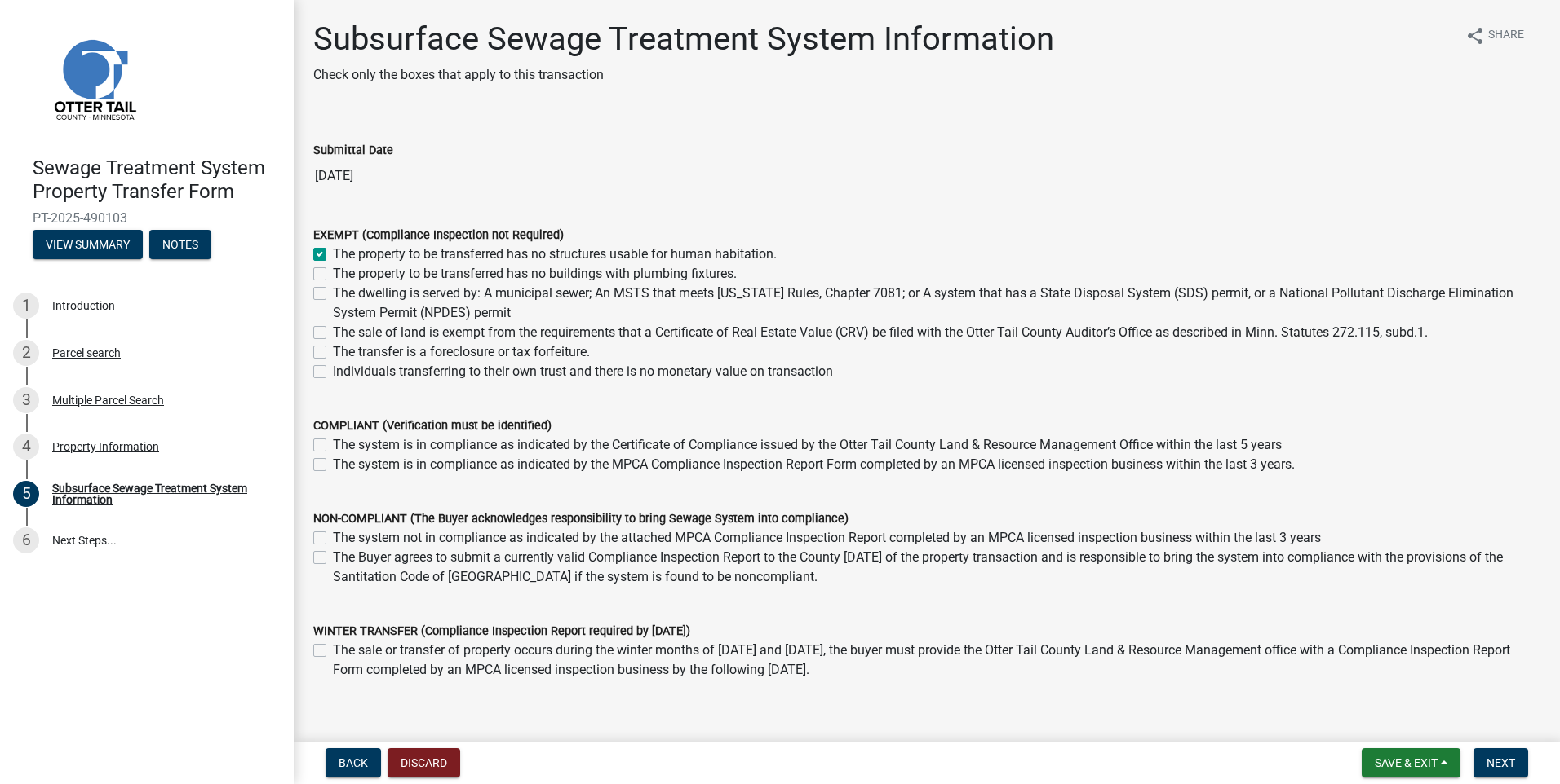
checkbox input "false"
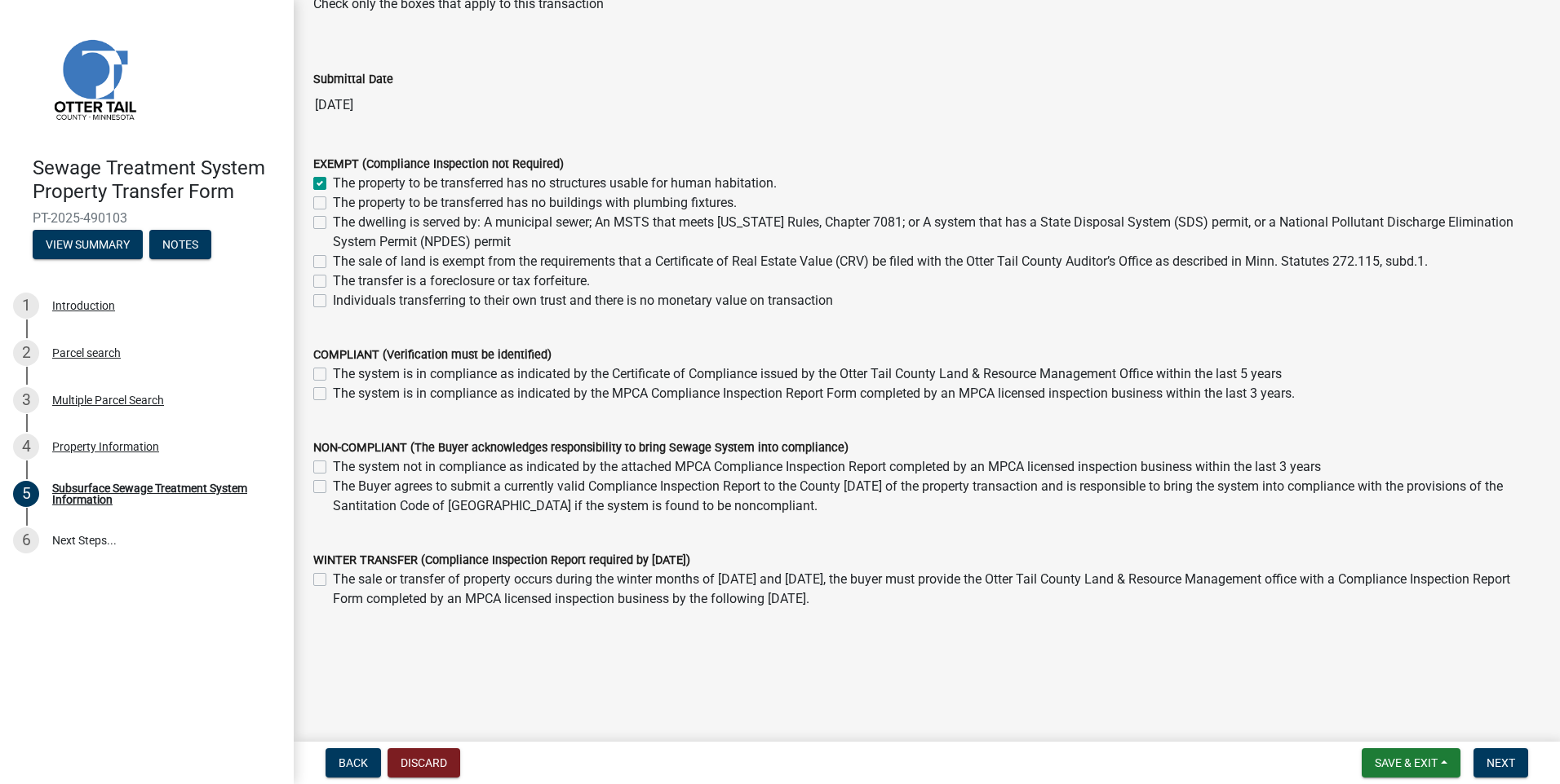
scroll to position [75, 0]
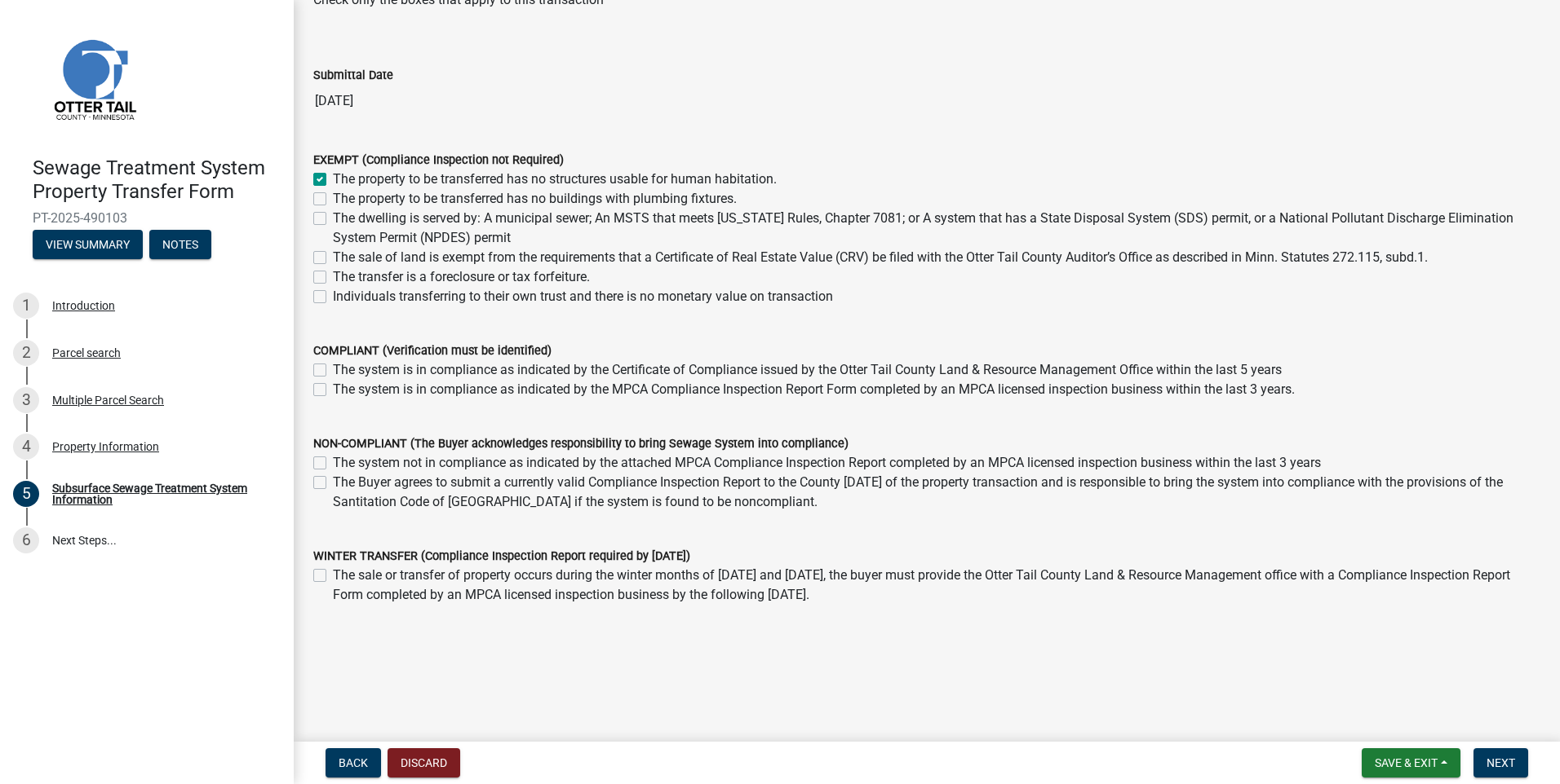
click at [727, 510] on label "The Buyer agrees to submit a currently valid Compliance Inspection Report to th…" at bounding box center [935, 493] width 1207 height 39
click at [343, 483] on input "The Buyer agrees to submit a currently valid Compliance Inspection Report to th…" at bounding box center [337, 478] width 11 height 11
checkbox input "true"
checkbox input "false"
checkbox input "true"
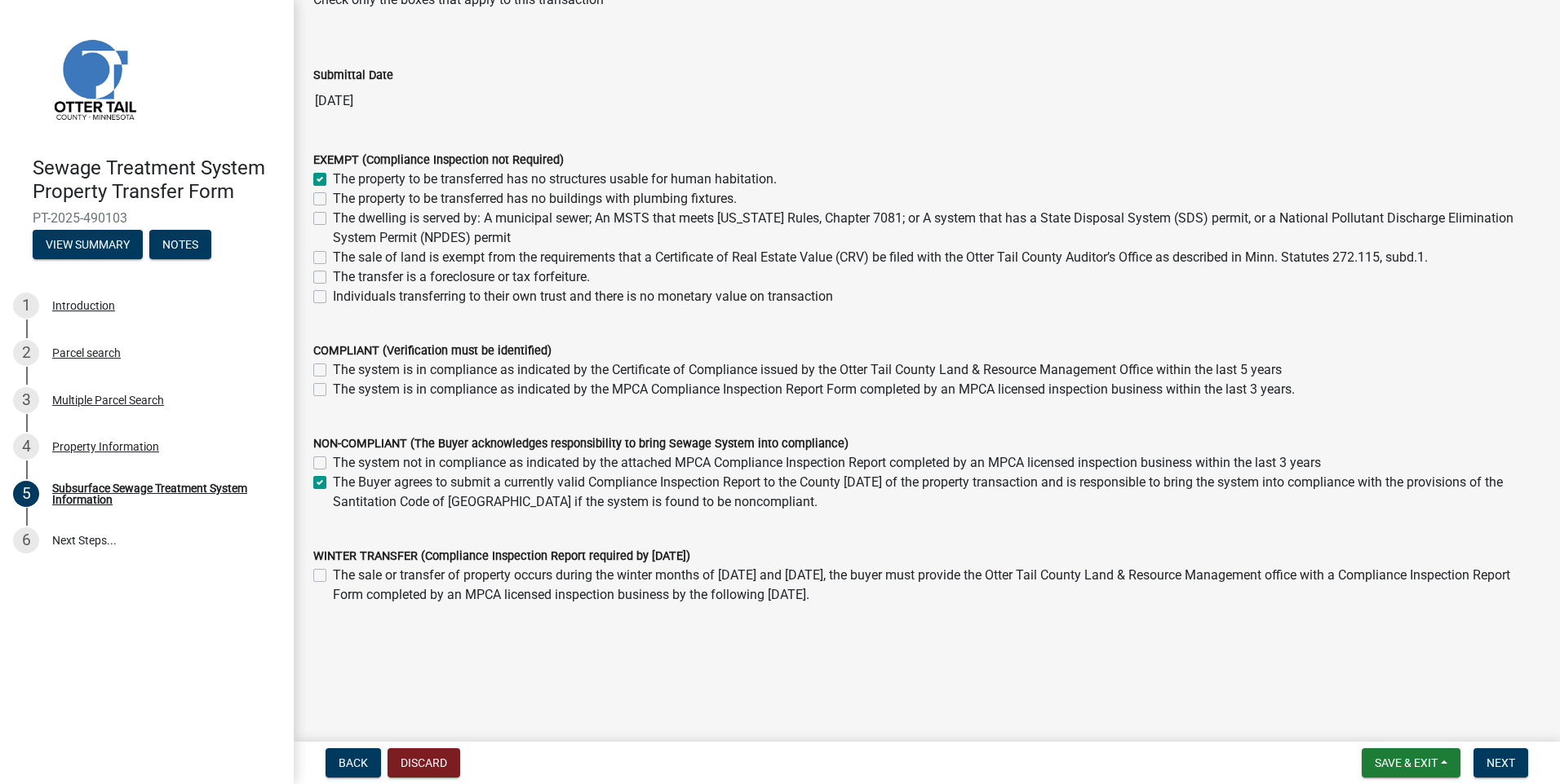
click at [332, 373] on label "The system is in compliance as indicated by the Certificate of Compliance issue…" at bounding box center [807, 370] width 949 height 20
click at [332, 371] on input "The system is in compliance as indicated by the Certificate of Compliance issue…" at bounding box center [337, 366] width 11 height 11
checkbox input "true"
checkbox input "false"
click at [1511, 766] on span "Next" at bounding box center [1500, 762] width 28 height 13
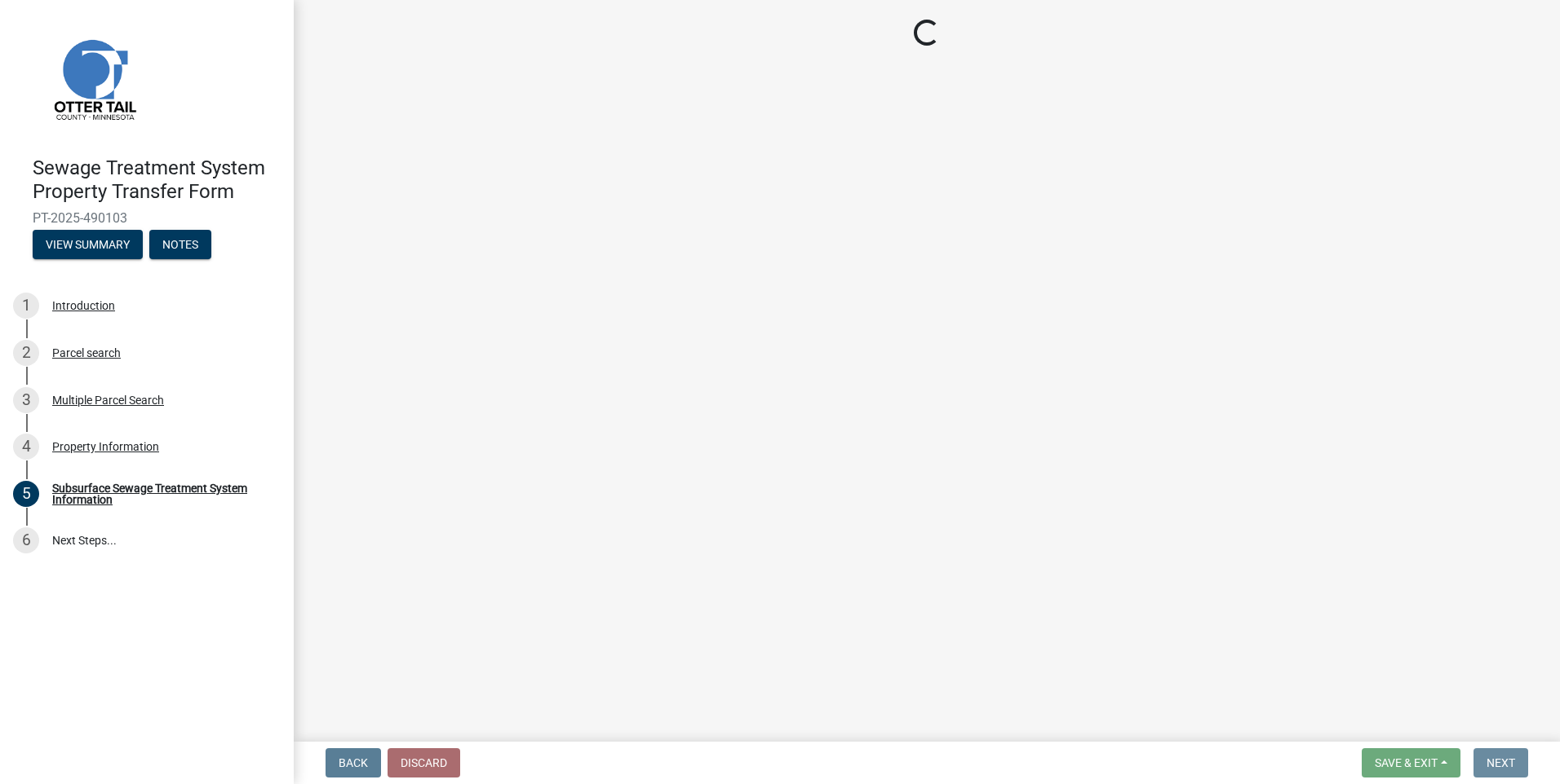
scroll to position [0, 0]
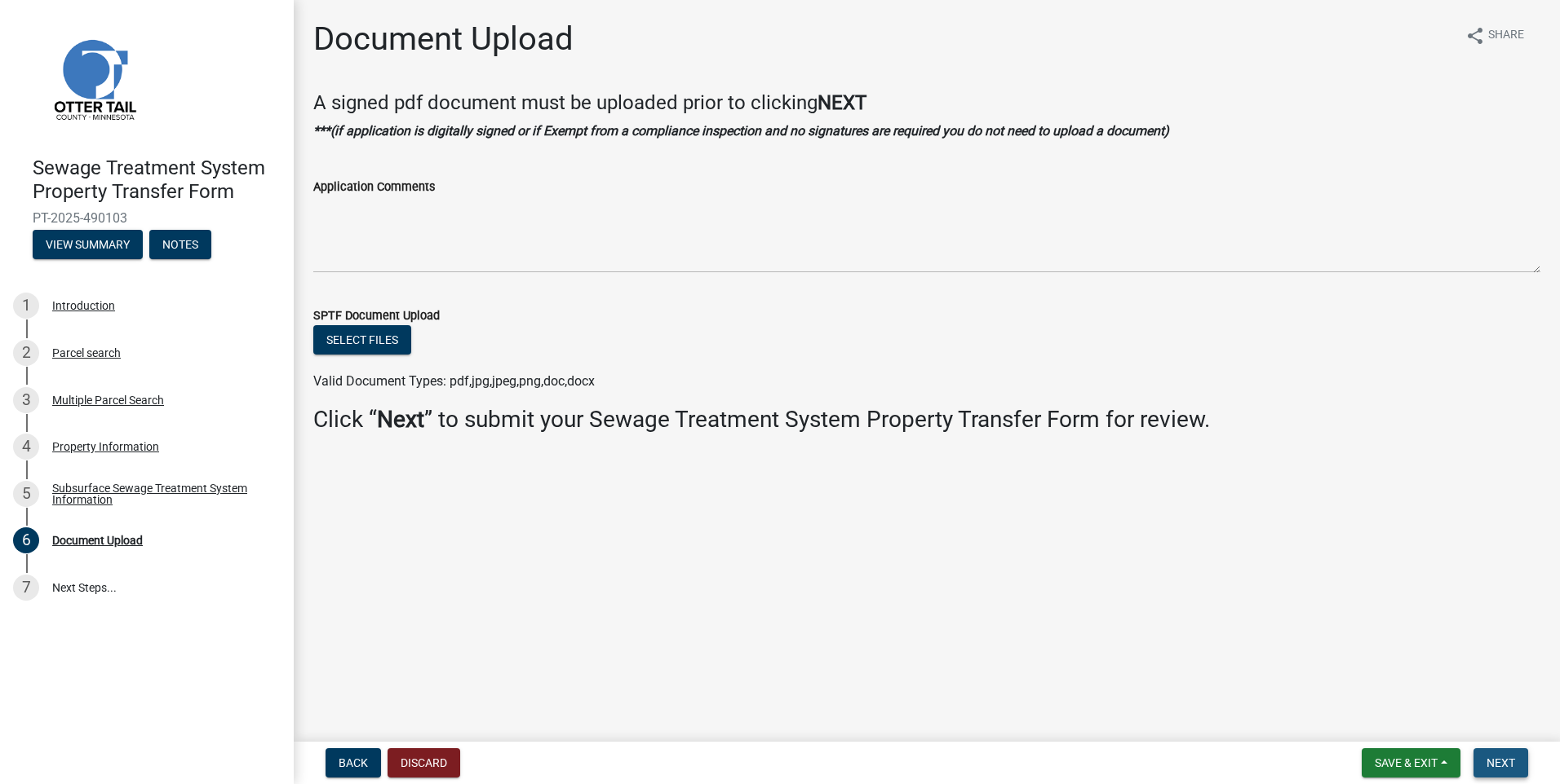
click at [1511, 766] on span "Next" at bounding box center [1500, 762] width 28 height 13
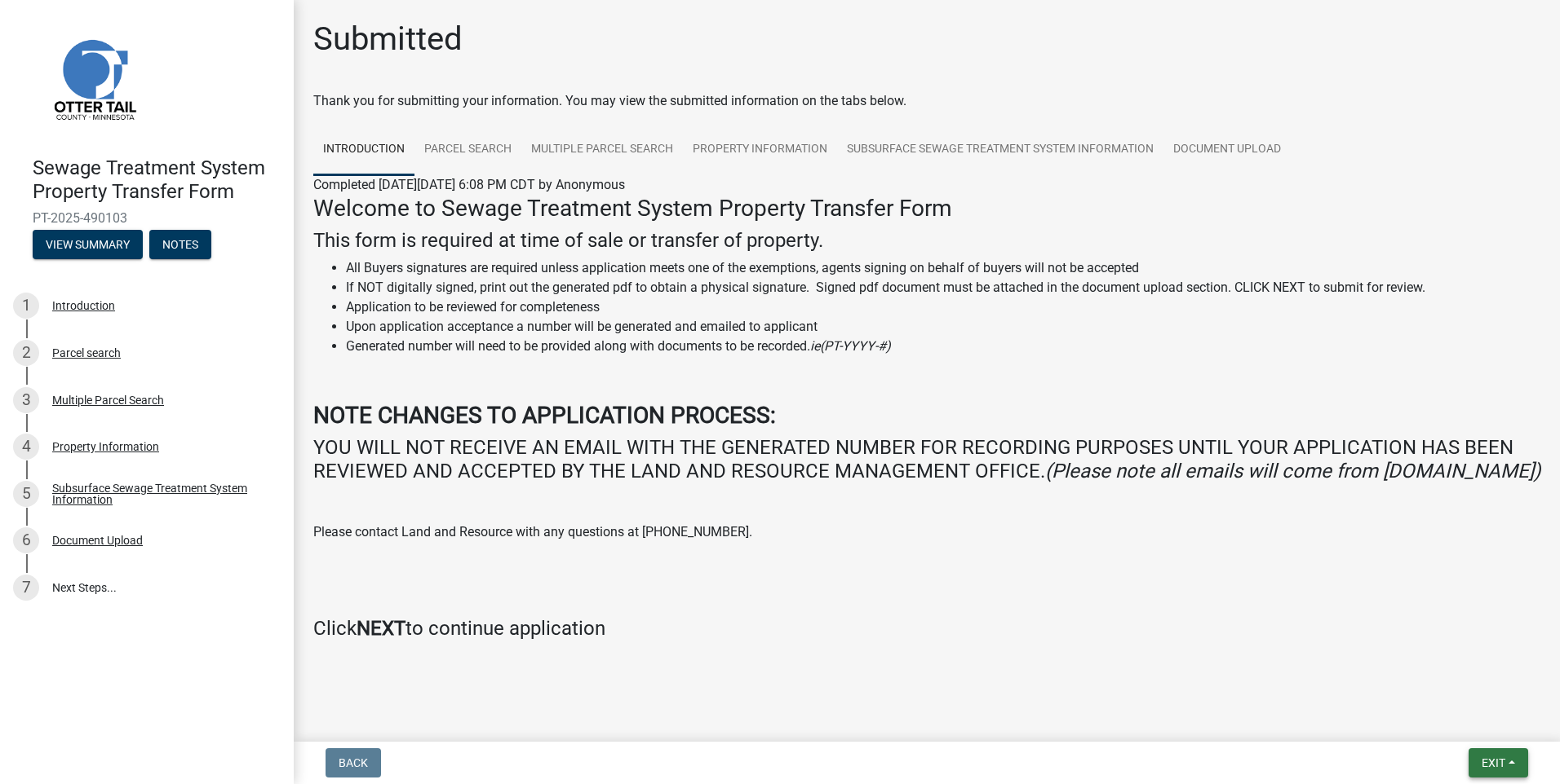
click at [1511, 766] on button "Exit" at bounding box center [1497, 763] width 60 height 29
click at [1432, 683] on button "Save" at bounding box center [1462, 682] width 130 height 39
click at [377, 640] on strong "NEXT" at bounding box center [381, 628] width 49 height 23
click at [1483, 755] on button "Exit" at bounding box center [1497, 763] width 60 height 29
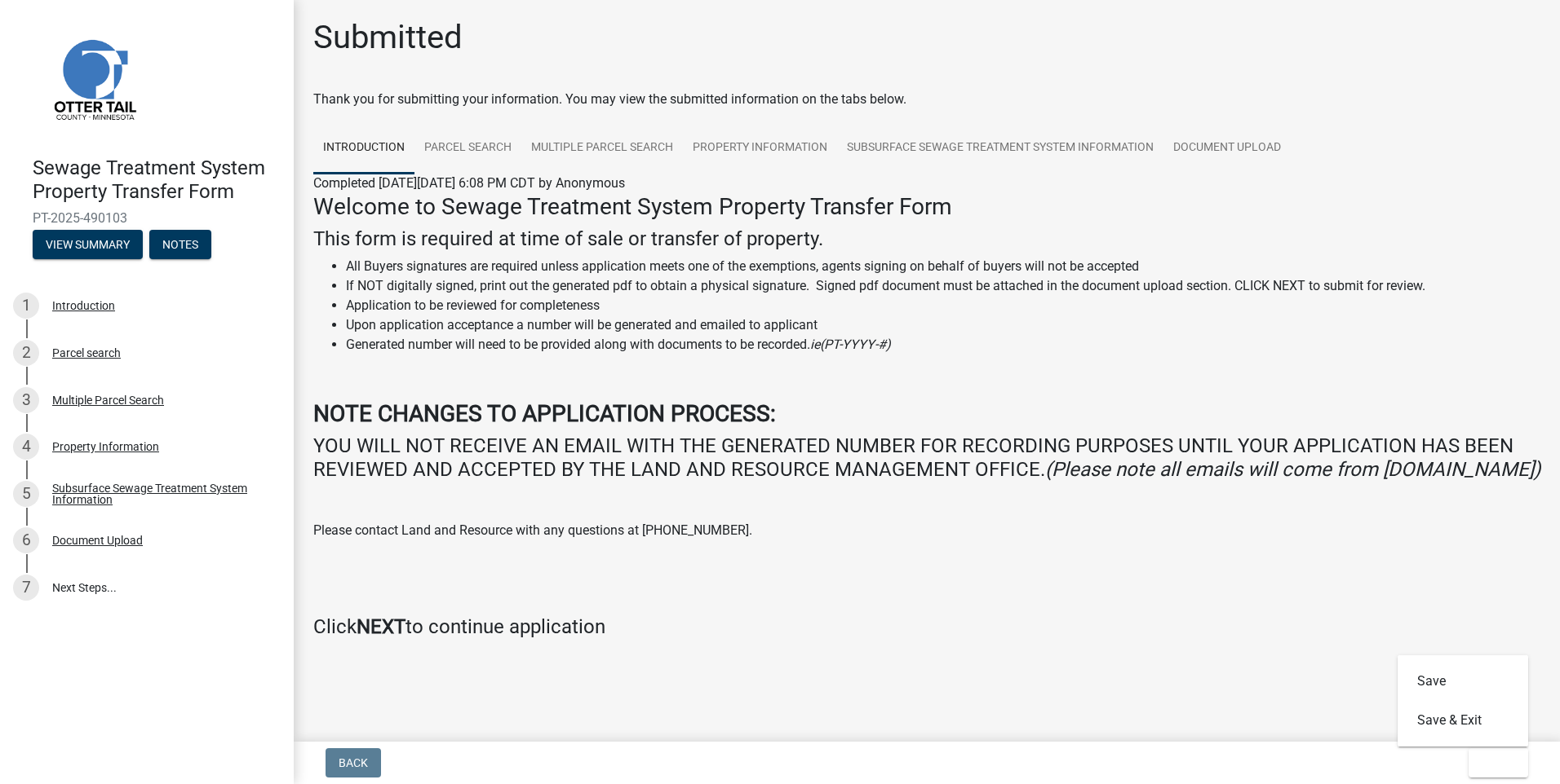
click at [1425, 650] on div "Welcome to Sewage Treatment System Property Transfer Form This form is required…" at bounding box center [927, 422] width 1251 height 459
